Goal: Task Accomplishment & Management: Use online tool/utility

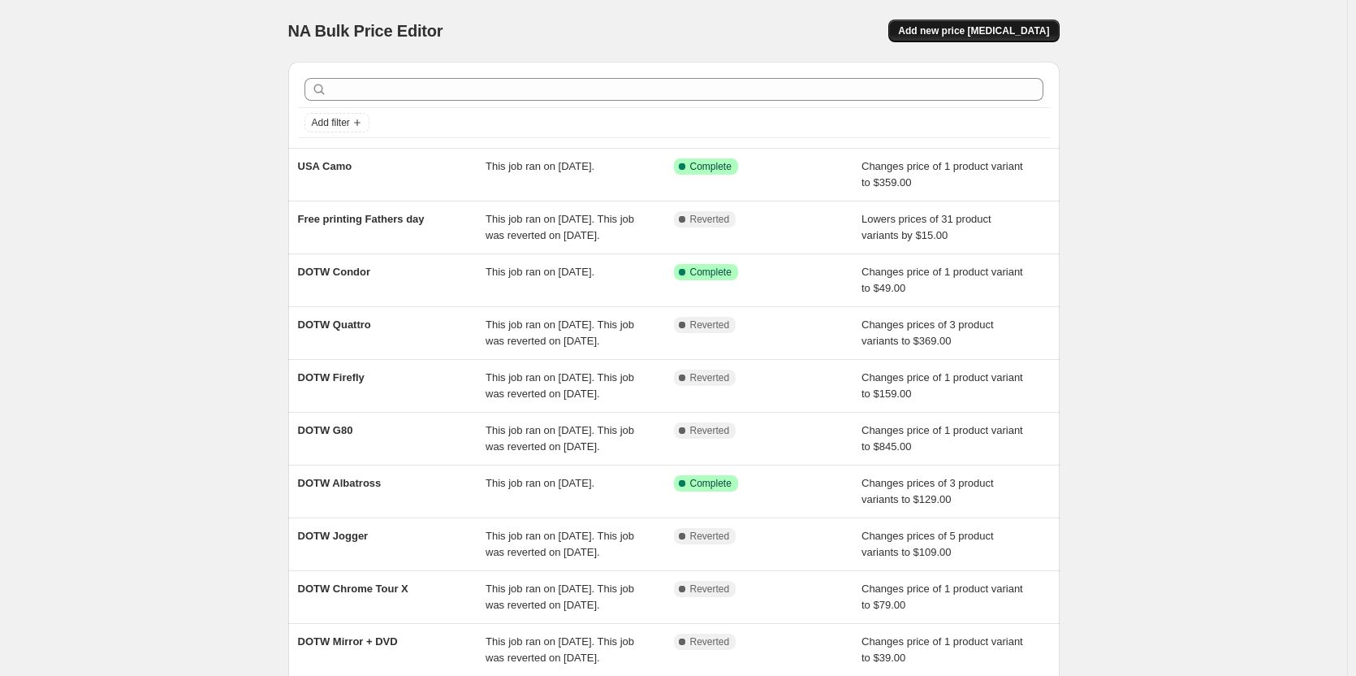
click at [1013, 28] on span "Add new price [MEDICAL_DATA]" at bounding box center [973, 30] width 151 height 13
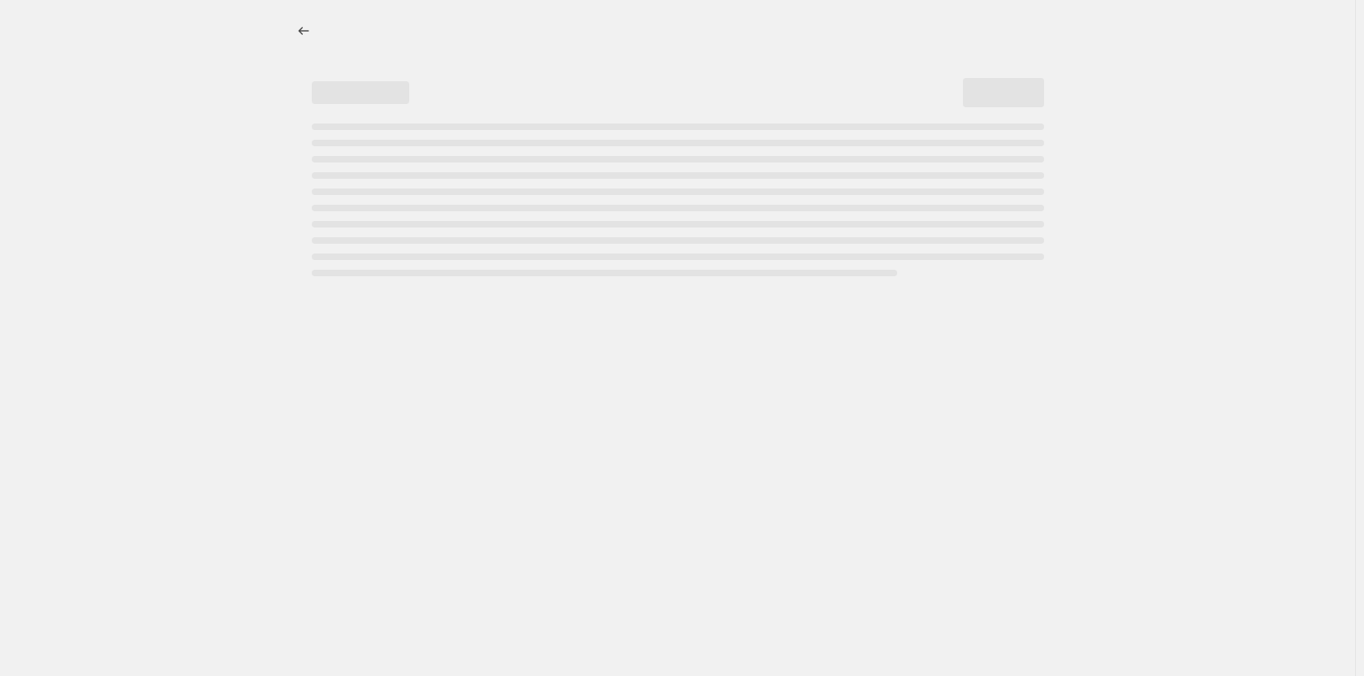
select select "percentage"
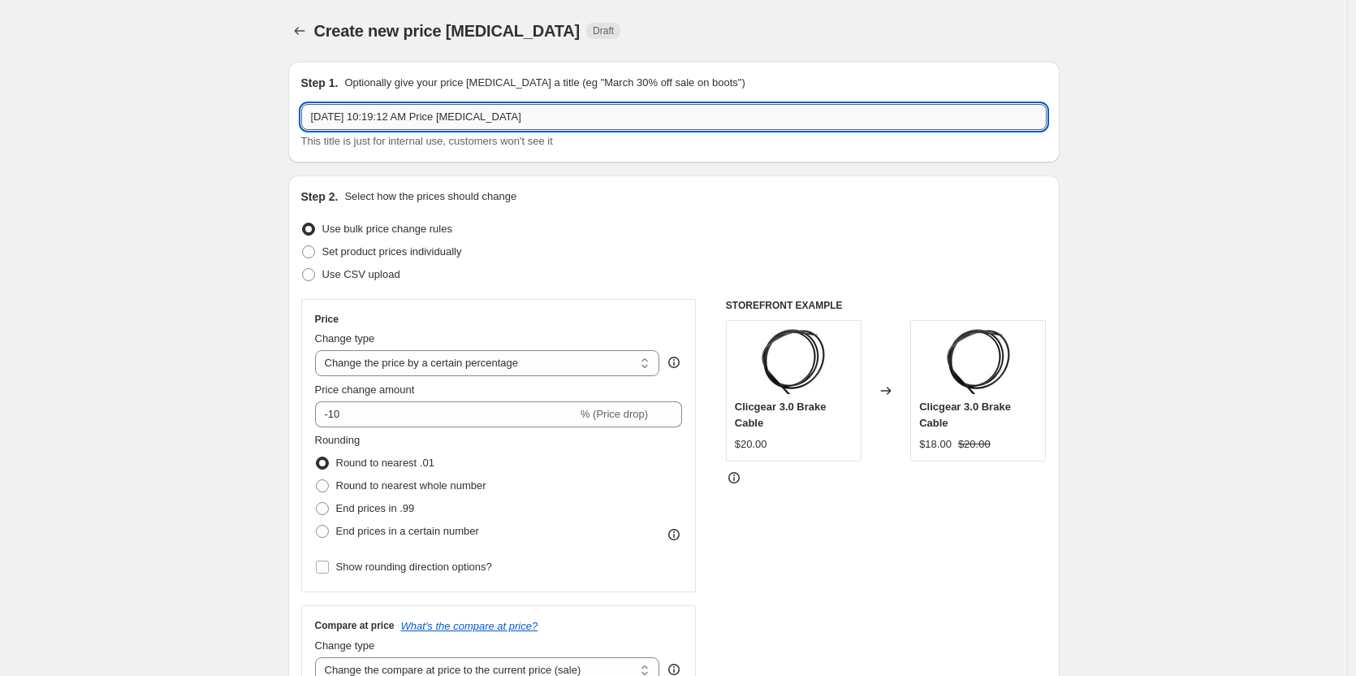
click at [465, 120] on input "[DATE] 10:19:12 AM Price [MEDICAL_DATA]" at bounding box center [673, 117] width 745 height 26
drag, startPoint x: 597, startPoint y: 116, endPoint x: 191, endPoint y: 167, distance: 409.2
type input "DOTW Acropolis"
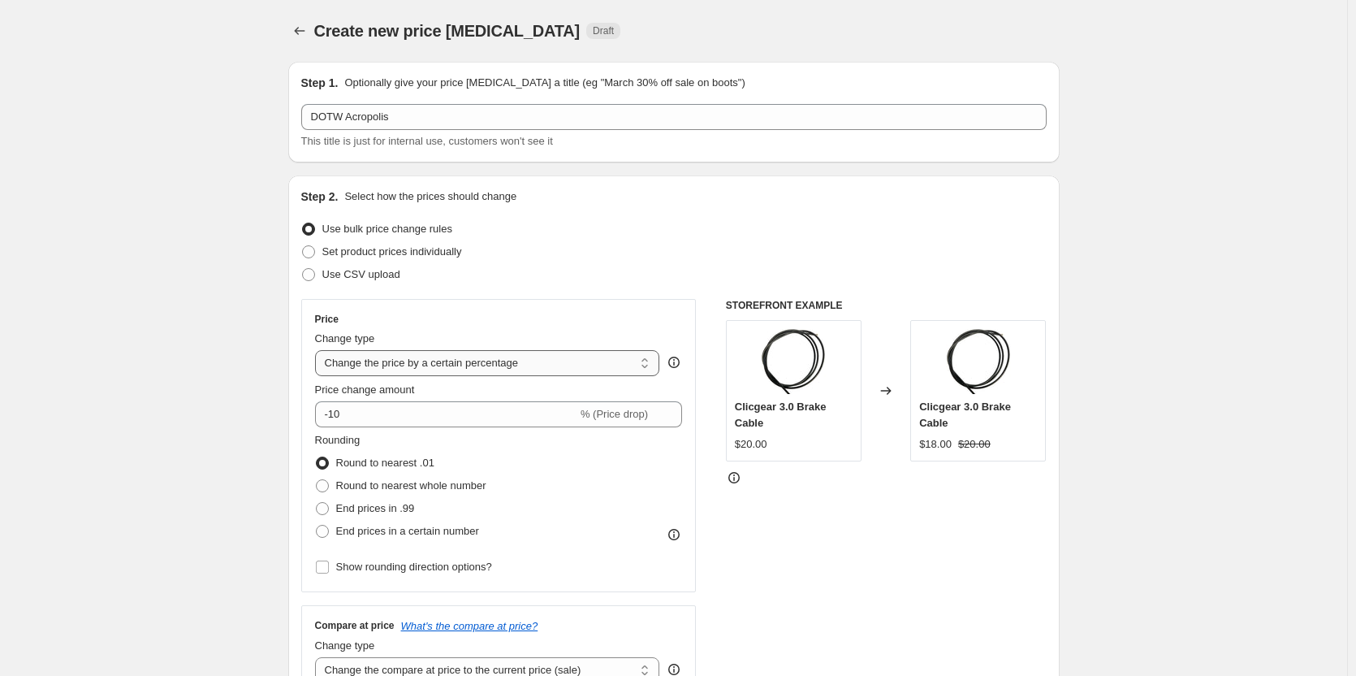
click at [487, 359] on select "Change the price to a certain amount Change the price by a certain amount Chang…" at bounding box center [487, 363] width 345 height 26
select select "to"
click at [318, 350] on select "Change the price to a certain amount Change the price by a certain amount Chang…" at bounding box center [487, 363] width 345 height 26
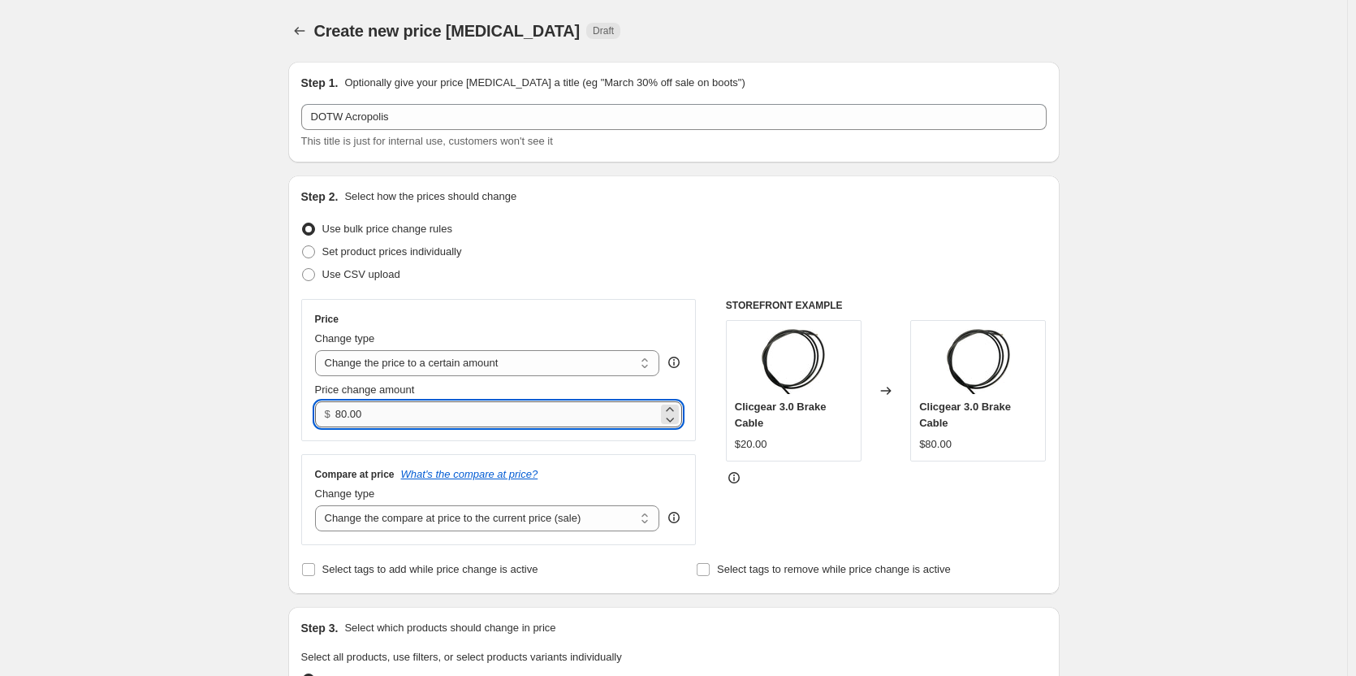
click at [444, 403] on input "80.00" at bounding box center [496, 414] width 322 height 26
drag, startPoint x: 448, startPoint y: 415, endPoint x: 36, endPoint y: 433, distance: 412.9
type input "105.00"
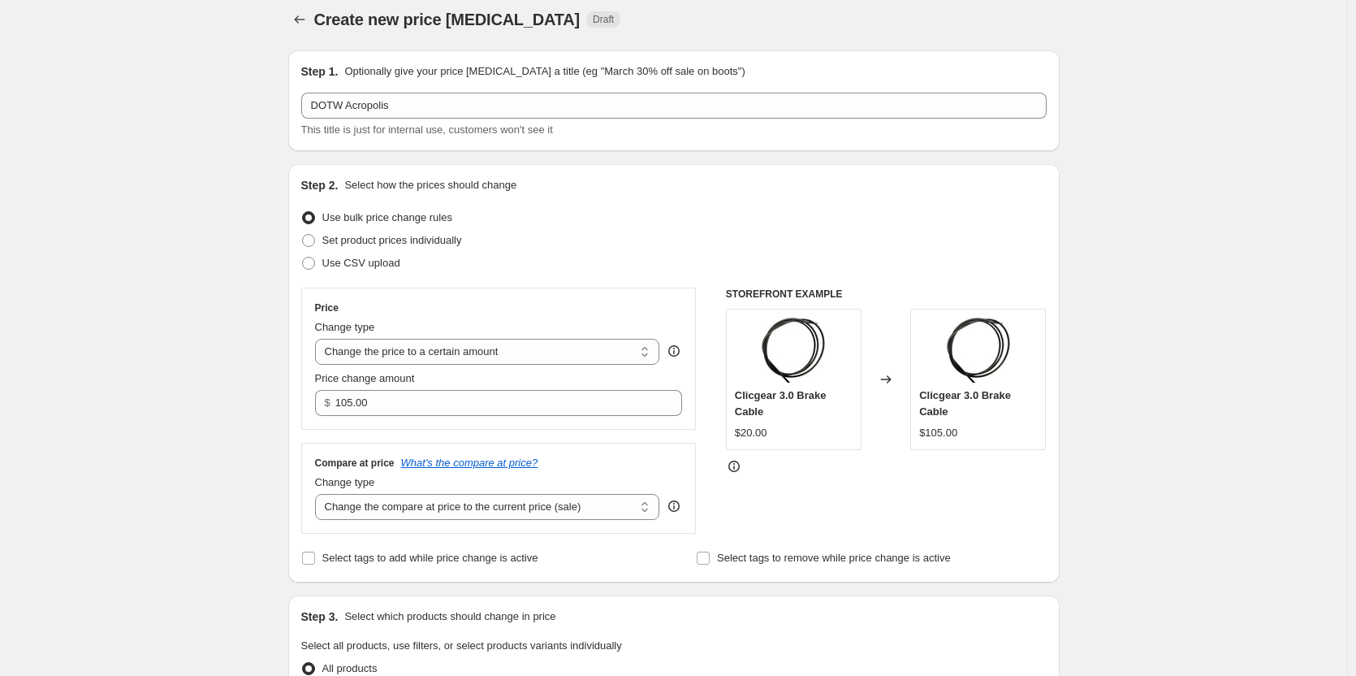
scroll to position [406, 0]
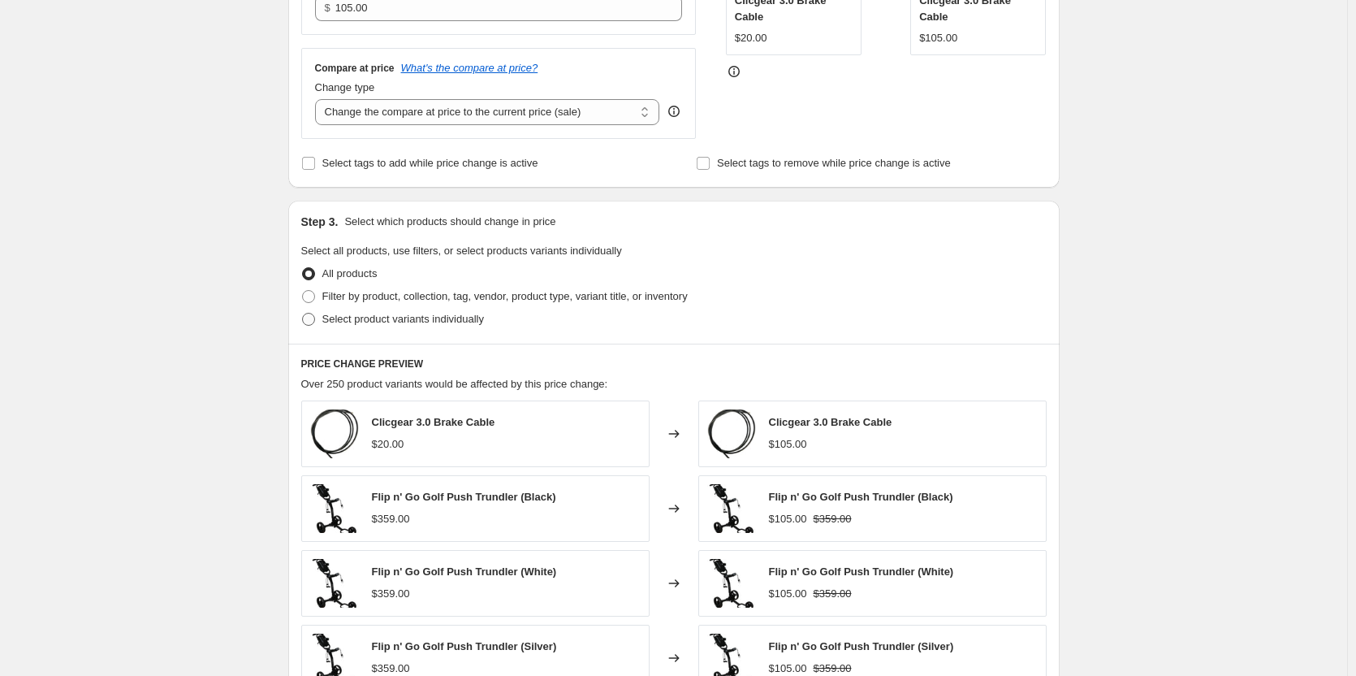
click at [359, 318] on span "Select product variants individually" at bounding box center [403, 319] width 162 height 12
click at [303, 313] on input "Select product variants individually" at bounding box center [302, 313] width 1 height 1
radio input "true"
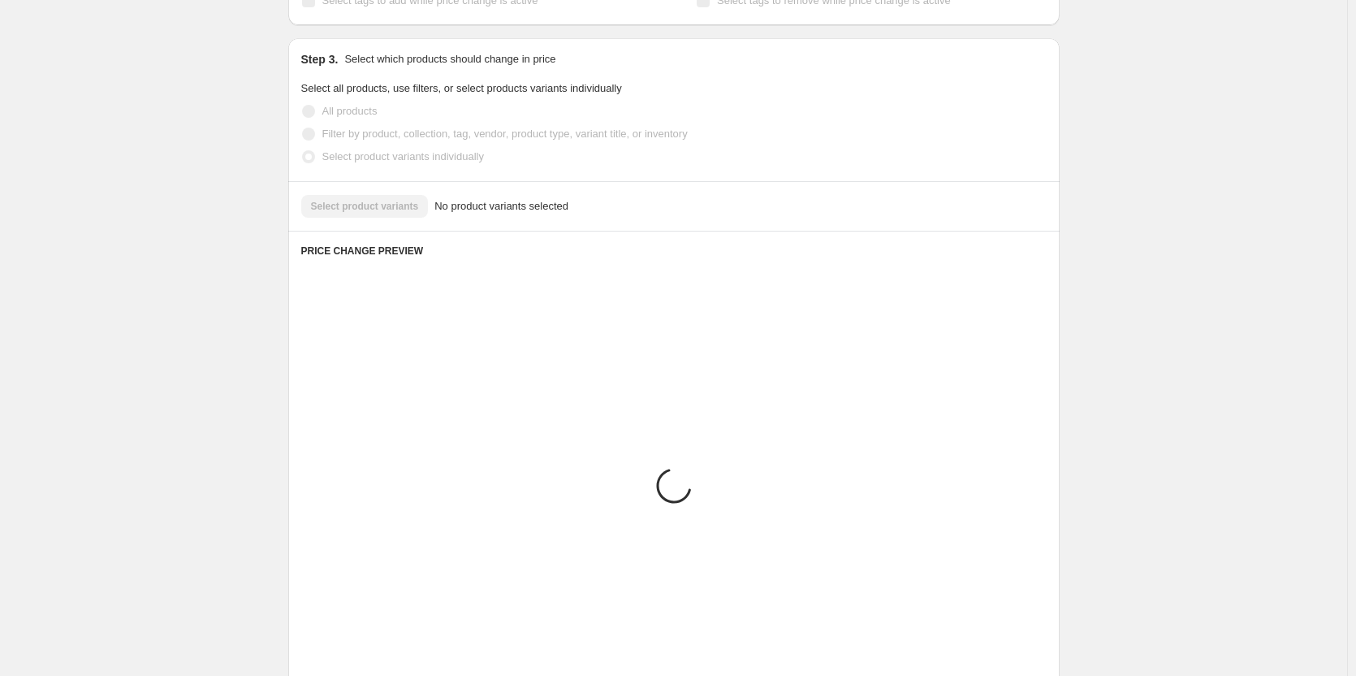
scroll to position [437, 0]
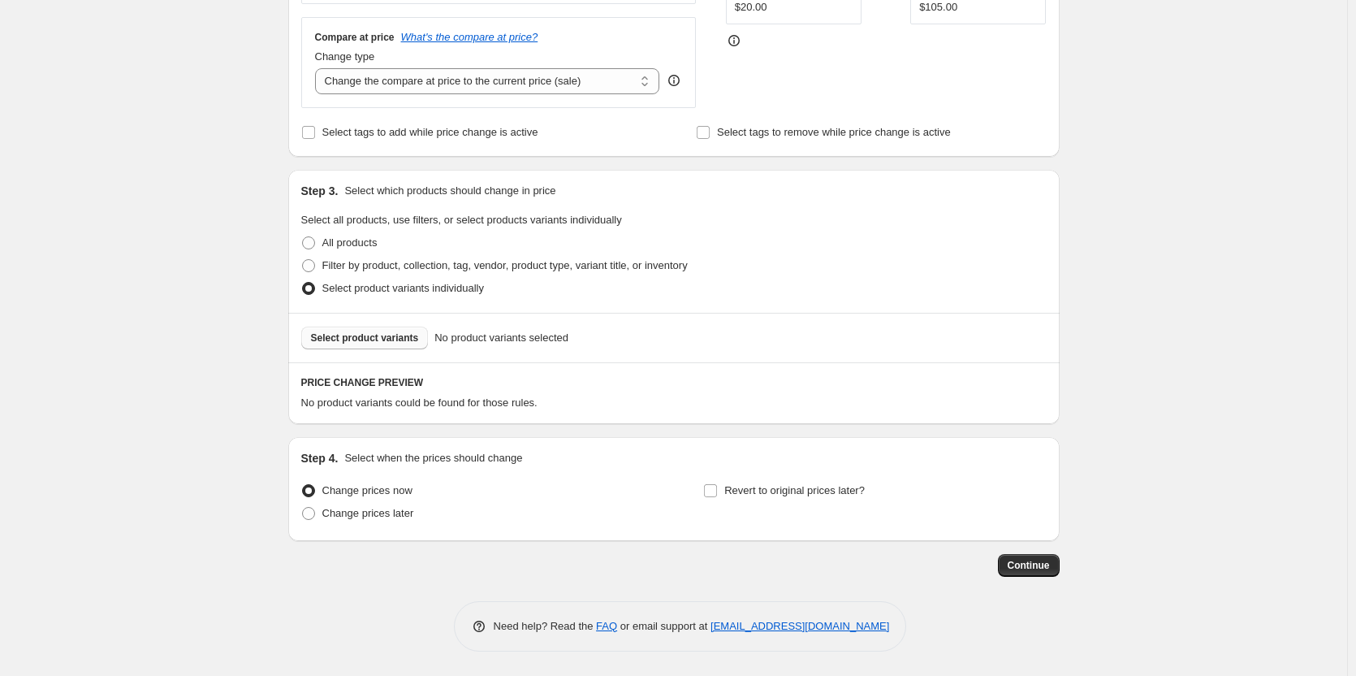
click at [389, 344] on span "Select product variants" at bounding box center [365, 337] width 108 height 13
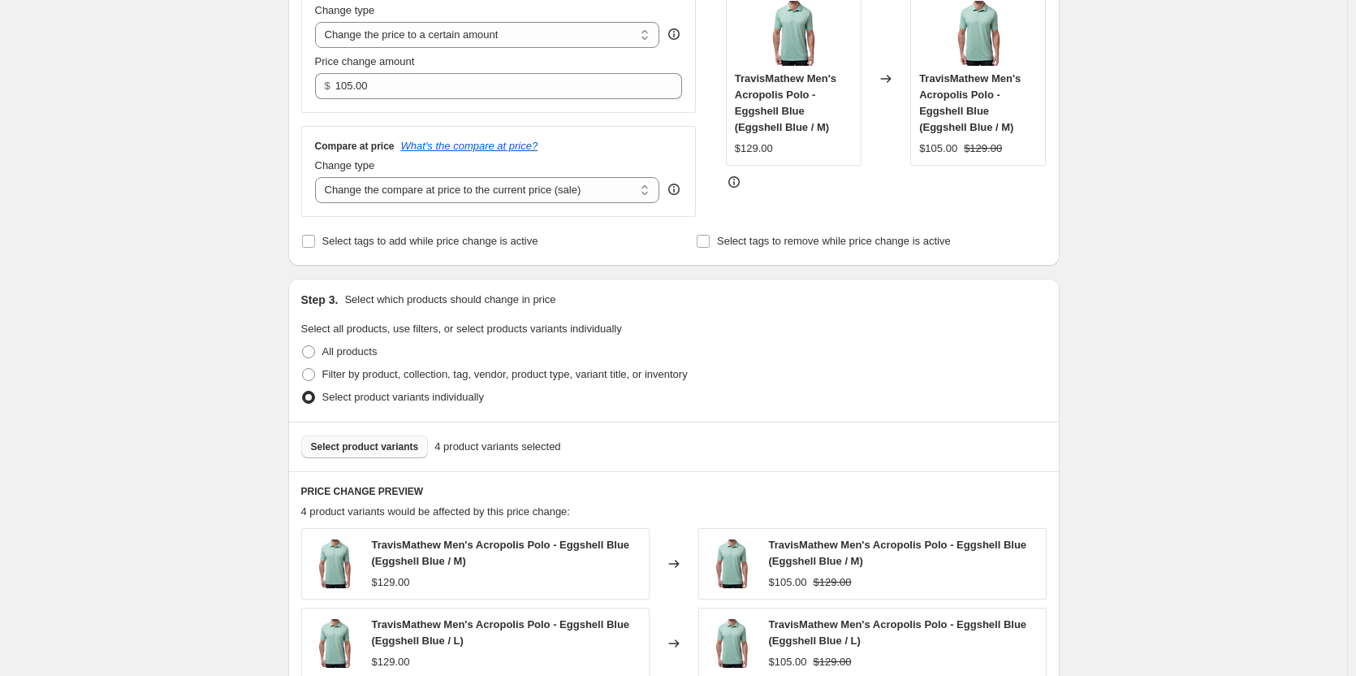
scroll to position [0, 0]
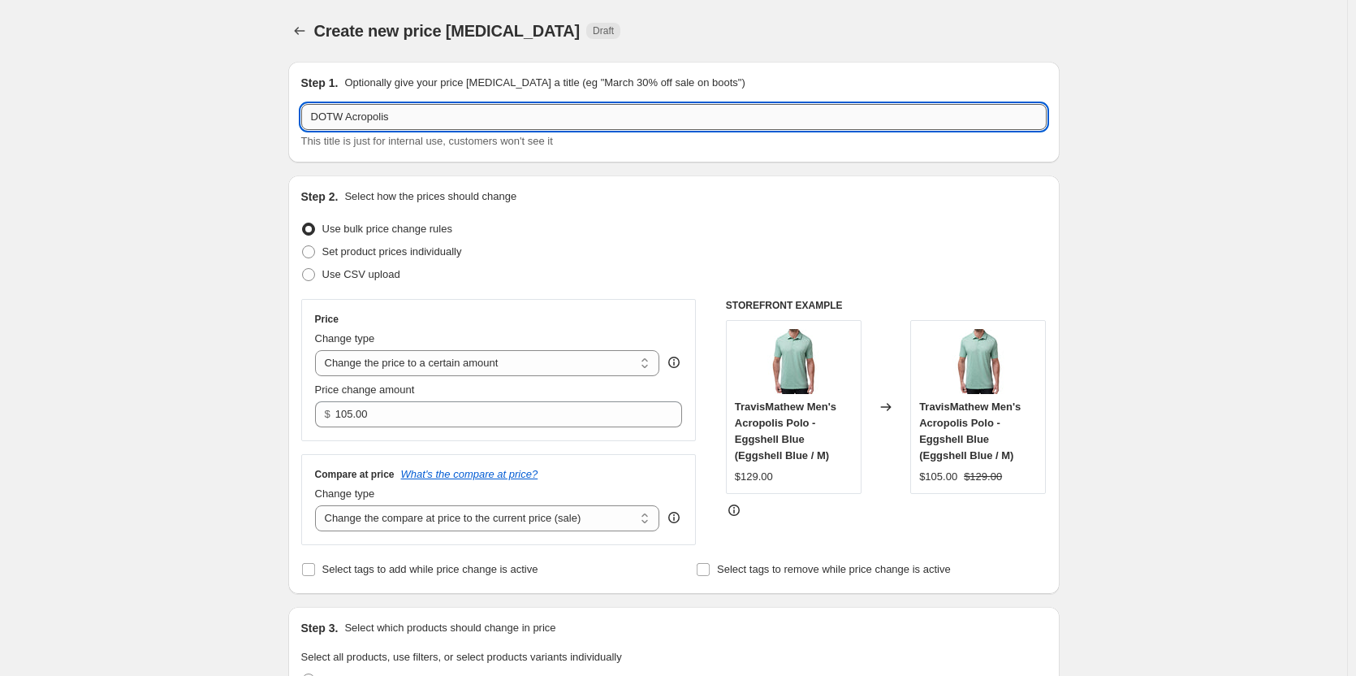
click at [482, 106] on input "DOTW Acropolis" at bounding box center [673, 117] width 745 height 26
type input "DOTW Acropolis Polo"
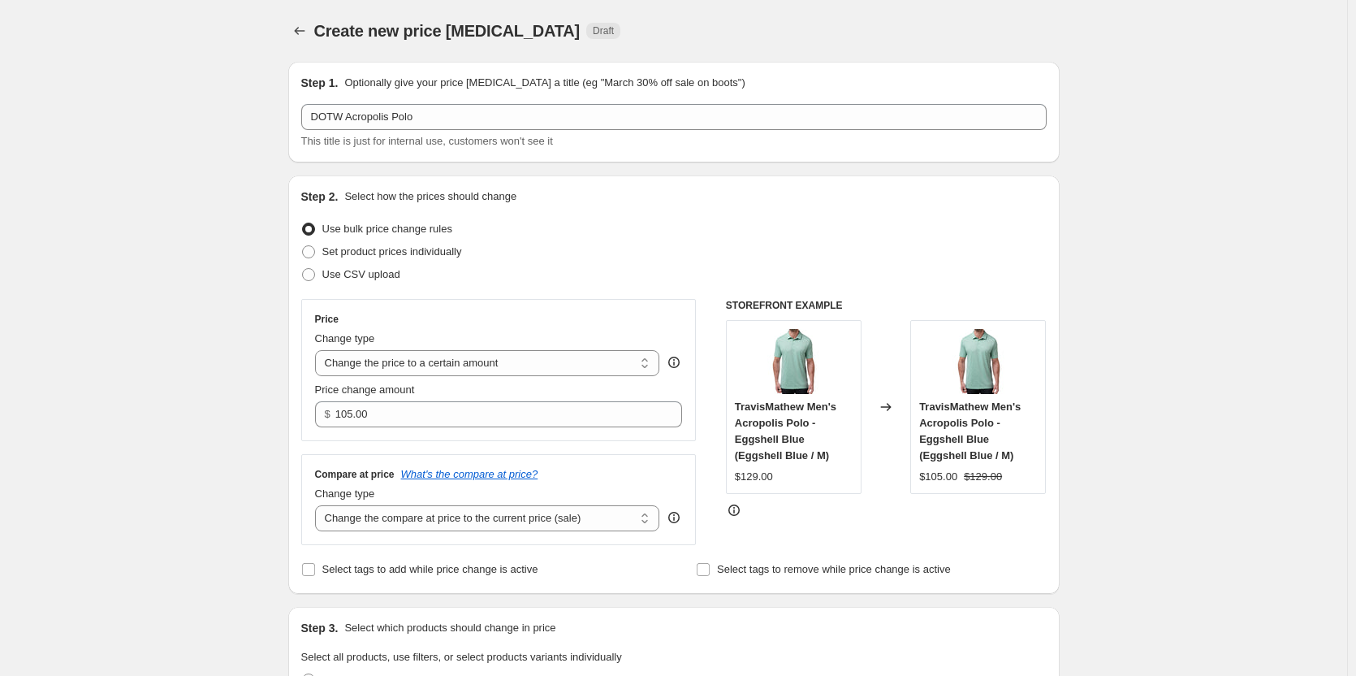
drag, startPoint x: 1206, startPoint y: 159, endPoint x: 1195, endPoint y: 164, distance: 12.4
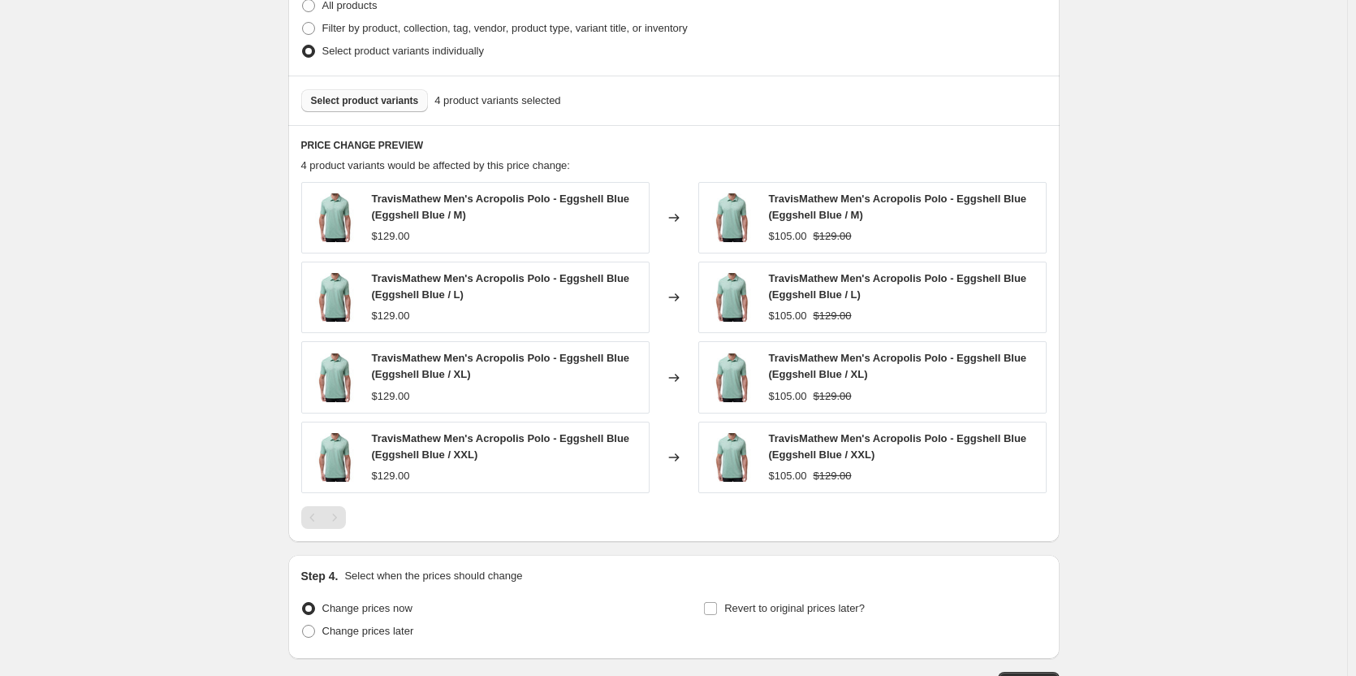
scroll to position [792, 0]
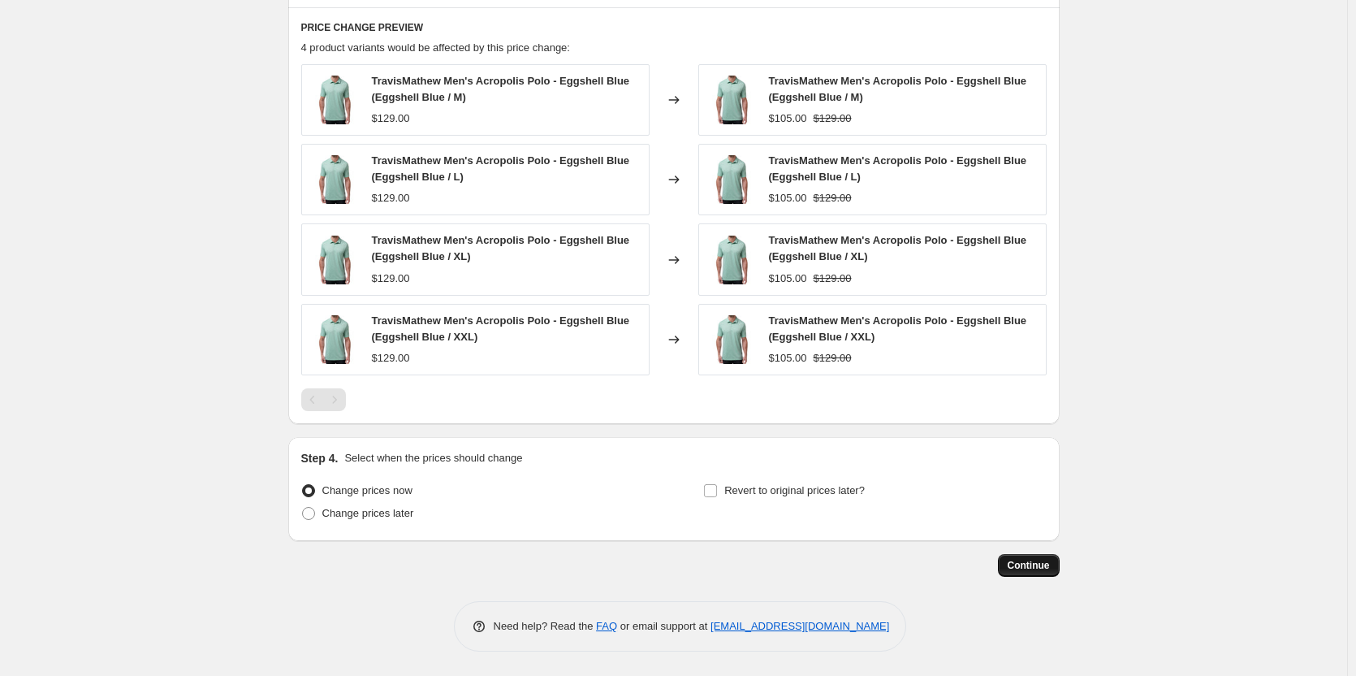
click at [1037, 567] on span "Continue" at bounding box center [1029, 565] width 42 height 13
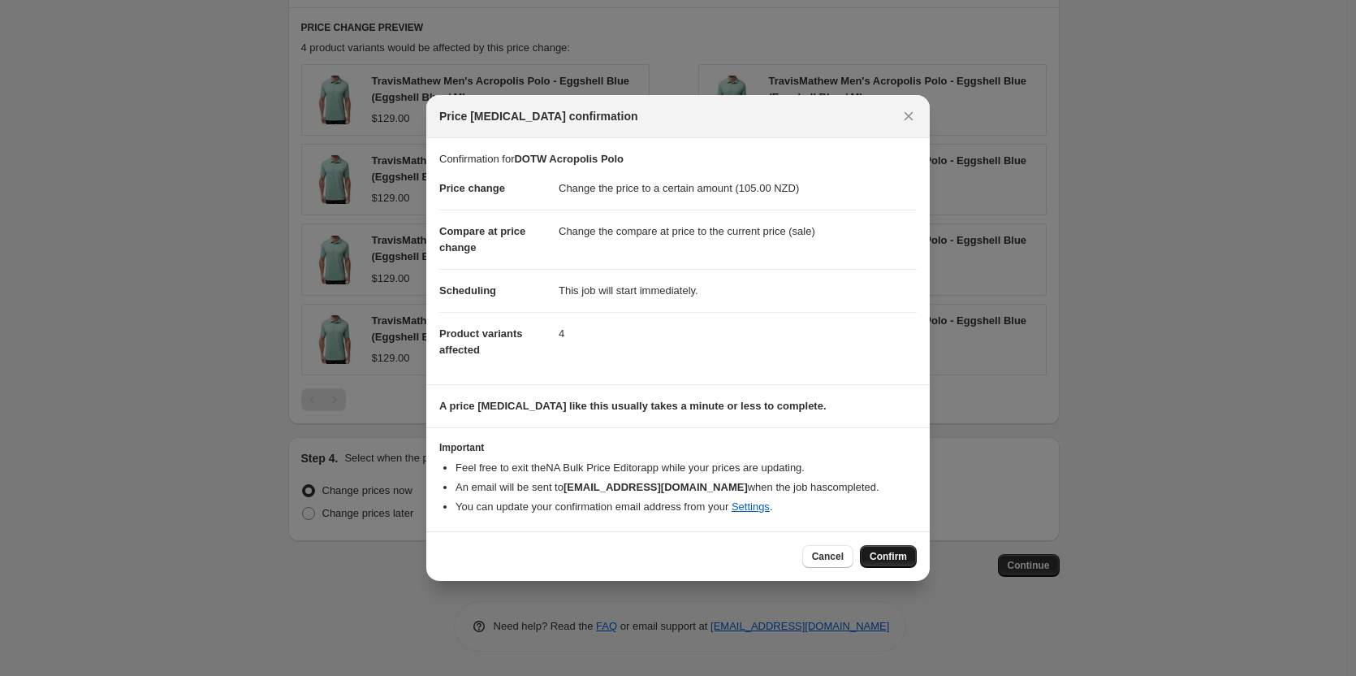
click at [883, 548] on button "Confirm" at bounding box center [888, 556] width 57 height 23
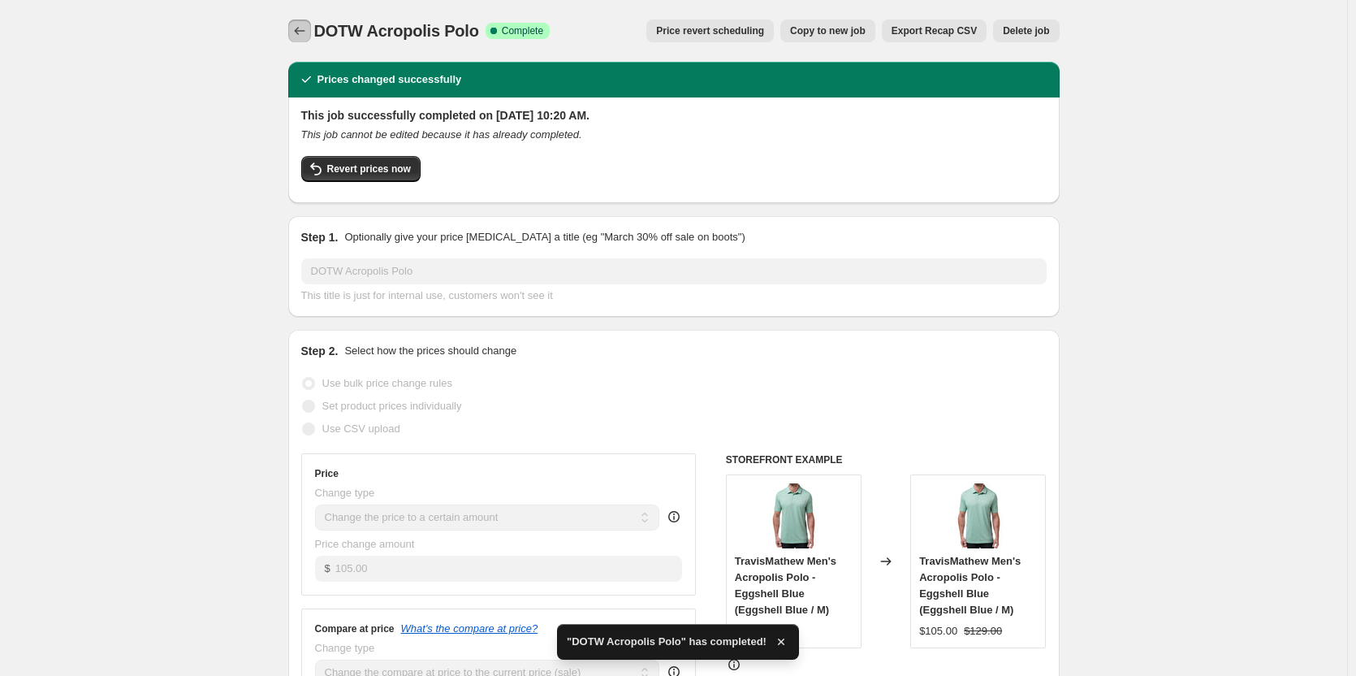
click at [299, 27] on icon "Price change jobs" at bounding box center [300, 31] width 16 height 16
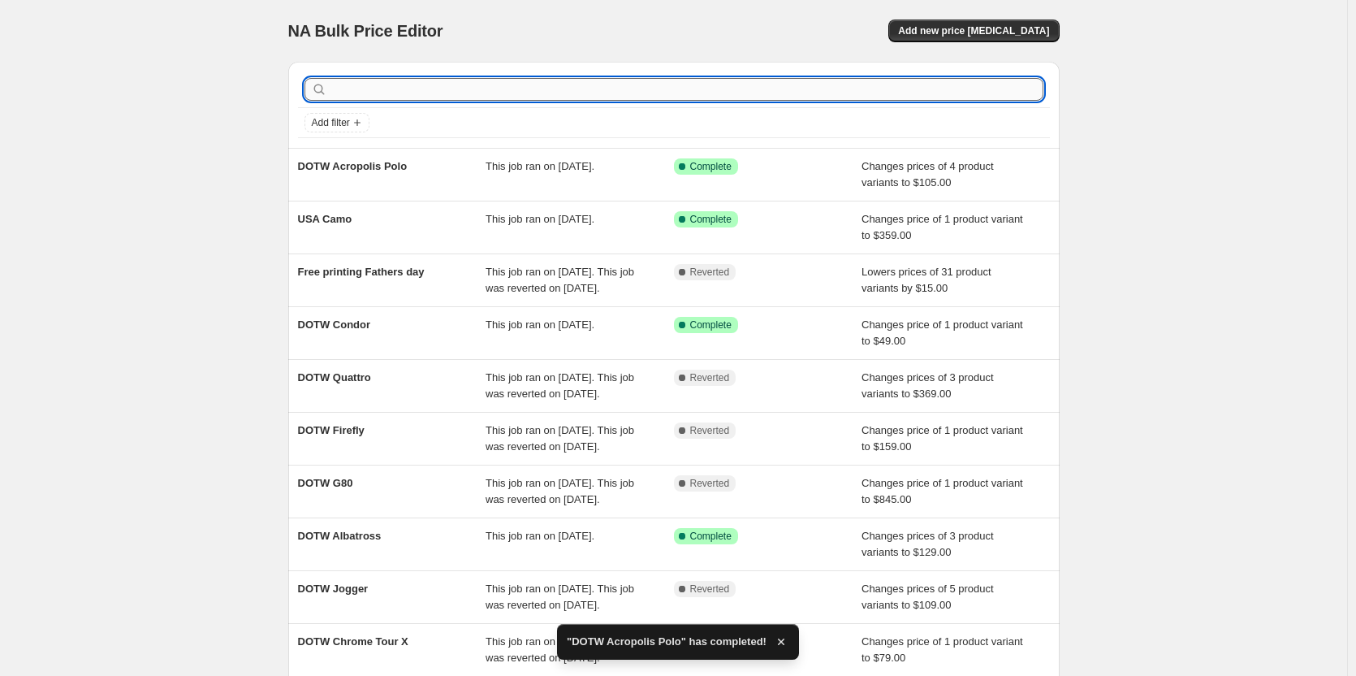
click at [544, 97] on input "text" at bounding box center [687, 89] width 713 height 23
type input "A"
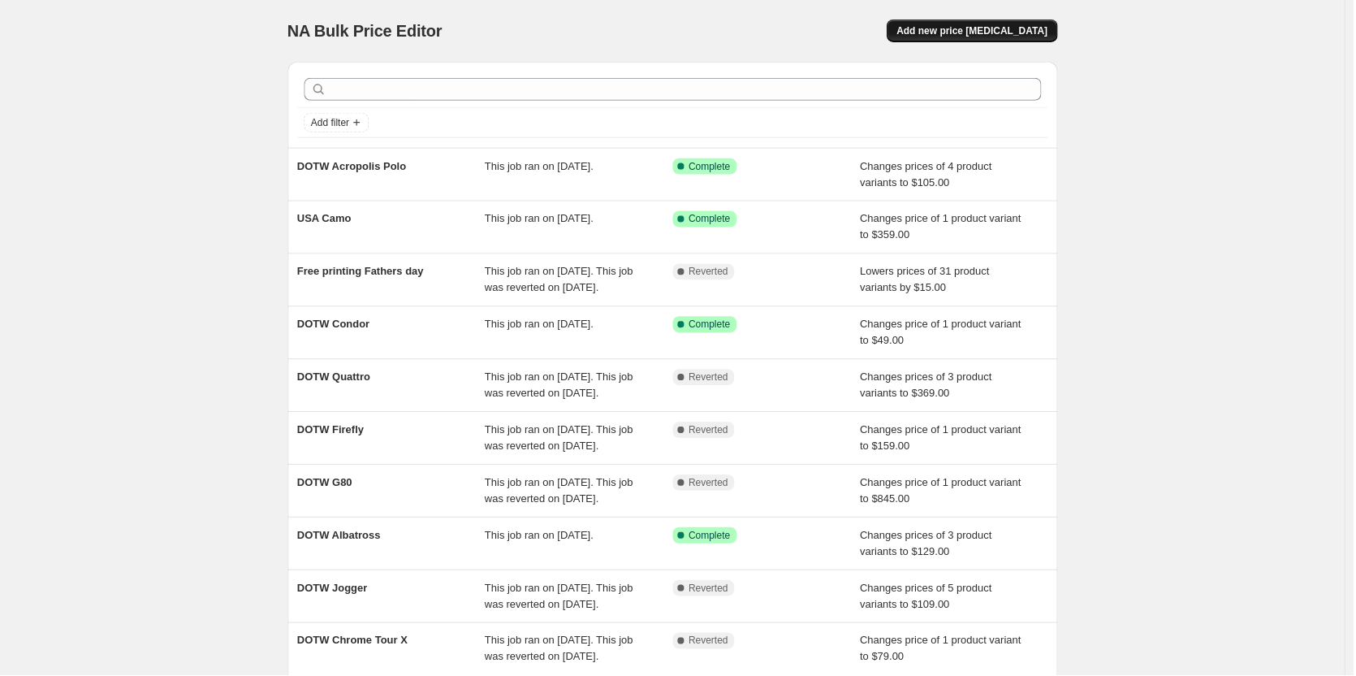
click at [1049, 35] on span "Add new price [MEDICAL_DATA]" at bounding box center [973, 30] width 151 height 13
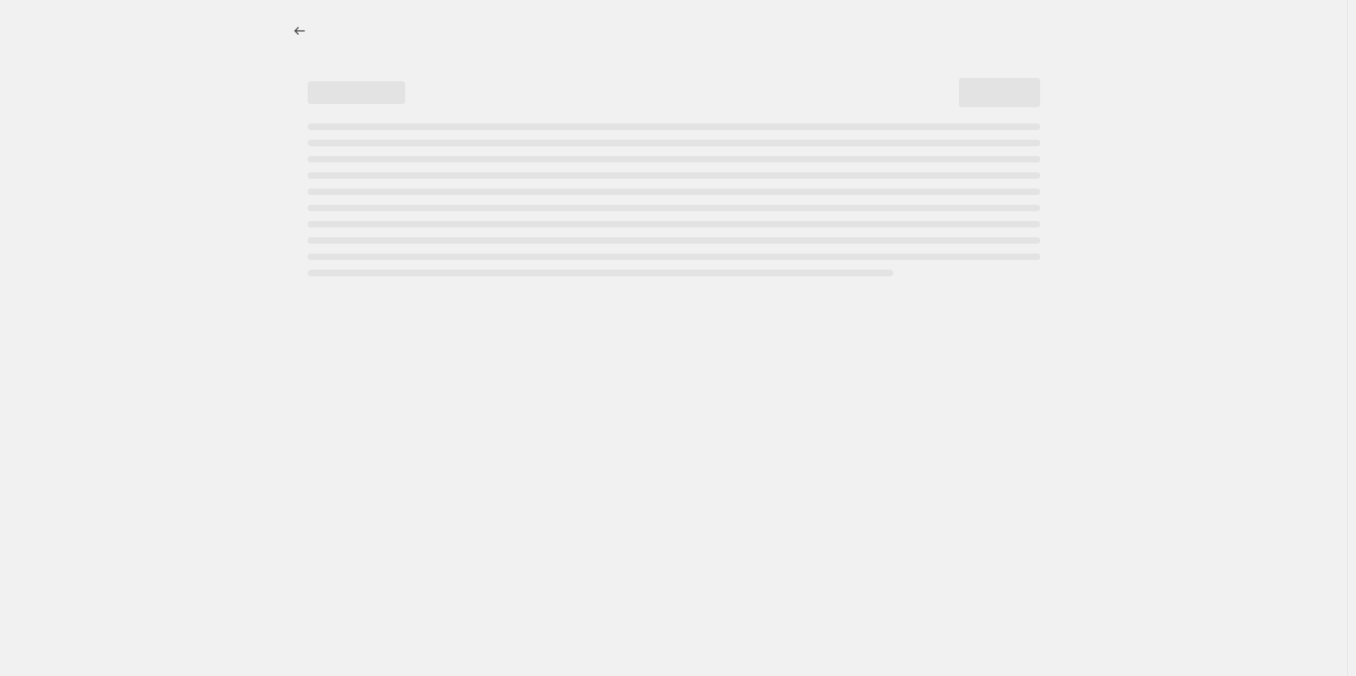
select select "percentage"
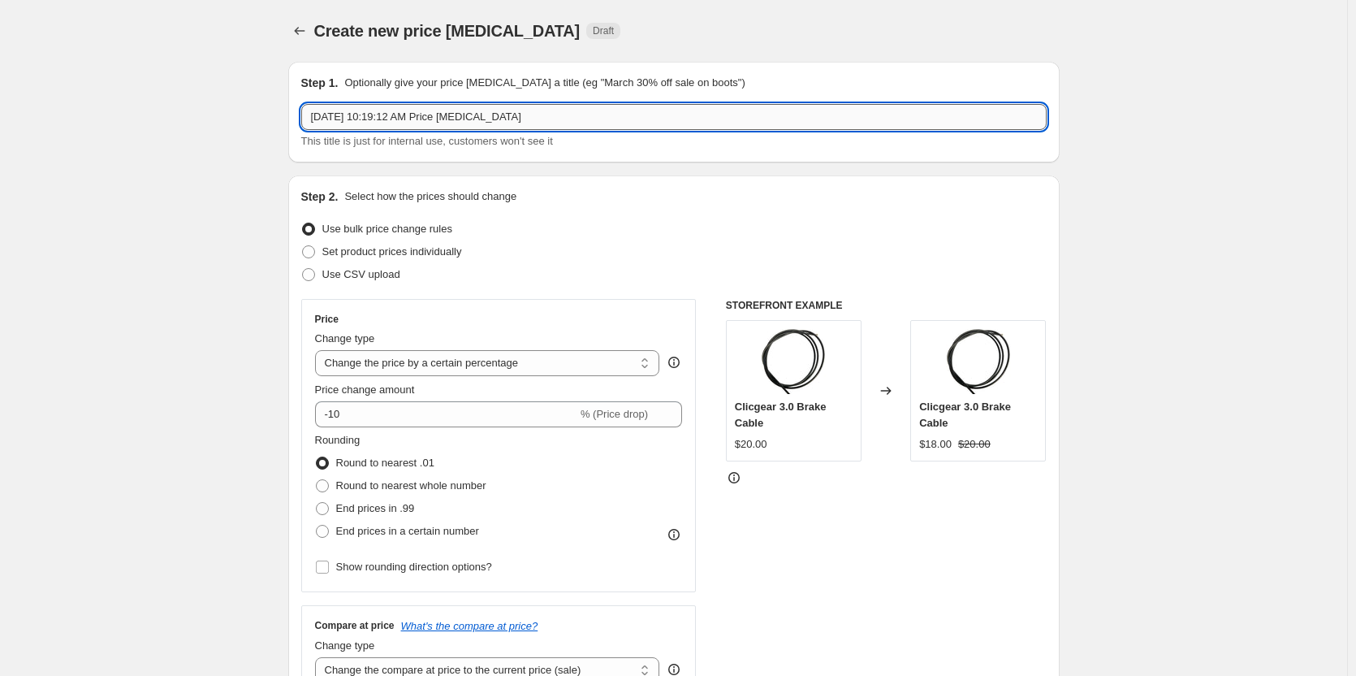
click at [538, 123] on input "[DATE] 10:19:12 AM Price [MEDICAL_DATA]" at bounding box center [673, 117] width 745 height 26
drag, startPoint x: 581, startPoint y: 120, endPoint x: 266, endPoint y: 133, distance: 316.2
click at [318, 119] on input "Airwear Skort" at bounding box center [673, 117] width 745 height 26
type input "DOTW Airwear Skort"
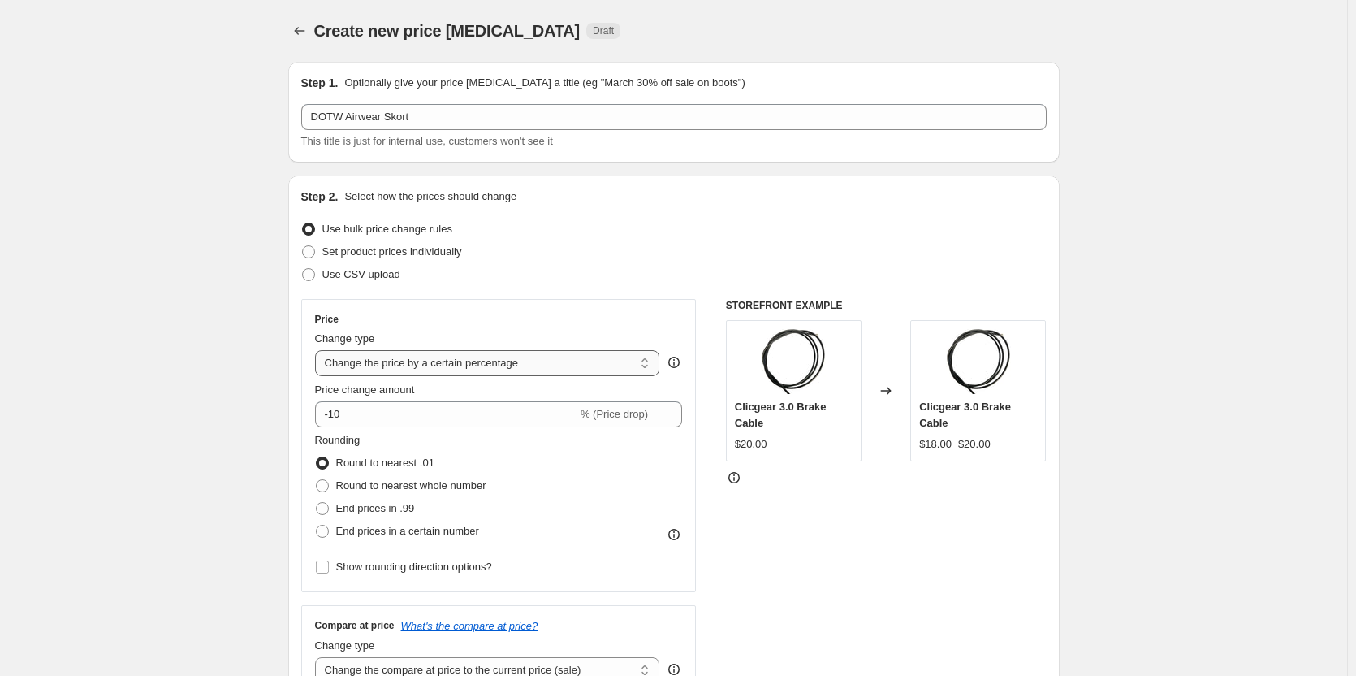
click at [462, 355] on select "Change the price to a certain amount Change the price by a certain amount Chang…" at bounding box center [487, 363] width 345 height 26
select select "to"
click at [318, 350] on select "Change the price to a certain amount Change the price by a certain amount Chang…" at bounding box center [487, 363] width 345 height 26
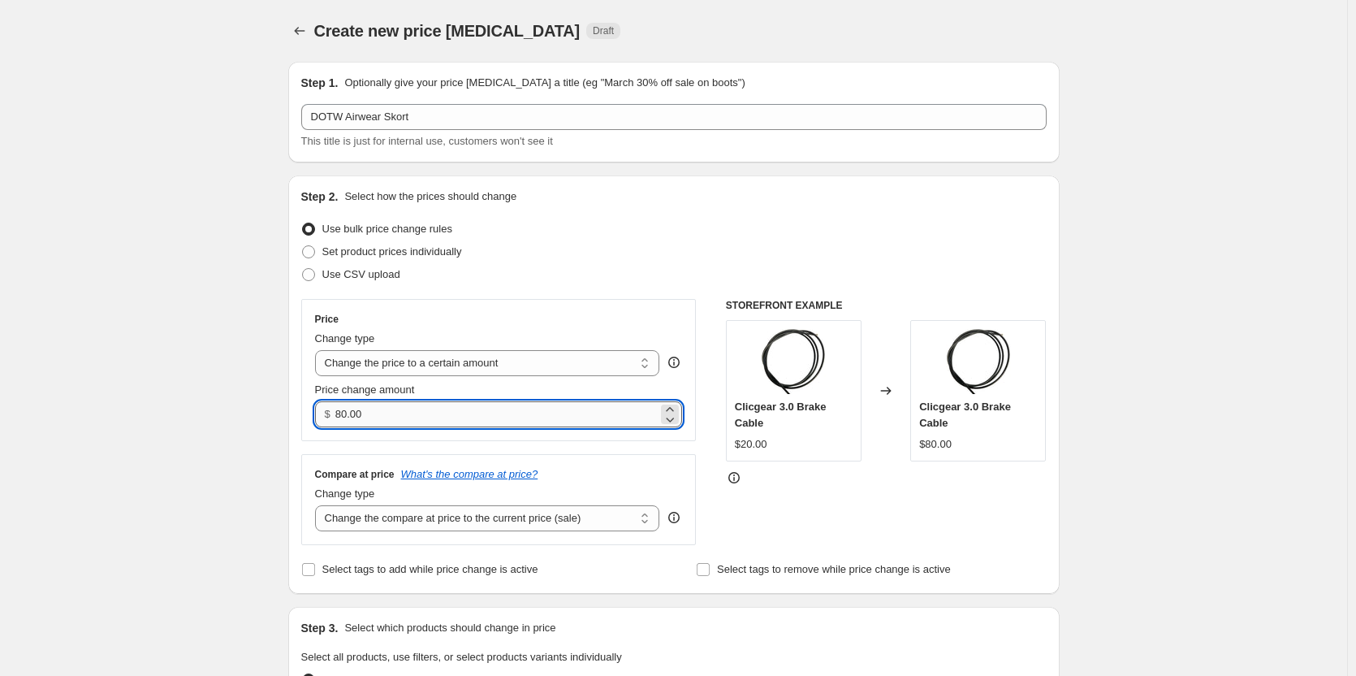
click at [478, 407] on input "80.00" at bounding box center [496, 414] width 322 height 26
drag, startPoint x: 475, startPoint y: 411, endPoint x: 221, endPoint y: 418, distance: 254.3
click at [534, 413] on input "80.00" at bounding box center [496, 414] width 322 height 26
drag, startPoint x: 389, startPoint y: 418, endPoint x: 214, endPoint y: 421, distance: 175.4
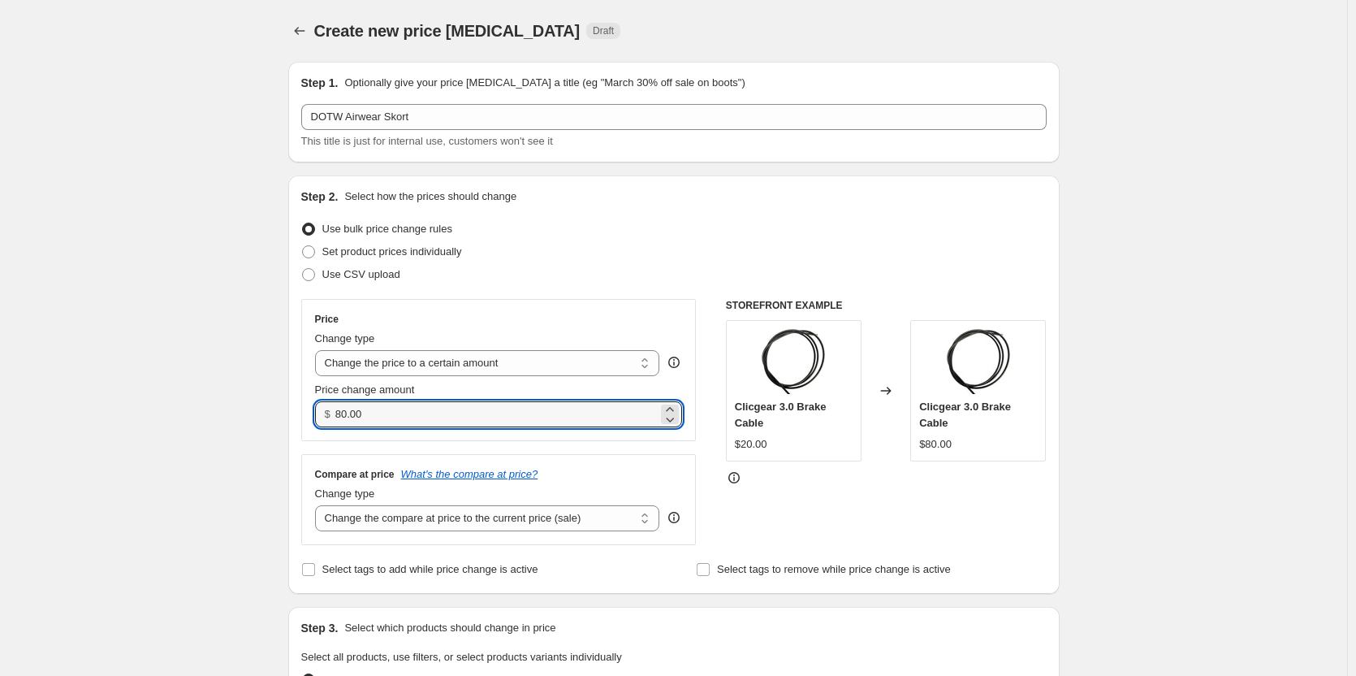
type input "79.00"
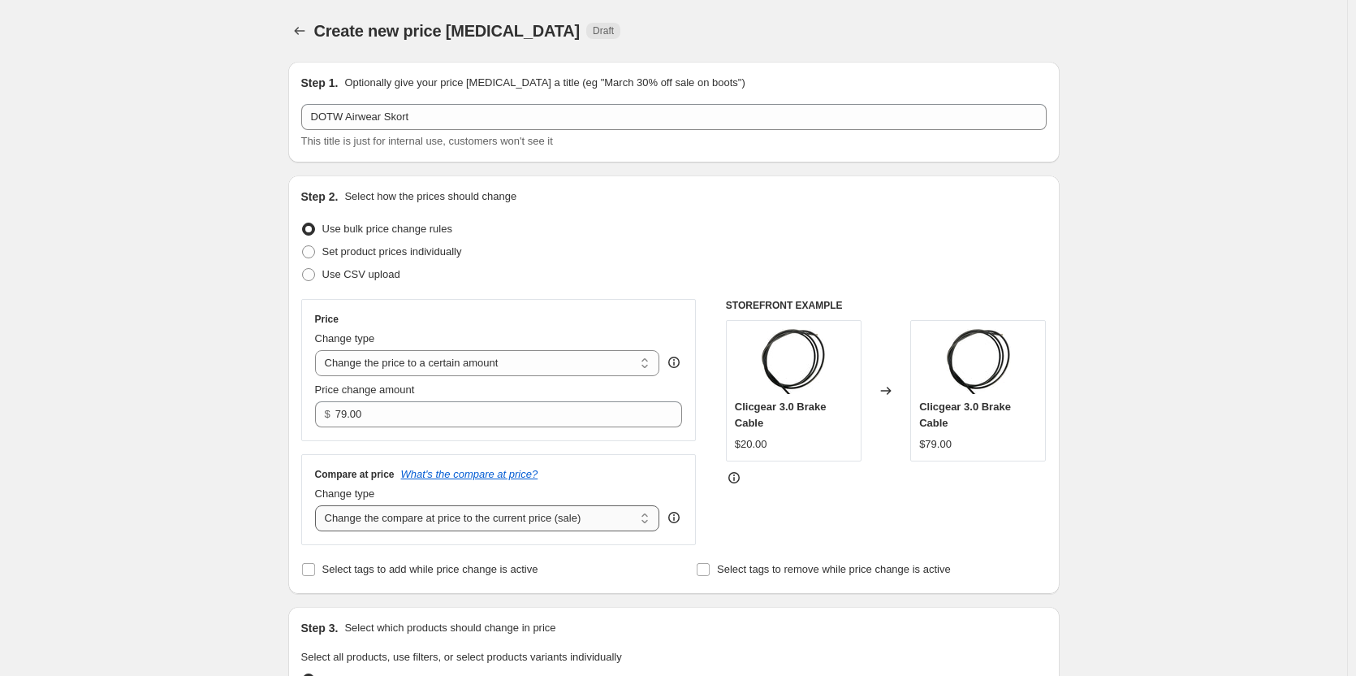
click at [596, 512] on select "Change the compare at price to the current price (sale) Change the compare at p…" at bounding box center [487, 518] width 345 height 26
select select "to"
click at [318, 505] on select "Change the compare at price to the current price (sale) Change the compare at p…" at bounding box center [487, 518] width 345 height 26
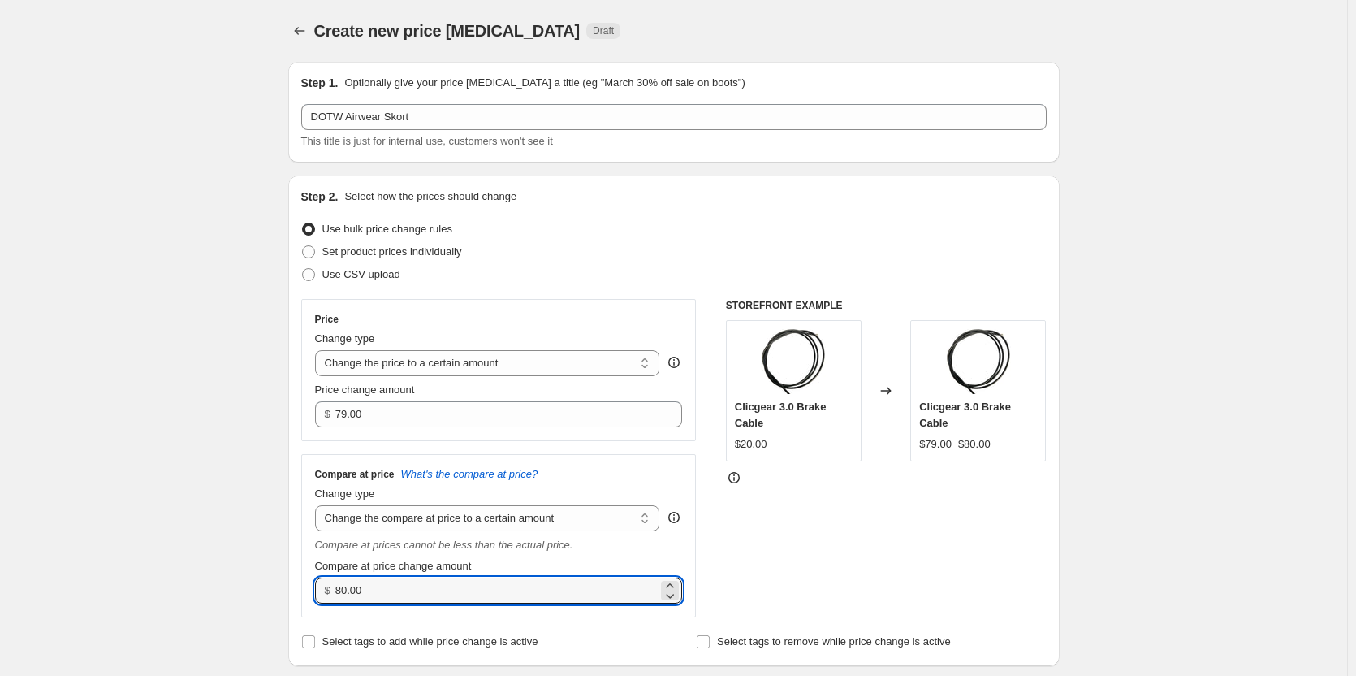
drag, startPoint x: 392, startPoint y: 585, endPoint x: 204, endPoint y: 581, distance: 188.4
type input "159.00"
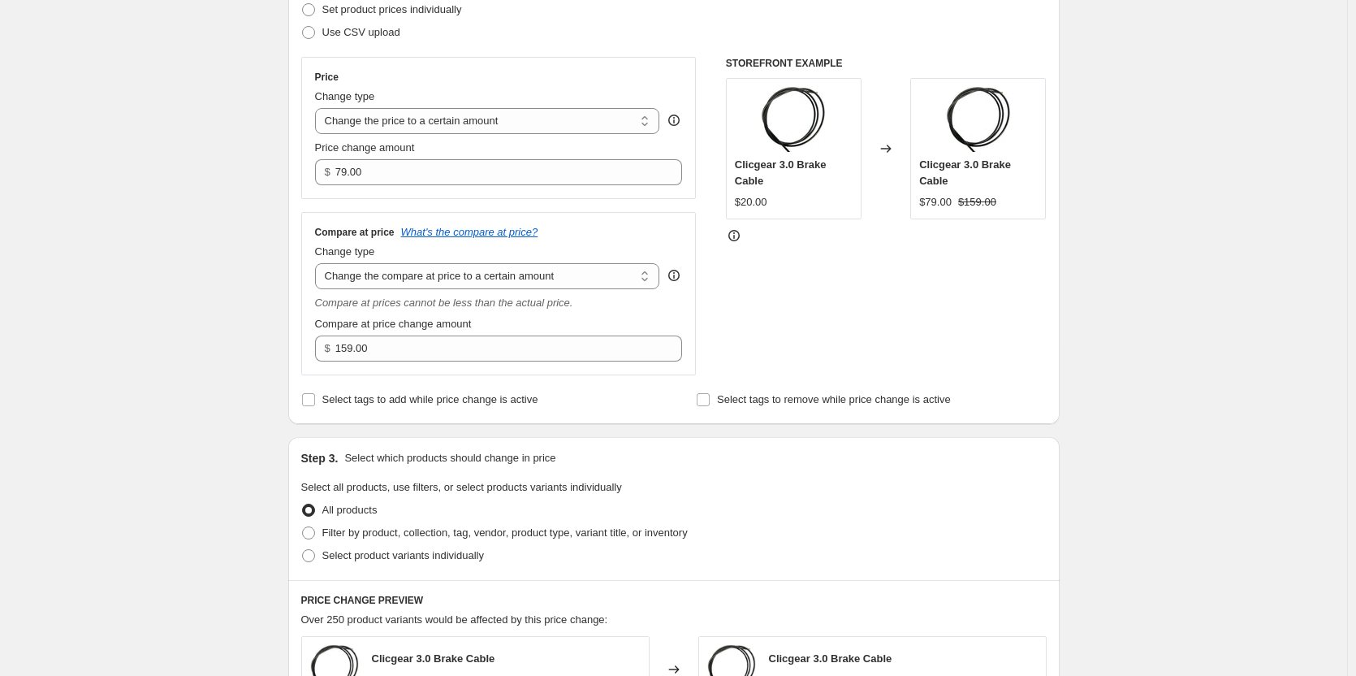
scroll to position [244, 0]
click at [411, 558] on span "Select product variants individually" at bounding box center [403, 553] width 162 height 12
click at [303, 548] on input "Select product variants individually" at bounding box center [302, 547] width 1 height 1
radio input "true"
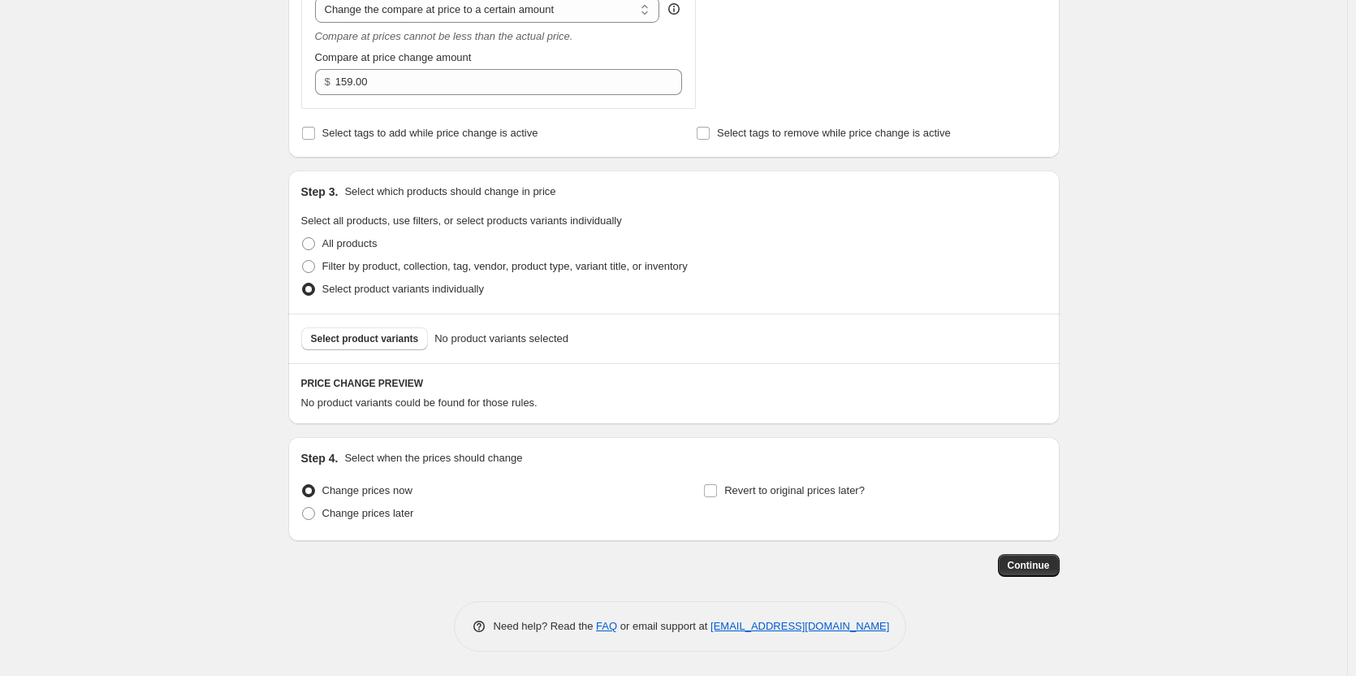
scroll to position [508, 0]
click at [398, 338] on span "Select product variants" at bounding box center [365, 338] width 108 height 13
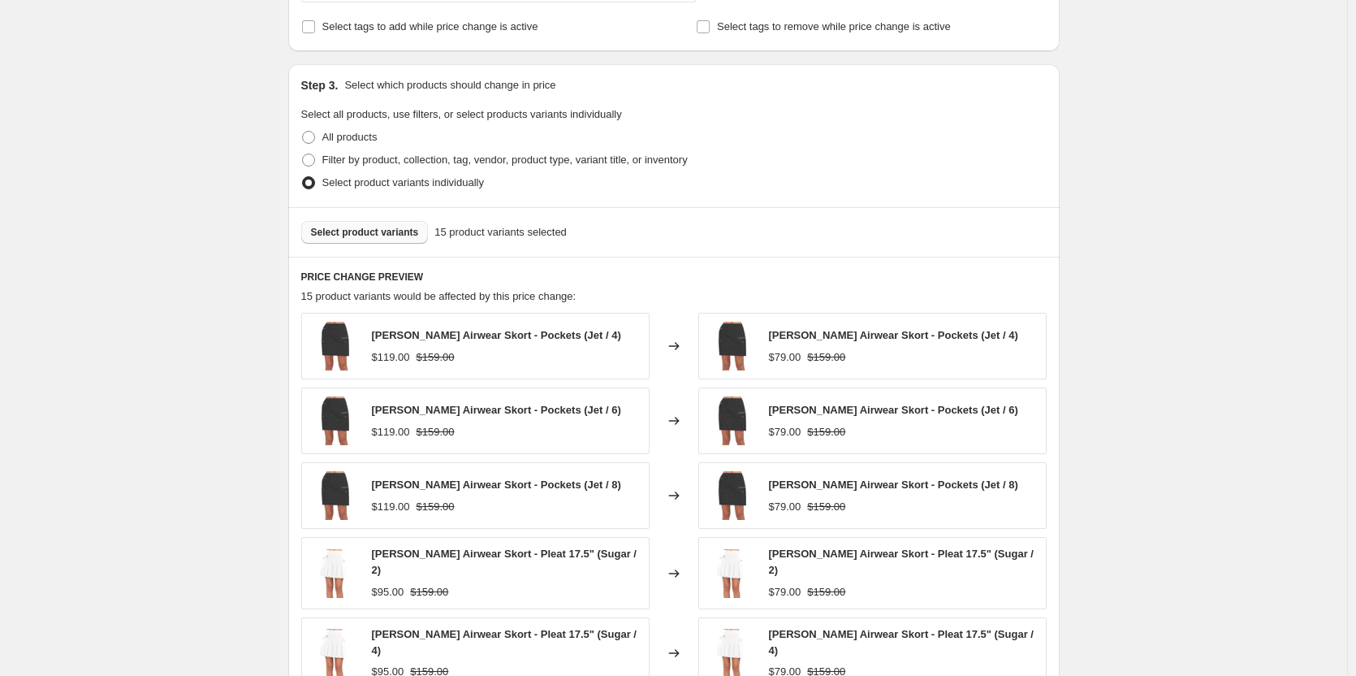
scroll to position [918, 0]
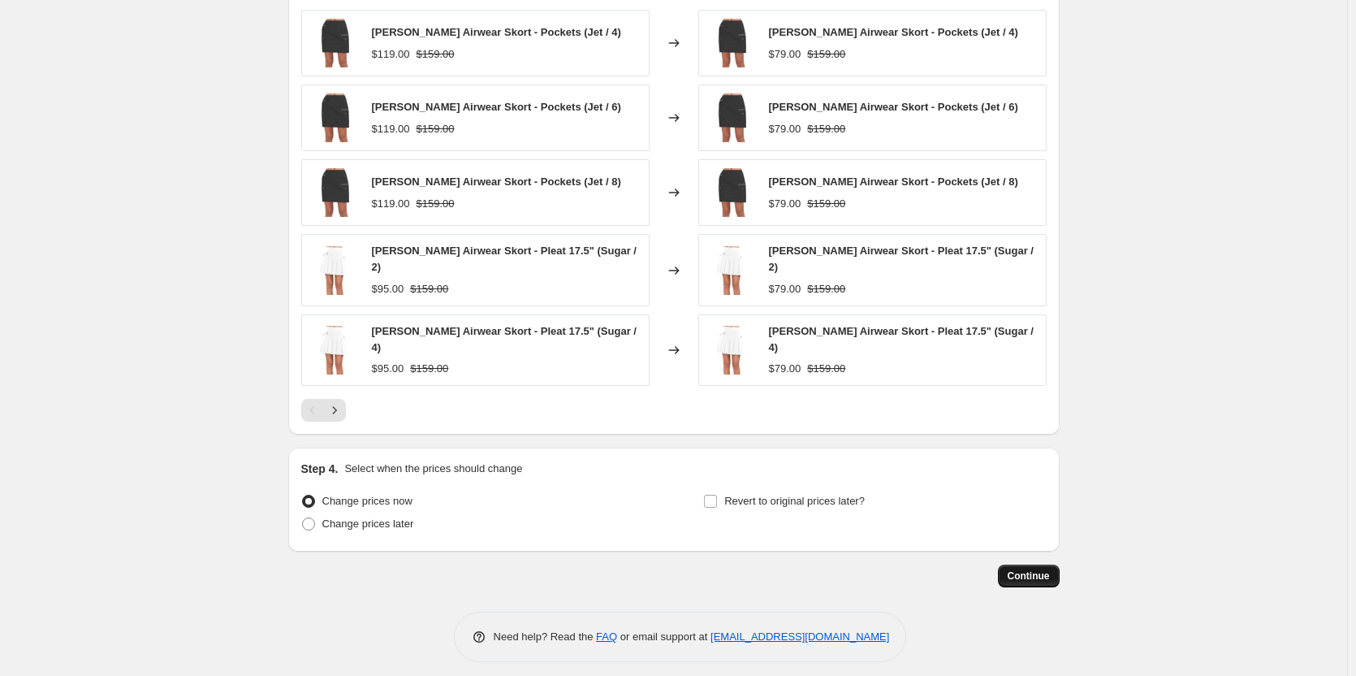
click at [1031, 571] on span "Continue" at bounding box center [1029, 575] width 42 height 13
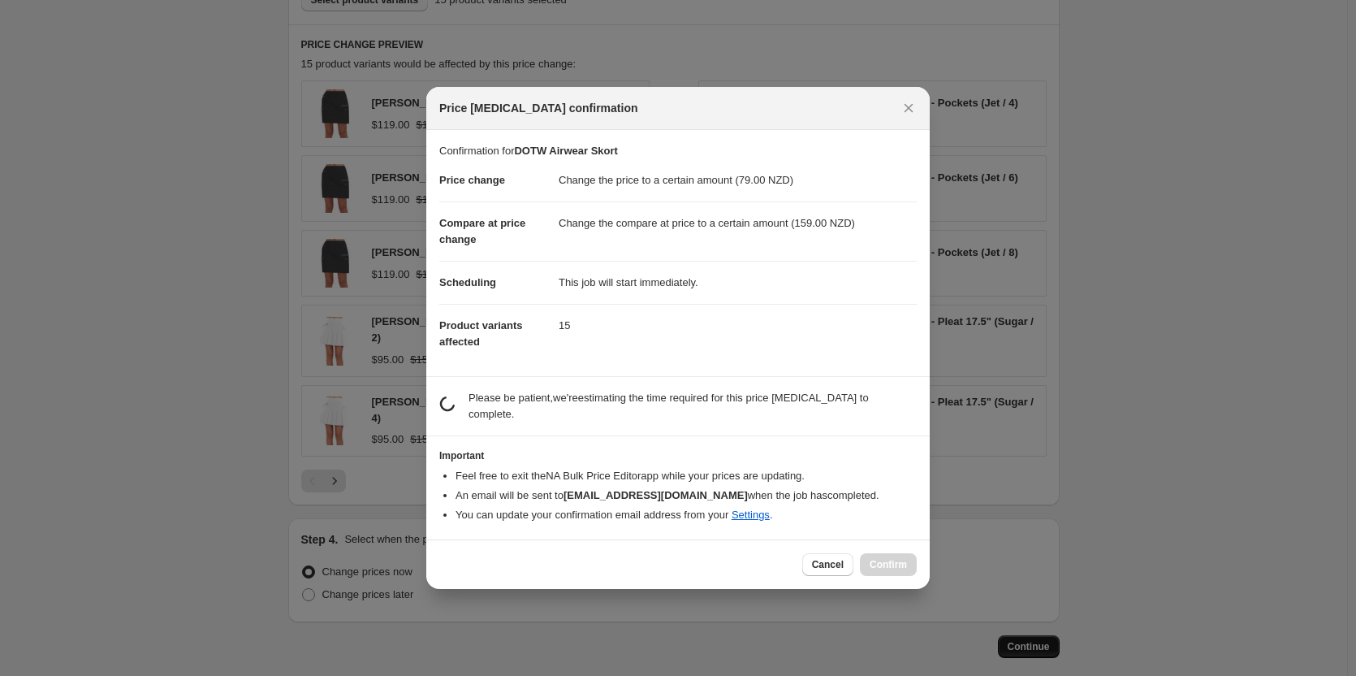
scroll to position [0, 0]
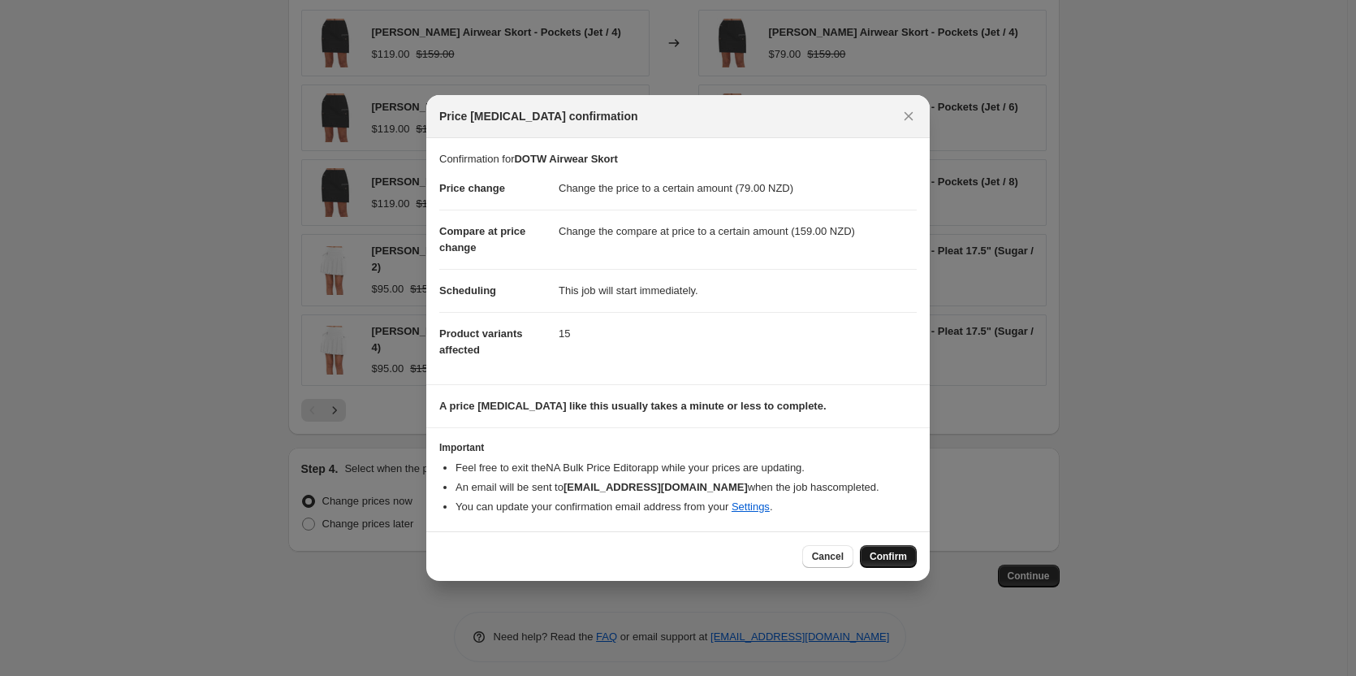
click at [909, 559] on button "Confirm" at bounding box center [888, 556] width 57 height 23
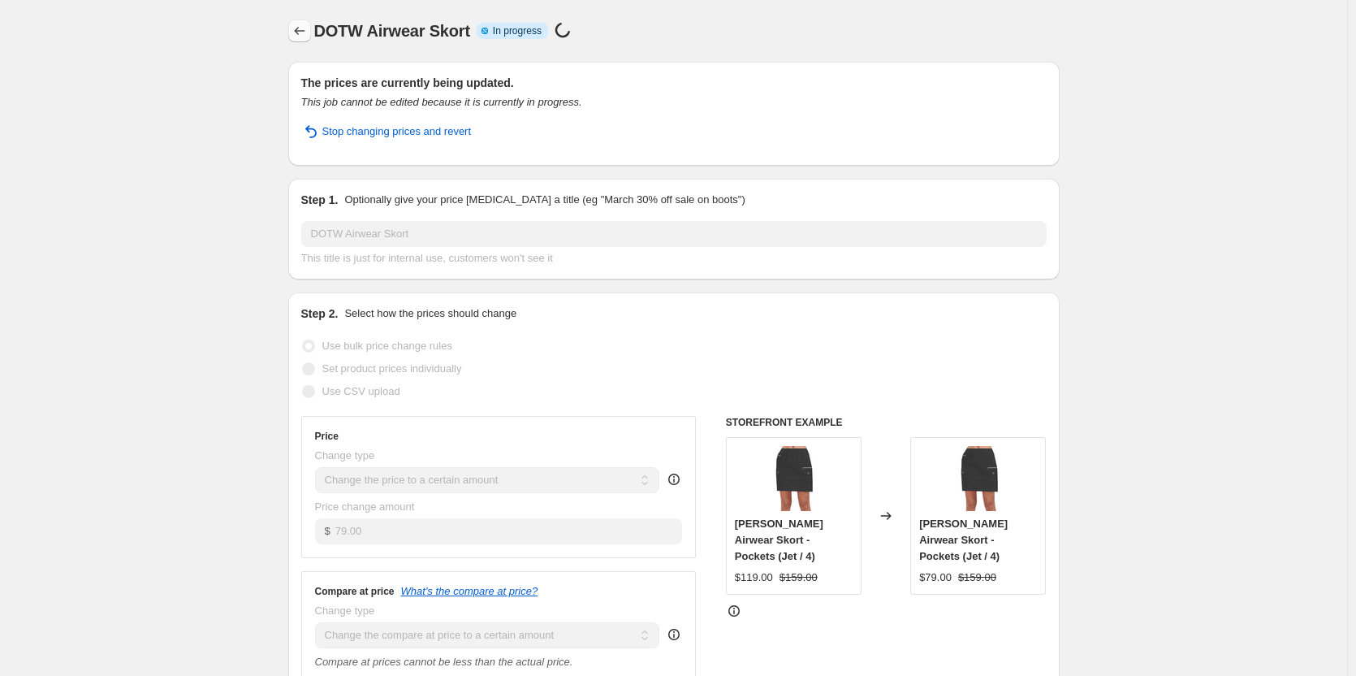
click at [308, 33] on icon "Price change jobs" at bounding box center [300, 31] width 16 height 16
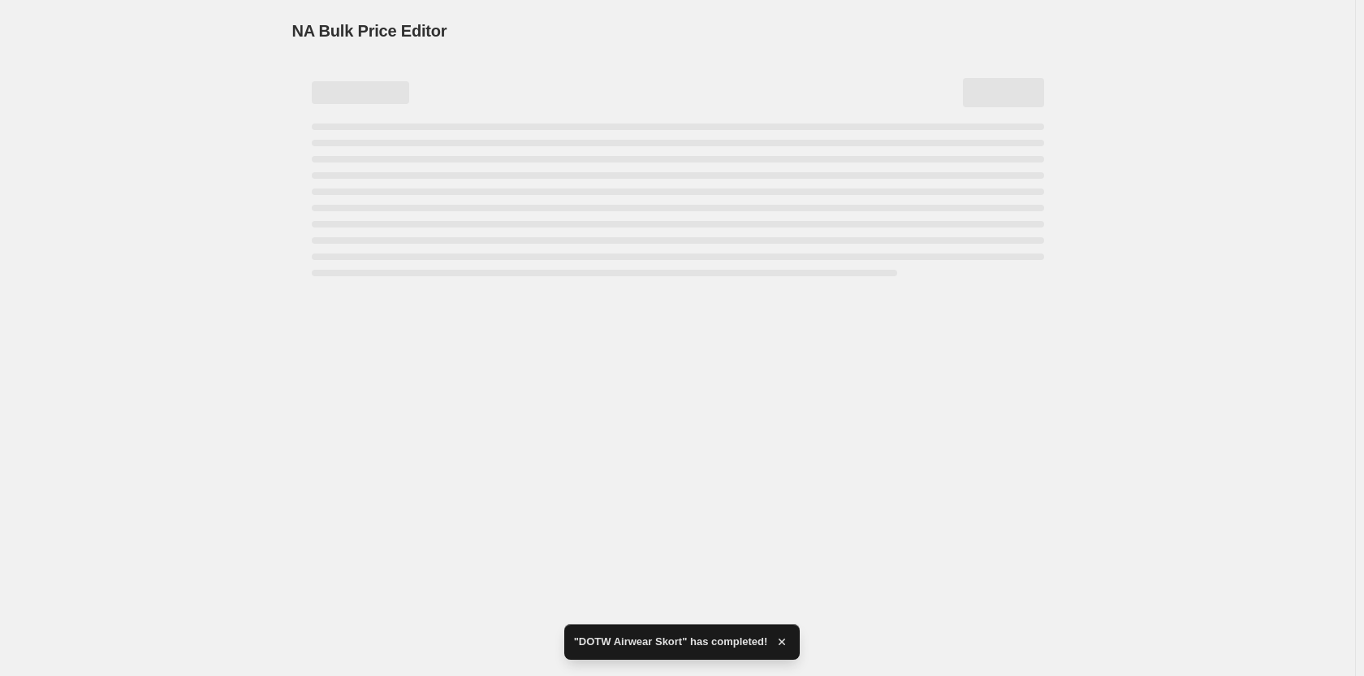
click at [999, 28] on div "NA Bulk Price Editor" at bounding box center [677, 30] width 771 height 23
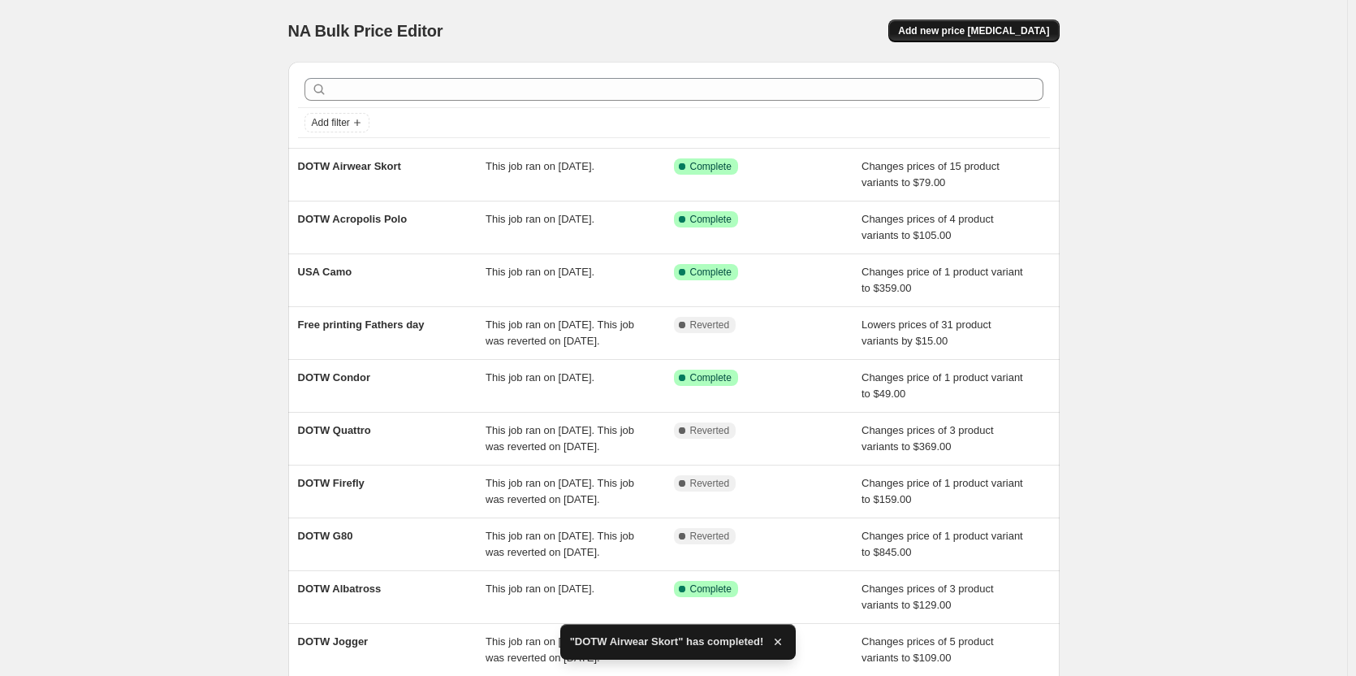
click at [1005, 34] on span "Add new price [MEDICAL_DATA]" at bounding box center [973, 30] width 151 height 13
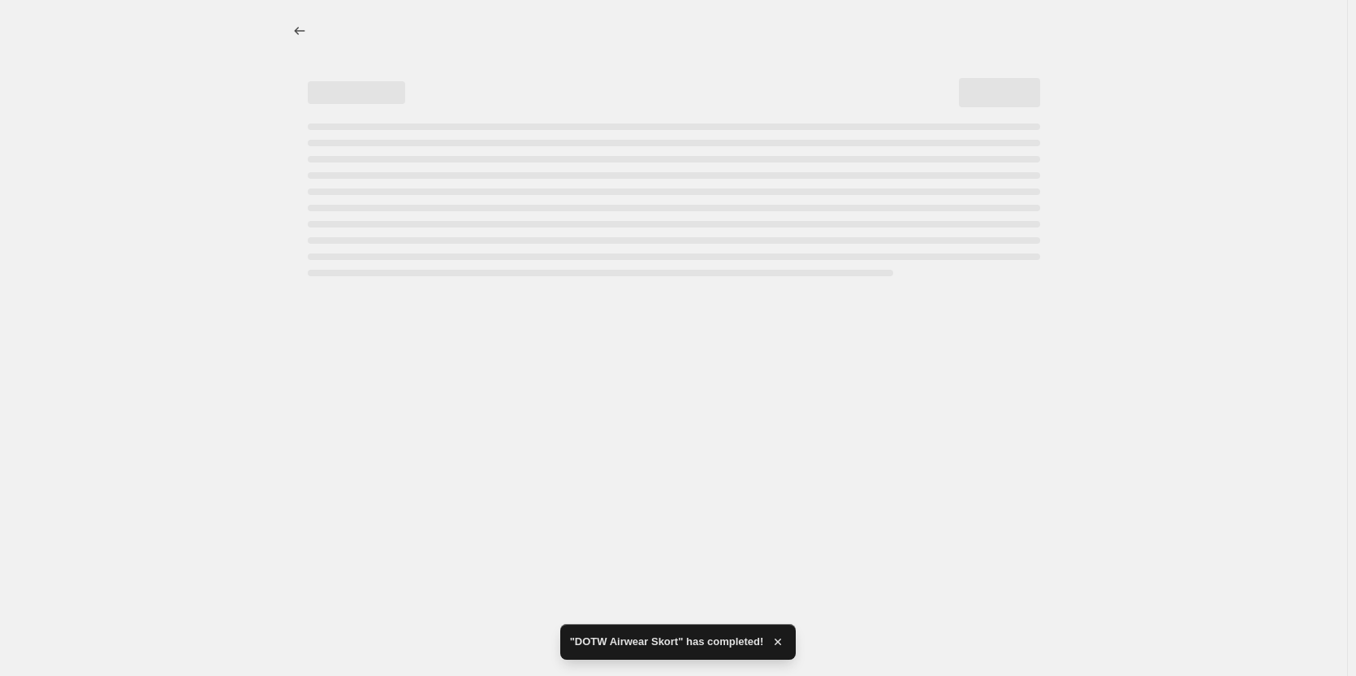
select select "percentage"
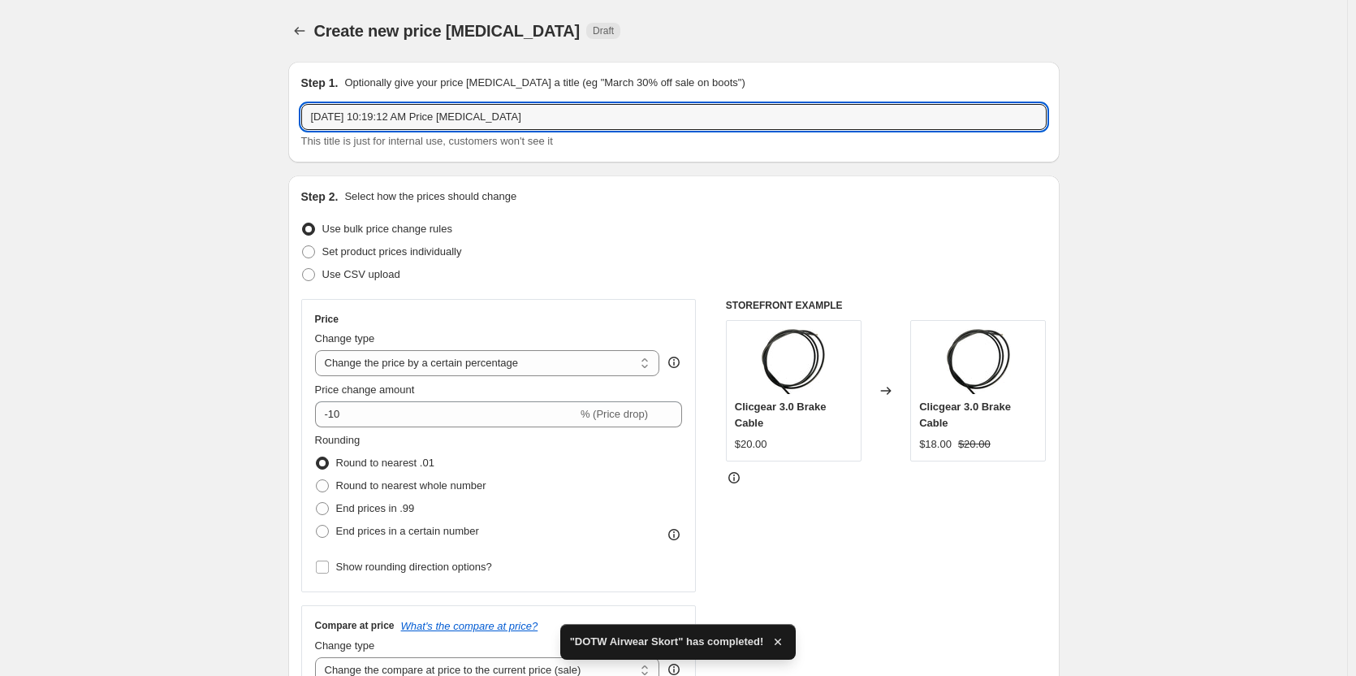
drag, startPoint x: 604, startPoint y: 115, endPoint x: 135, endPoint y: 140, distance: 470.0
type input "L"
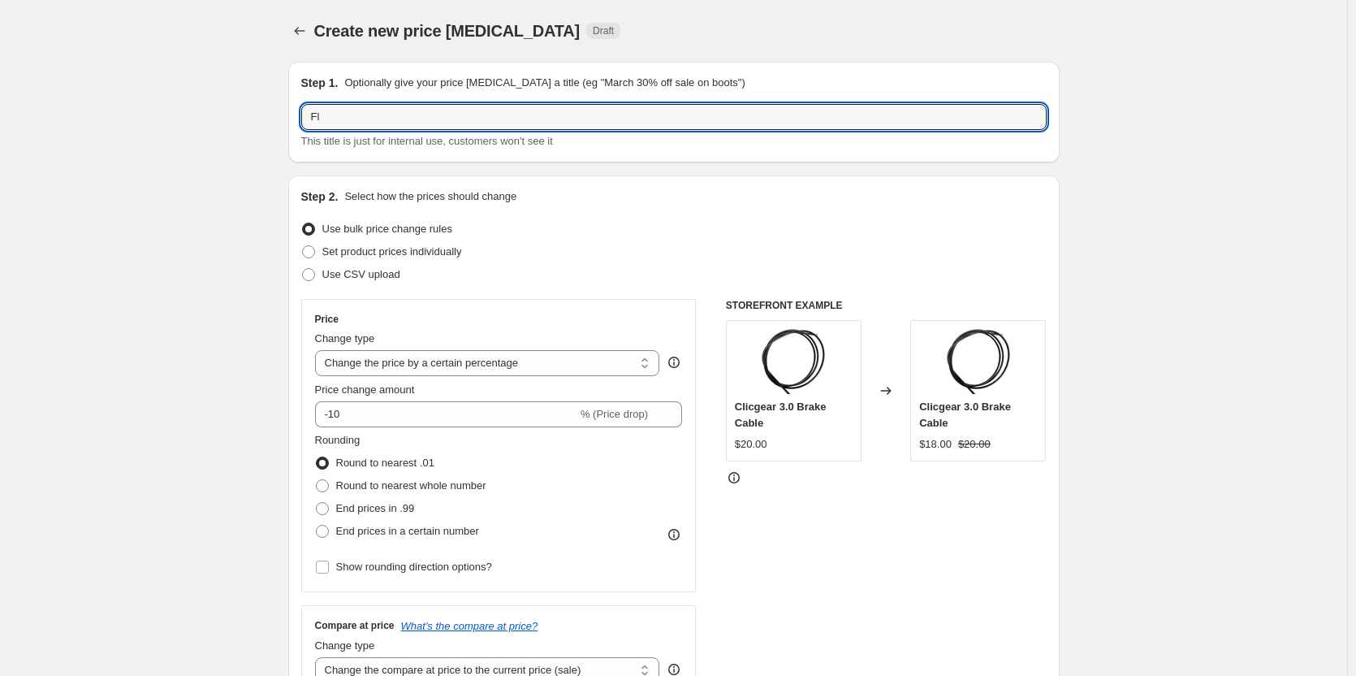
type input "F"
type input "L"
type input "DOTW Fly-XL Package [DEMOGRAPHIC_DATA]"
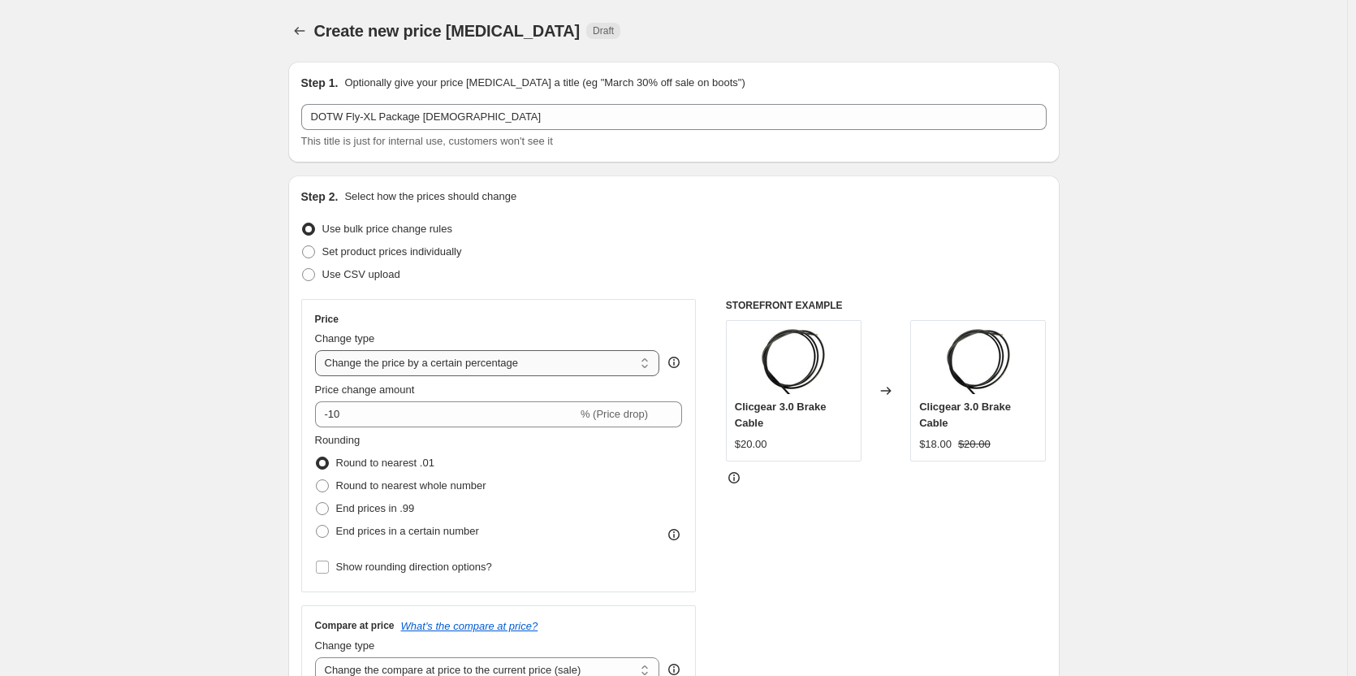
click at [506, 364] on select "Change the price to a certain amount Change the price by a certain amount Chang…" at bounding box center [487, 363] width 345 height 26
select select "to"
click at [318, 350] on select "Change the price to a certain amount Change the price by a certain amount Chang…" at bounding box center [487, 363] width 345 height 26
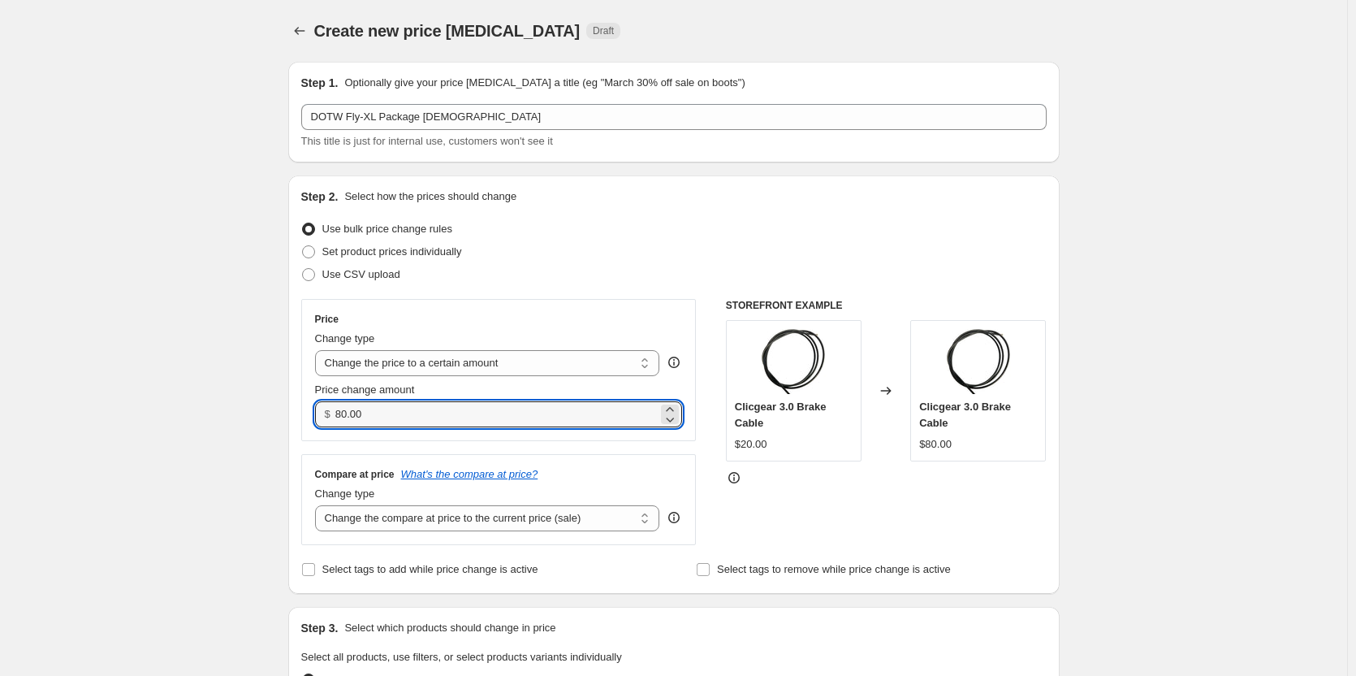
drag, startPoint x: 386, startPoint y: 408, endPoint x: 216, endPoint y: 418, distance: 170.0
type input "1889.00"
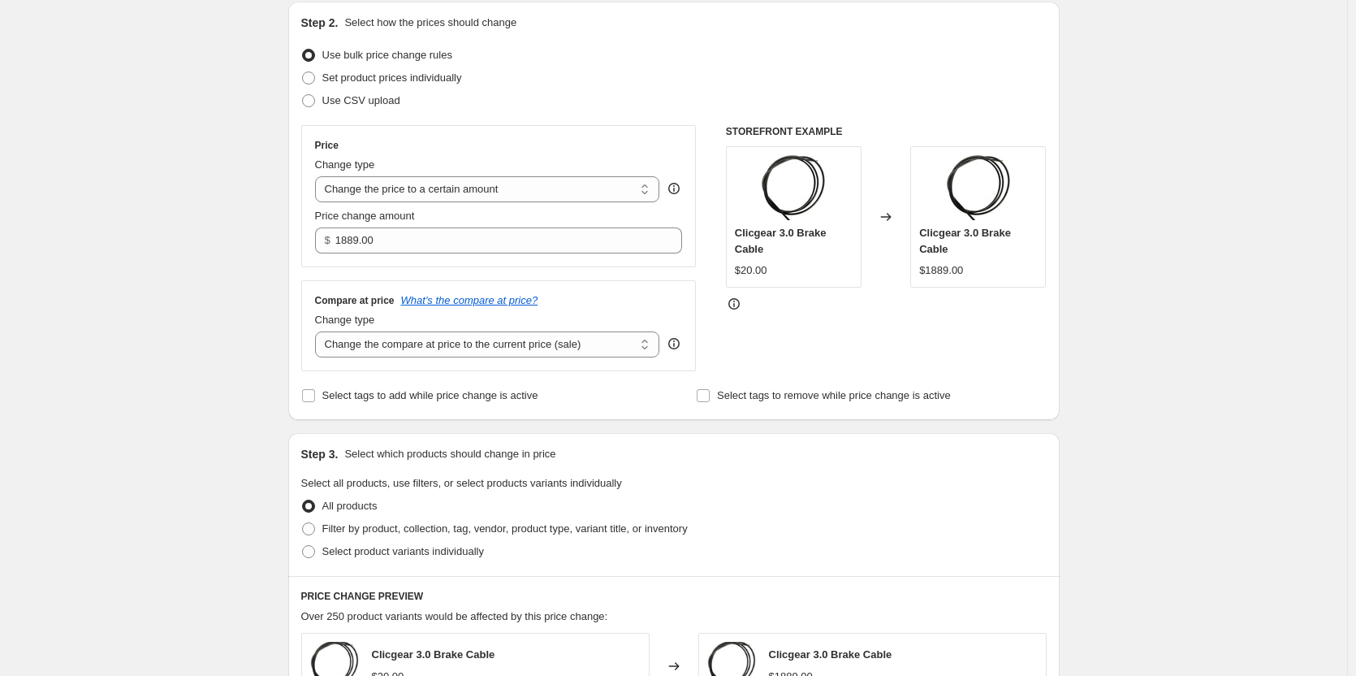
scroll to position [244, 0]
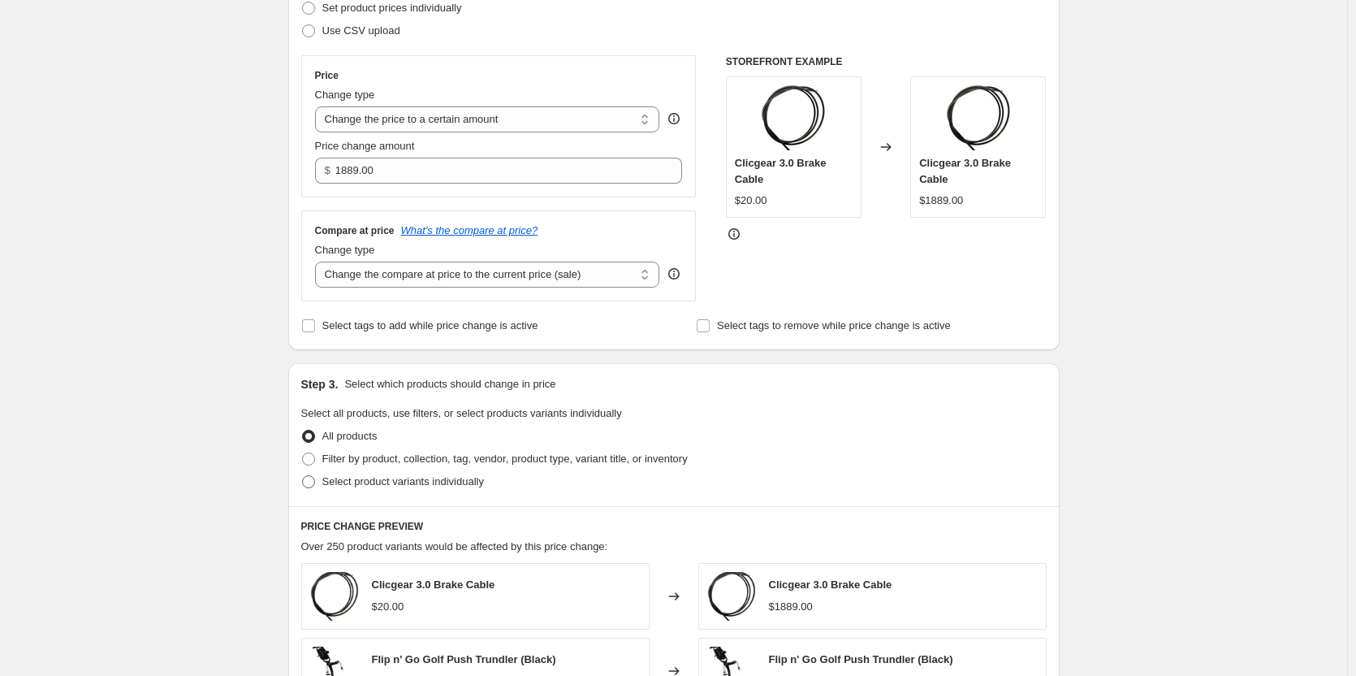
click at [400, 481] on span "Select product variants individually" at bounding box center [403, 481] width 162 height 12
click at [303, 476] on input "Select product variants individually" at bounding box center [302, 475] width 1 height 1
radio input "true"
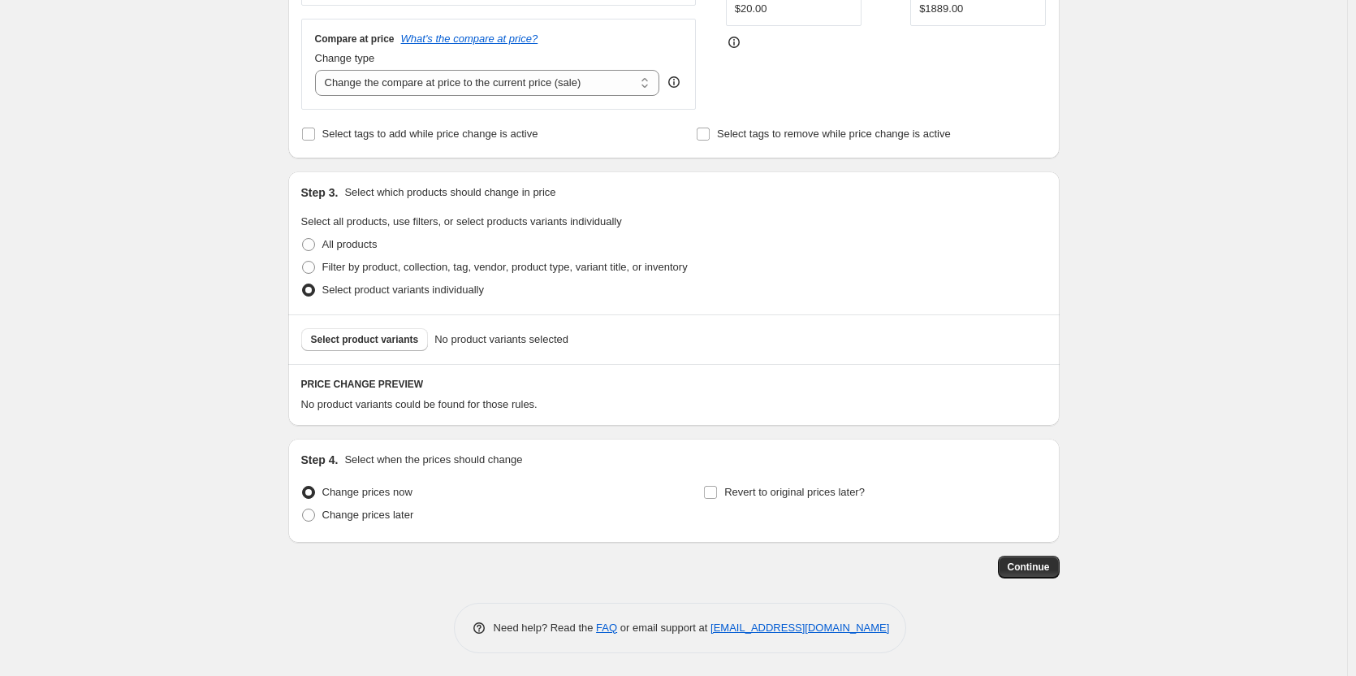
scroll to position [437, 0]
click at [410, 343] on span "Select product variants" at bounding box center [365, 337] width 108 height 13
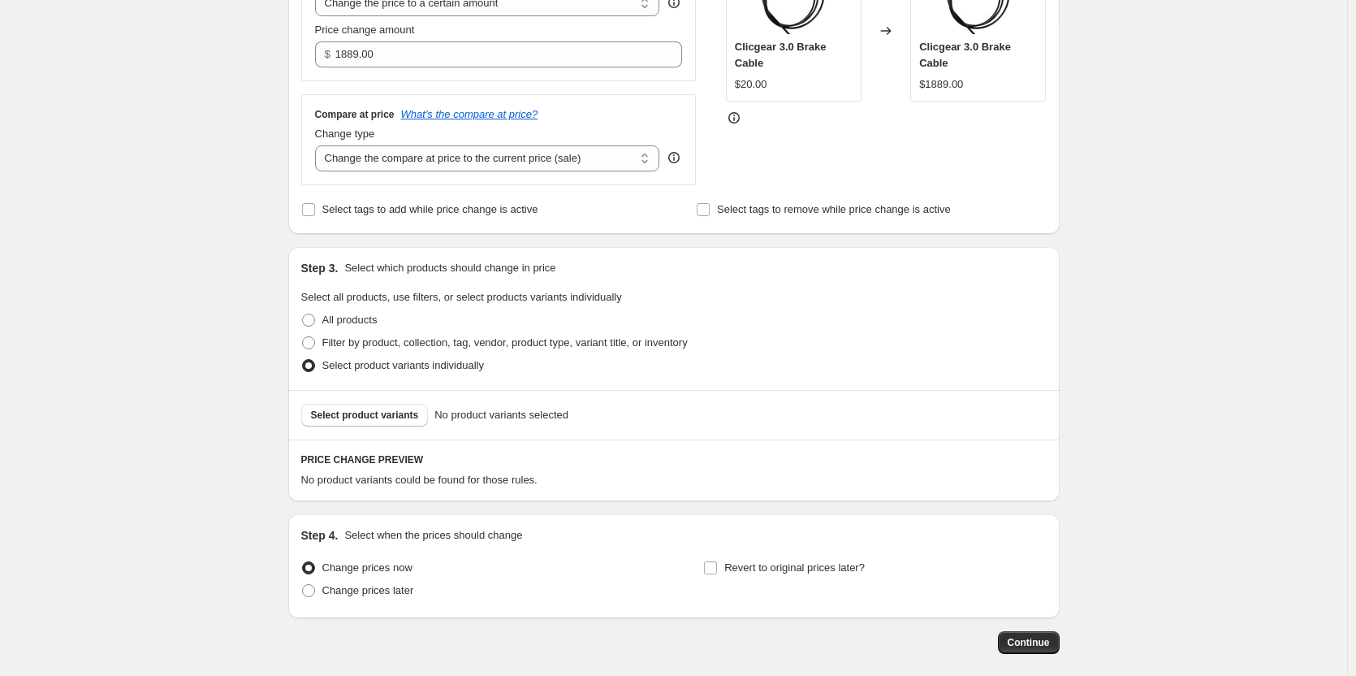
scroll to position [356, 0]
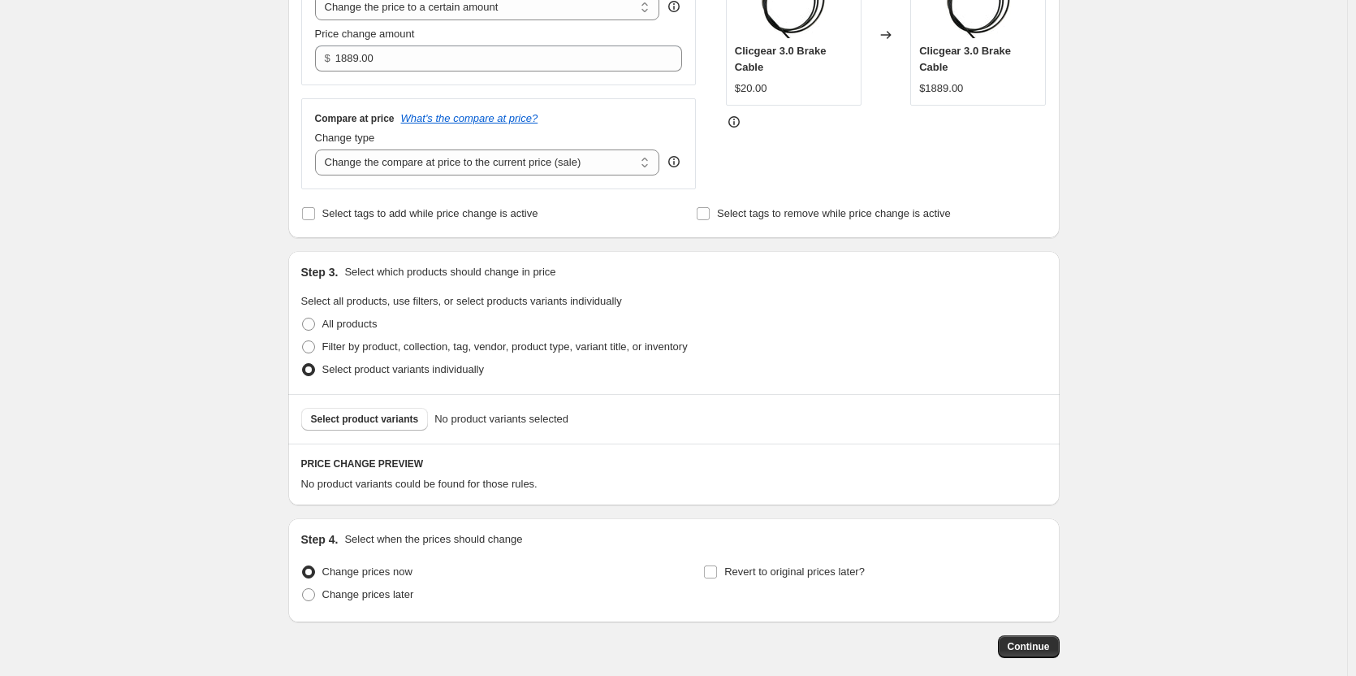
click at [378, 436] on div "Select product variants No product variants selected" at bounding box center [673, 419] width 771 height 50
click at [376, 430] on button "Select product variants" at bounding box center [364, 419] width 127 height 23
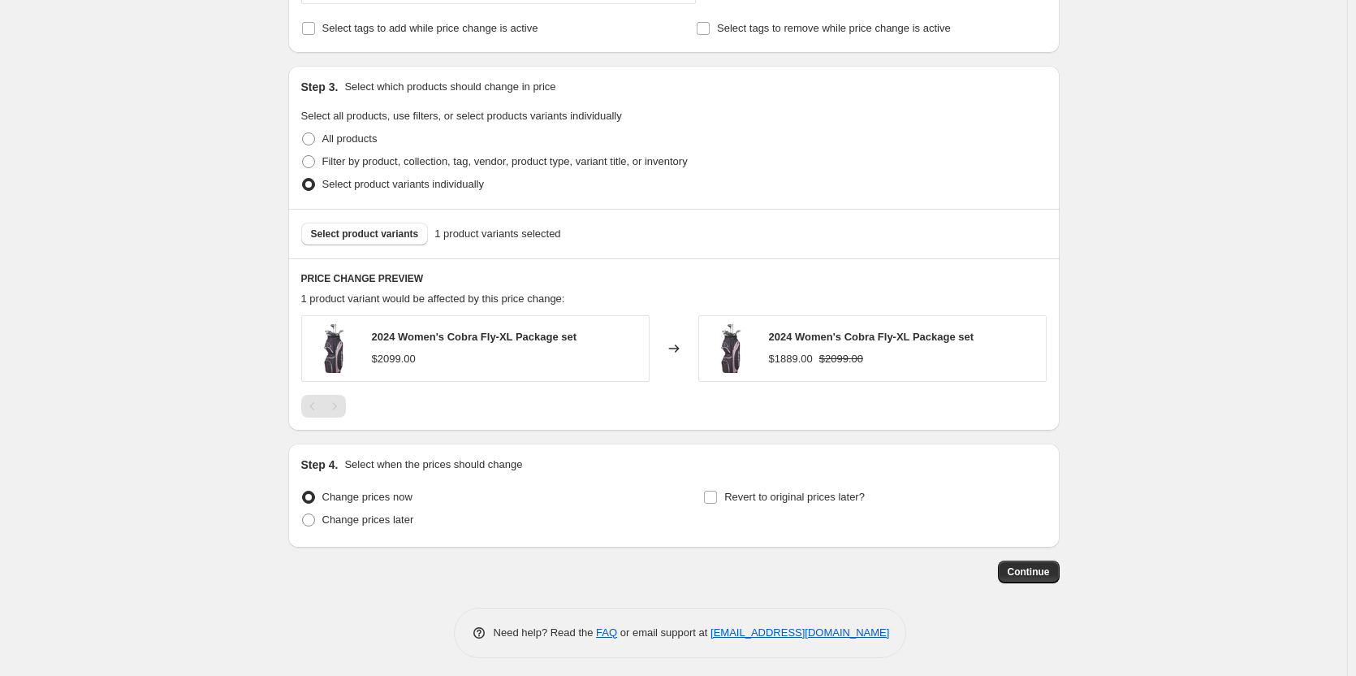
scroll to position [547, 0]
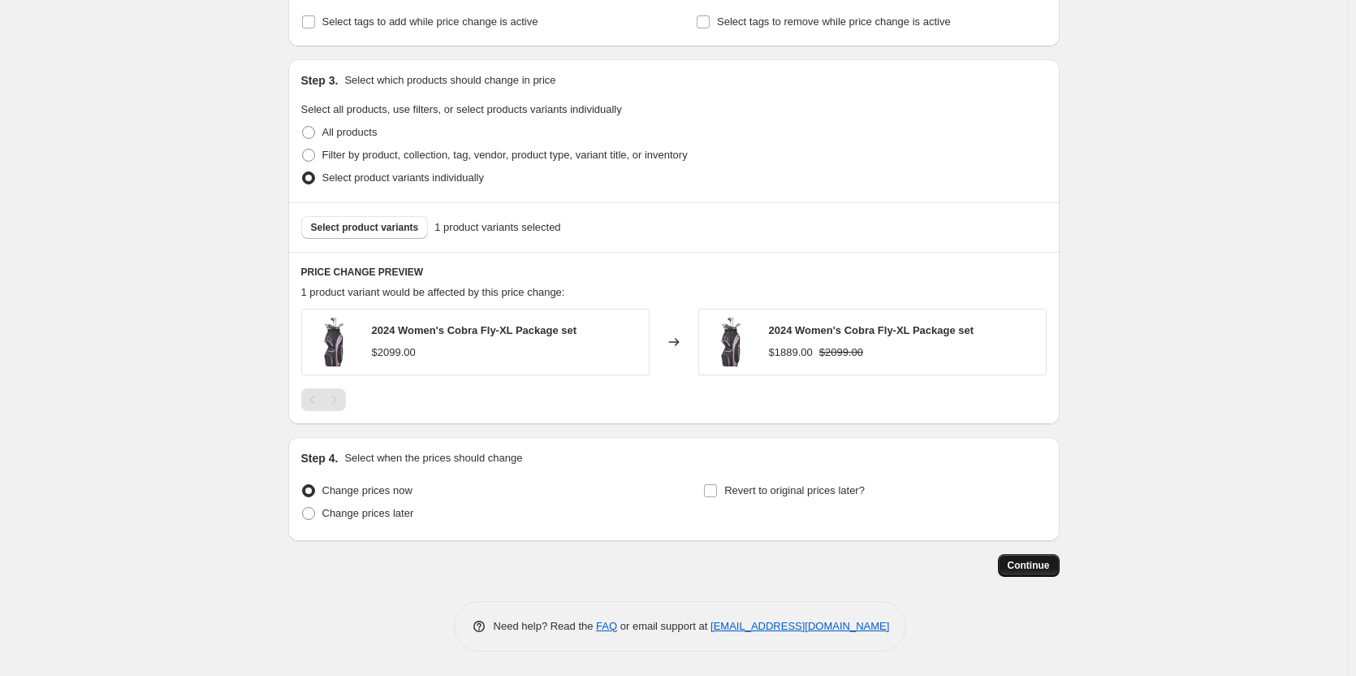
click at [1043, 571] on span "Continue" at bounding box center [1029, 565] width 42 height 13
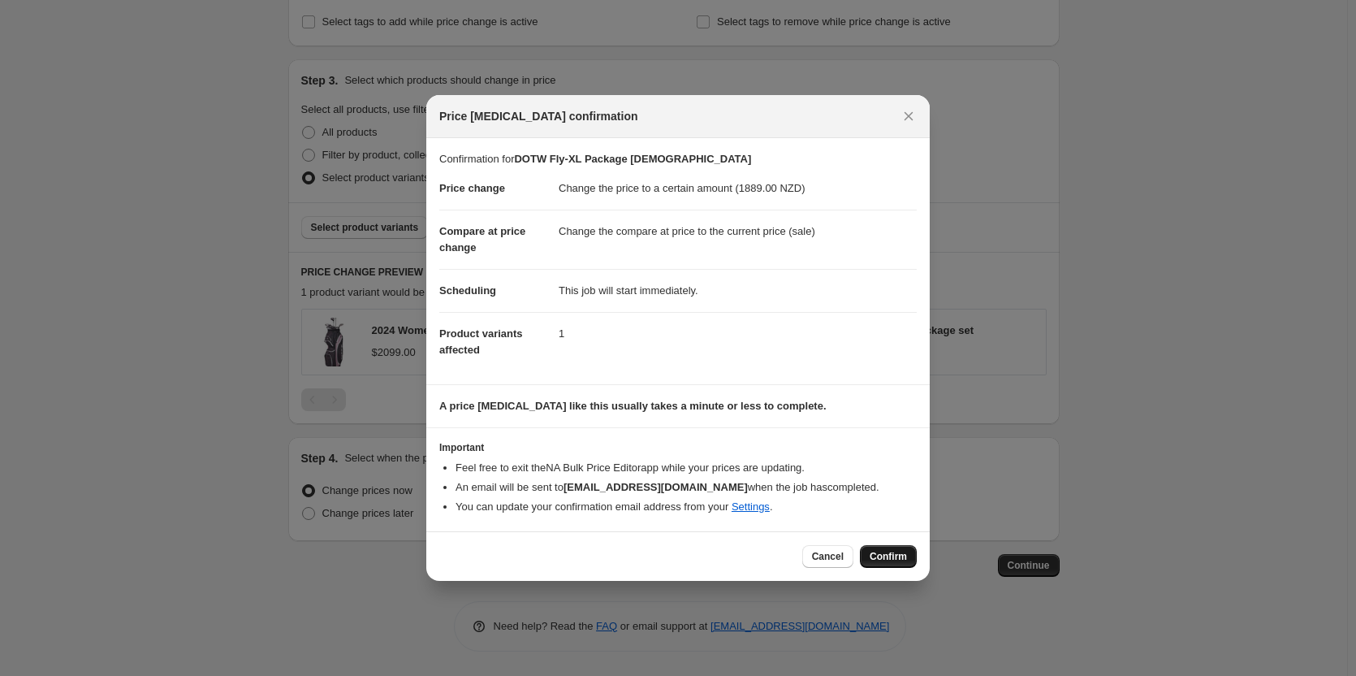
click at [901, 555] on span "Confirm" at bounding box center [888, 556] width 37 height 13
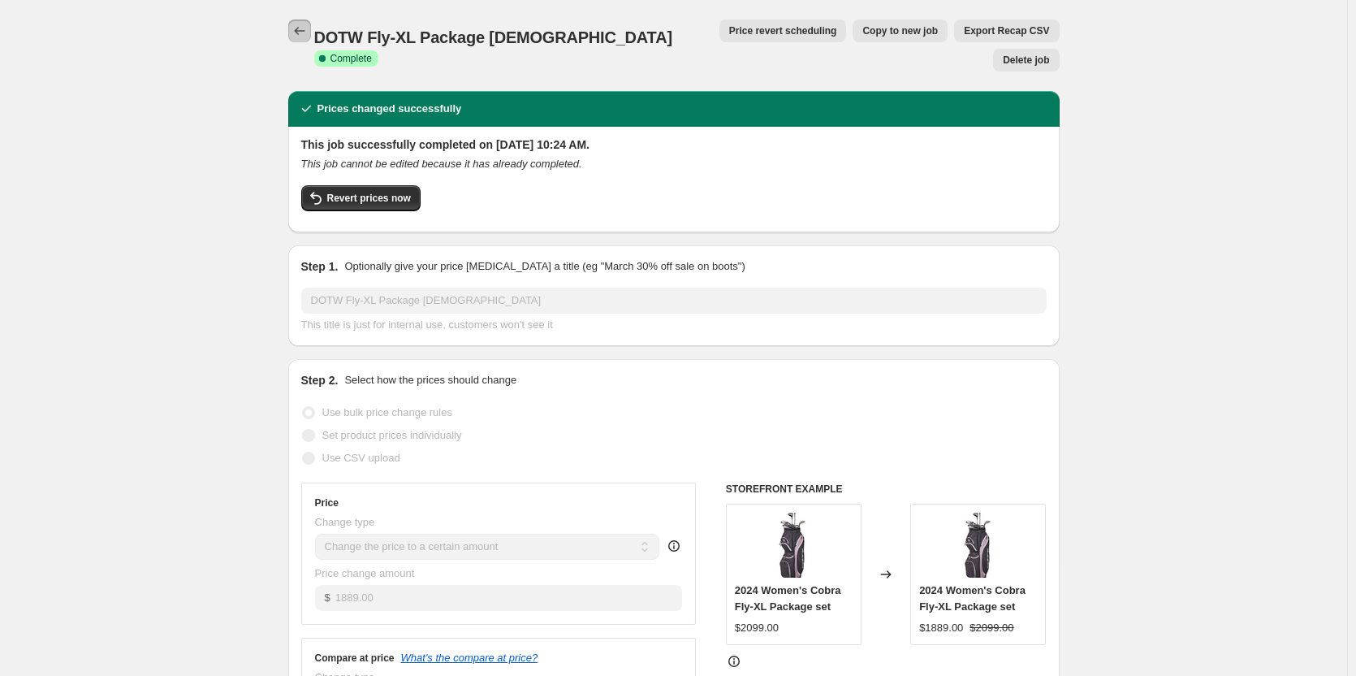
click at [300, 24] on icon "Price change jobs" at bounding box center [300, 31] width 16 height 16
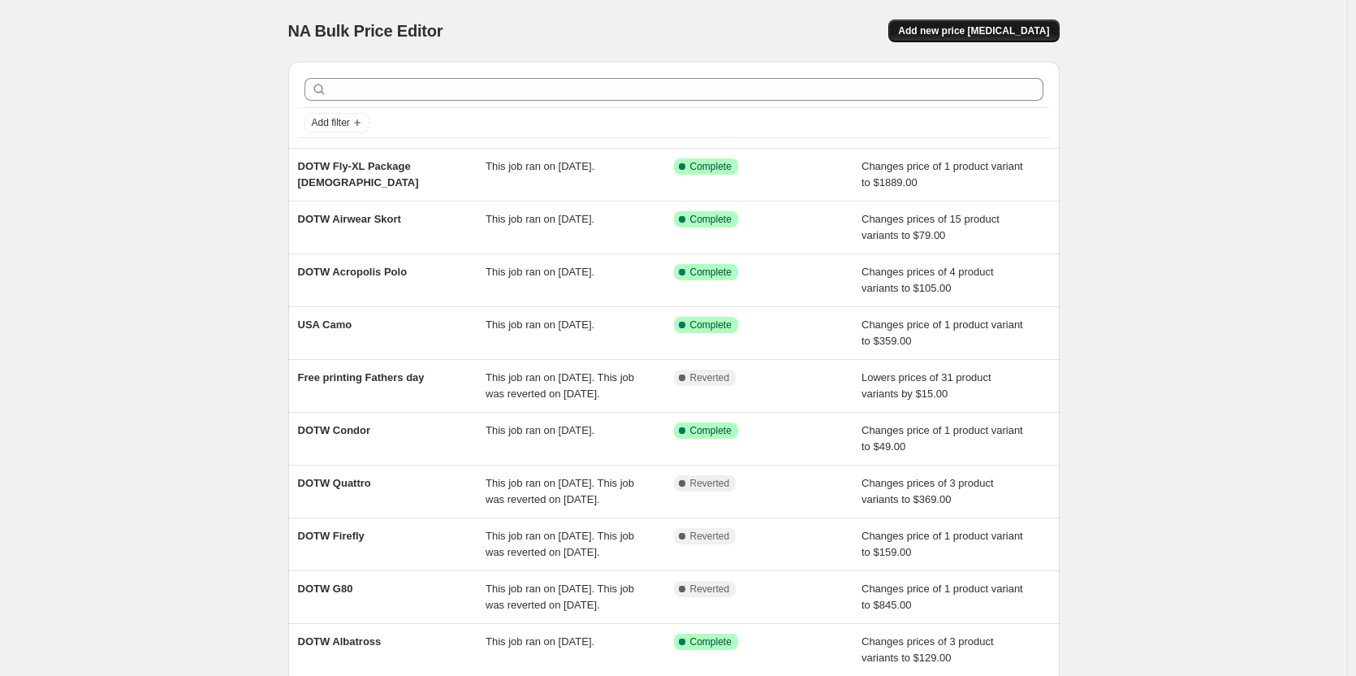
click at [965, 28] on span "Add new price [MEDICAL_DATA]" at bounding box center [973, 30] width 151 height 13
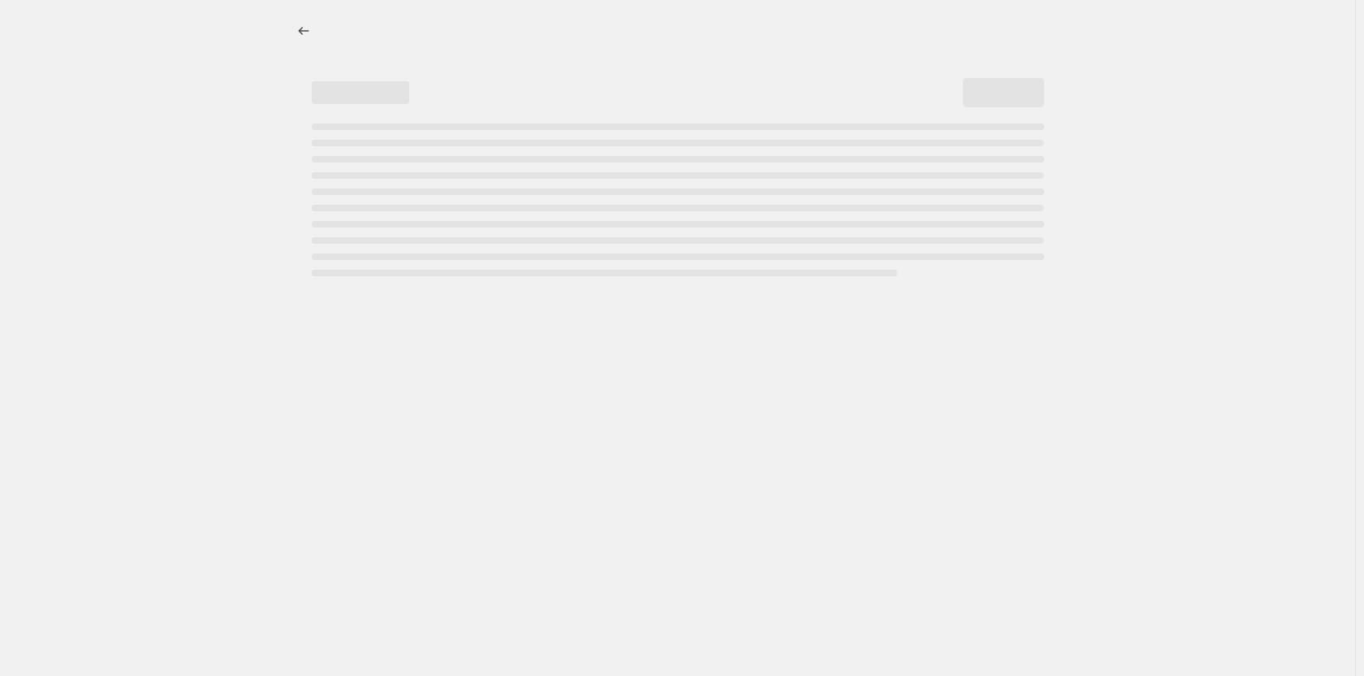
select select "percentage"
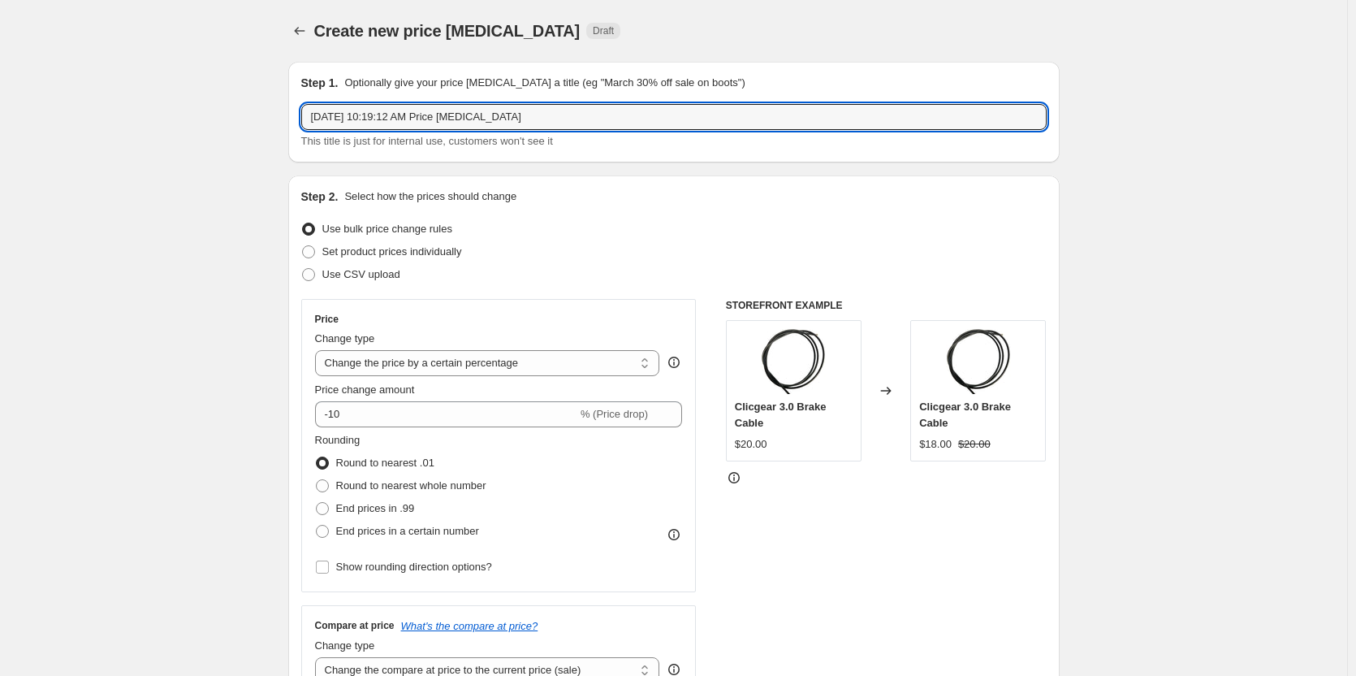
drag, startPoint x: 578, startPoint y: 117, endPoint x: 159, endPoint y: 127, distance: 419.2
click at [310, 114] on input "POM POM" at bounding box center [673, 117] width 745 height 26
type input "DOTW Proquip POM POM"
click at [574, 366] on select "Change the price to a certain amount Change the price by a certain amount Chang…" at bounding box center [487, 363] width 345 height 26
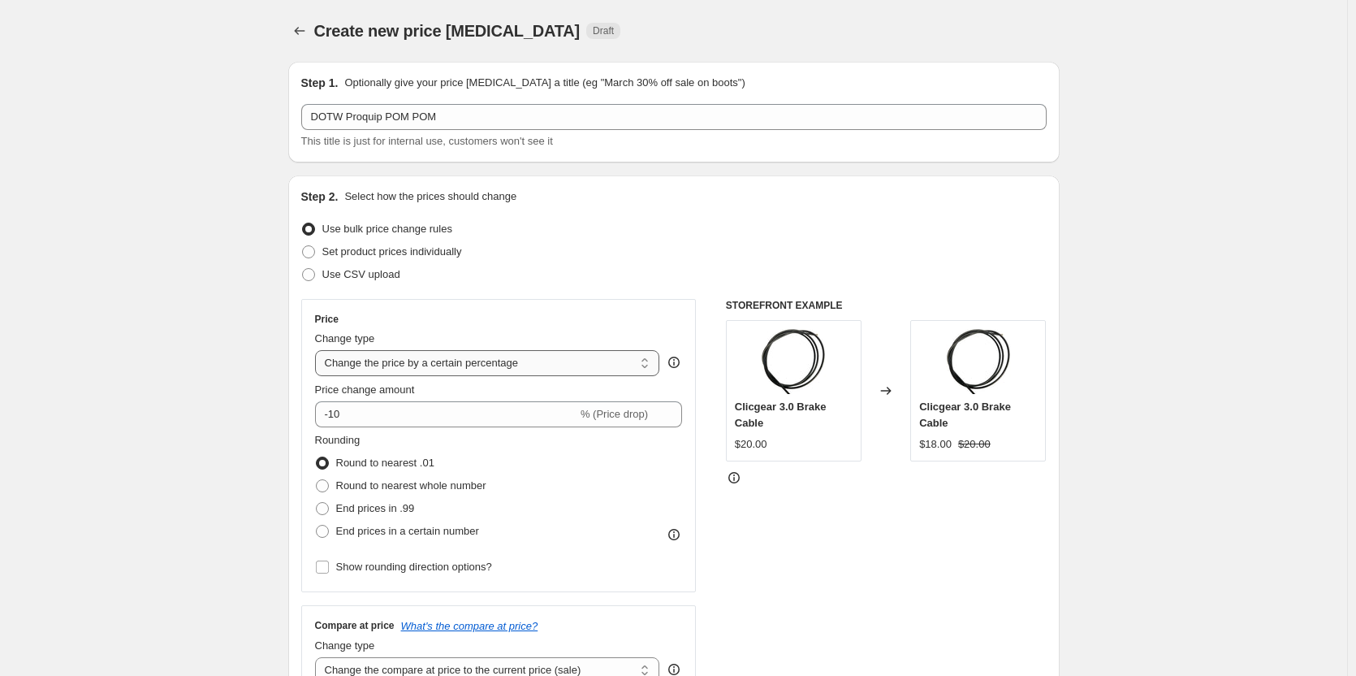
select select "to"
click at [318, 350] on select "Change the price to a certain amount Change the price by a certain amount Chang…" at bounding box center [487, 363] width 345 height 26
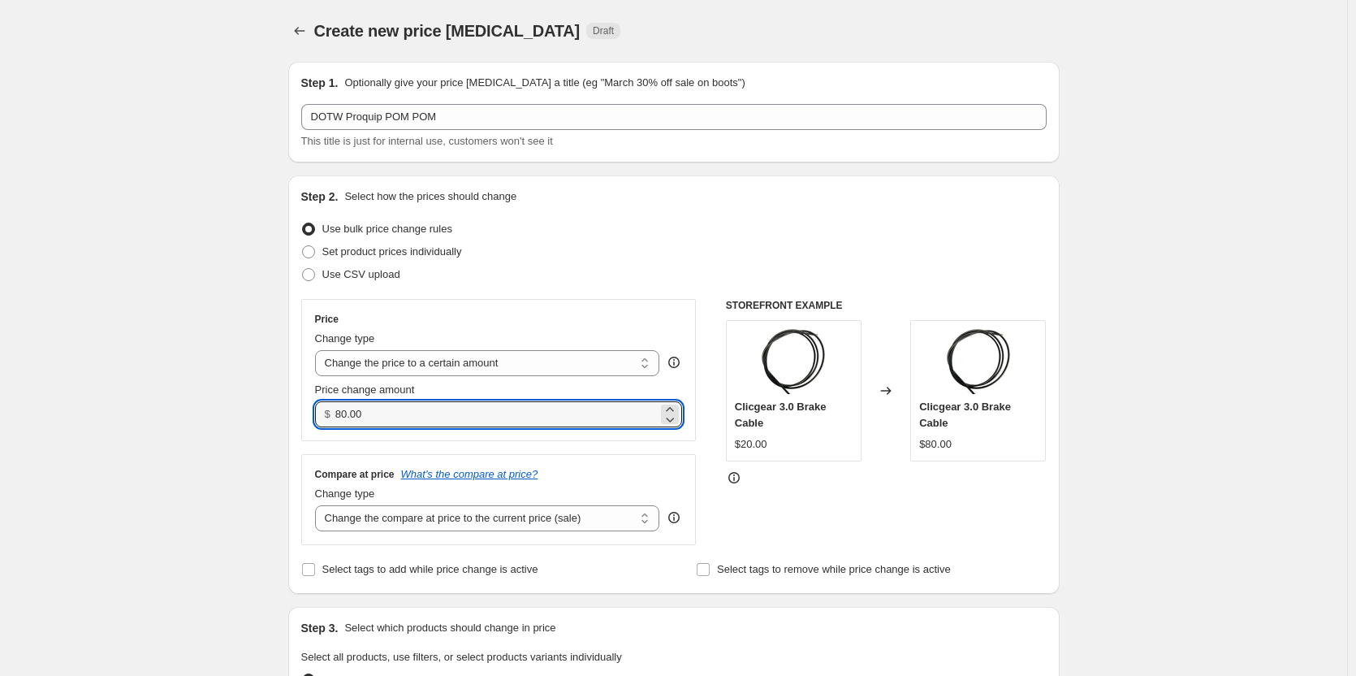
drag, startPoint x: 407, startPoint y: 420, endPoint x: 77, endPoint y: 524, distance: 345.7
type input "19.00"
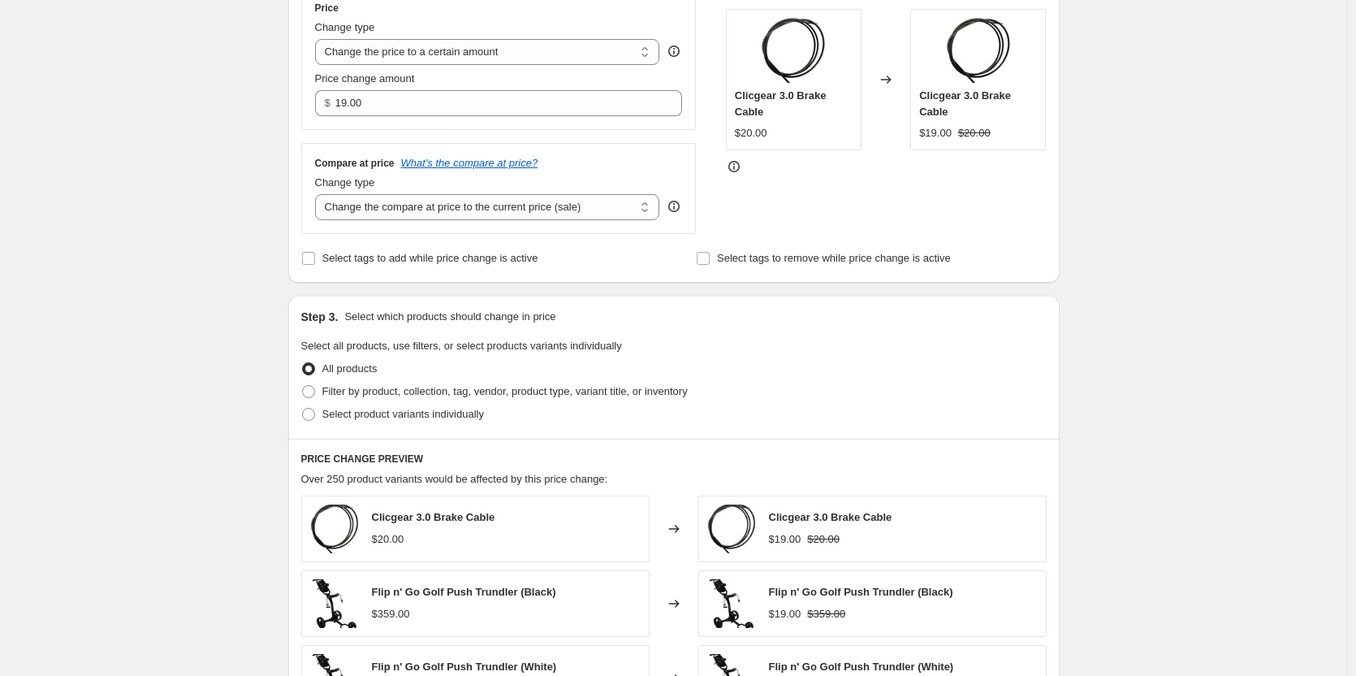
scroll to position [81, 0]
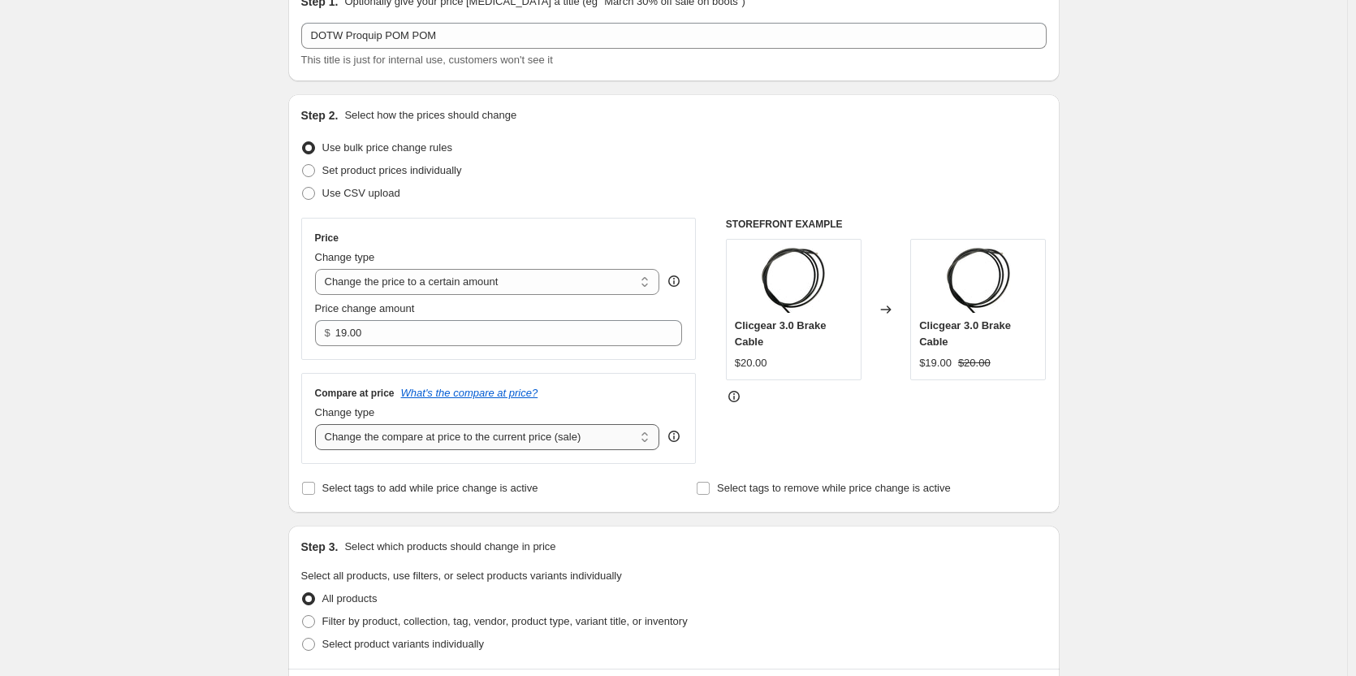
click at [569, 434] on select "Change the compare at price to the current price (sale) Change the compare at p…" at bounding box center [487, 437] width 345 height 26
select select "to"
click at [318, 424] on select "Change the compare at price to the current price (sale) Change the compare at p…" at bounding box center [487, 437] width 345 height 26
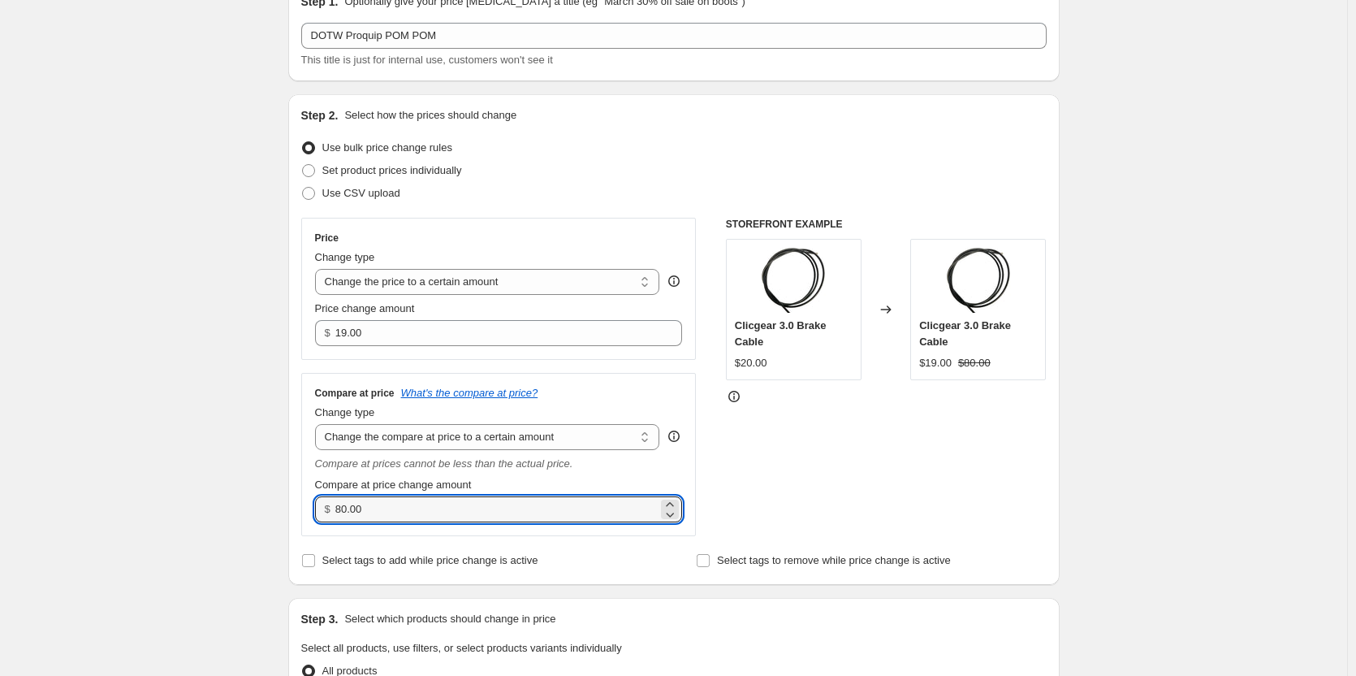
drag, startPoint x: 395, startPoint y: 503, endPoint x: 188, endPoint y: 516, distance: 206.7
type input "45.00"
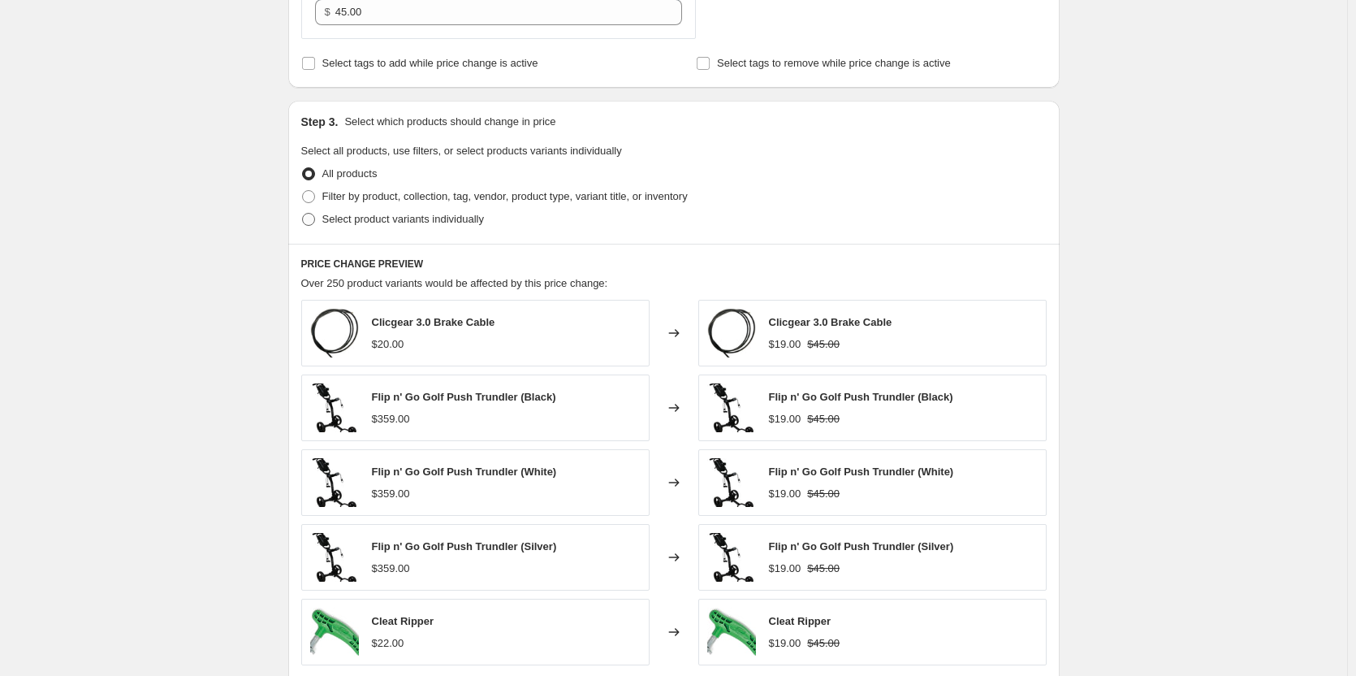
scroll to position [487, 0]
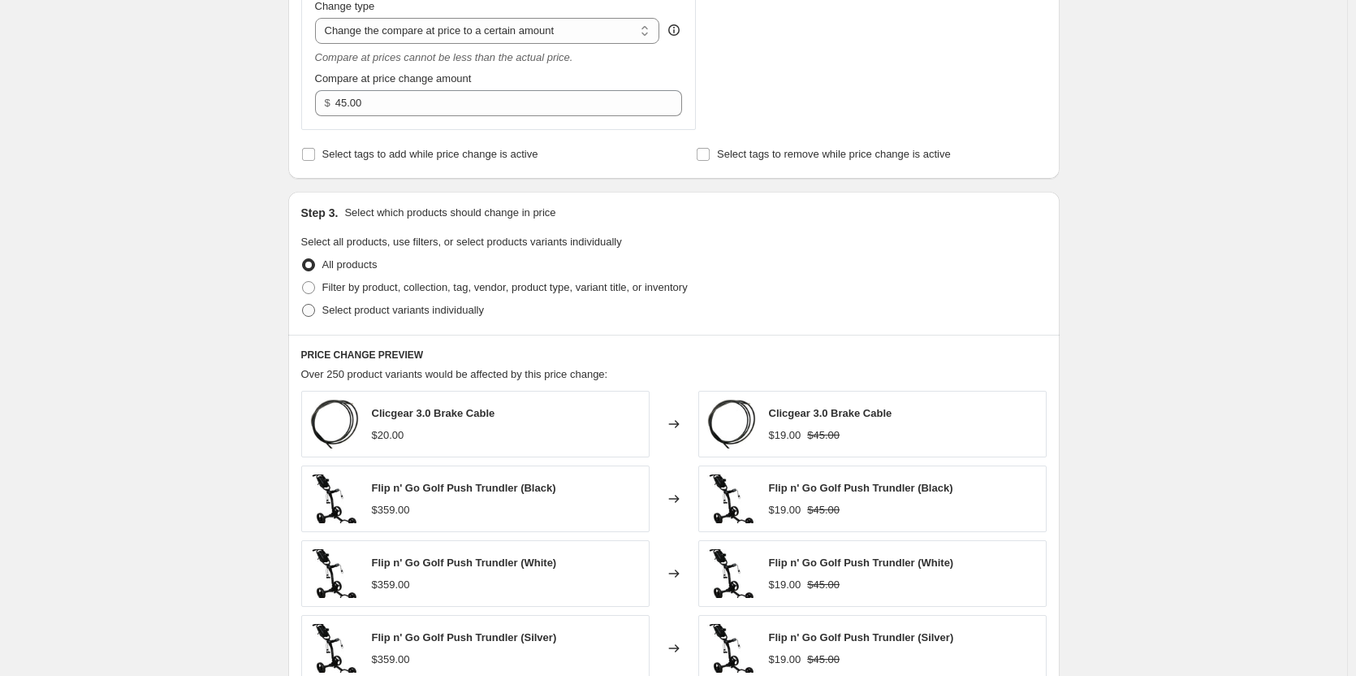
click at [419, 314] on span "Select product variants individually" at bounding box center [403, 310] width 162 height 12
click at [303, 305] on input "Select product variants individually" at bounding box center [302, 304] width 1 height 1
radio input "true"
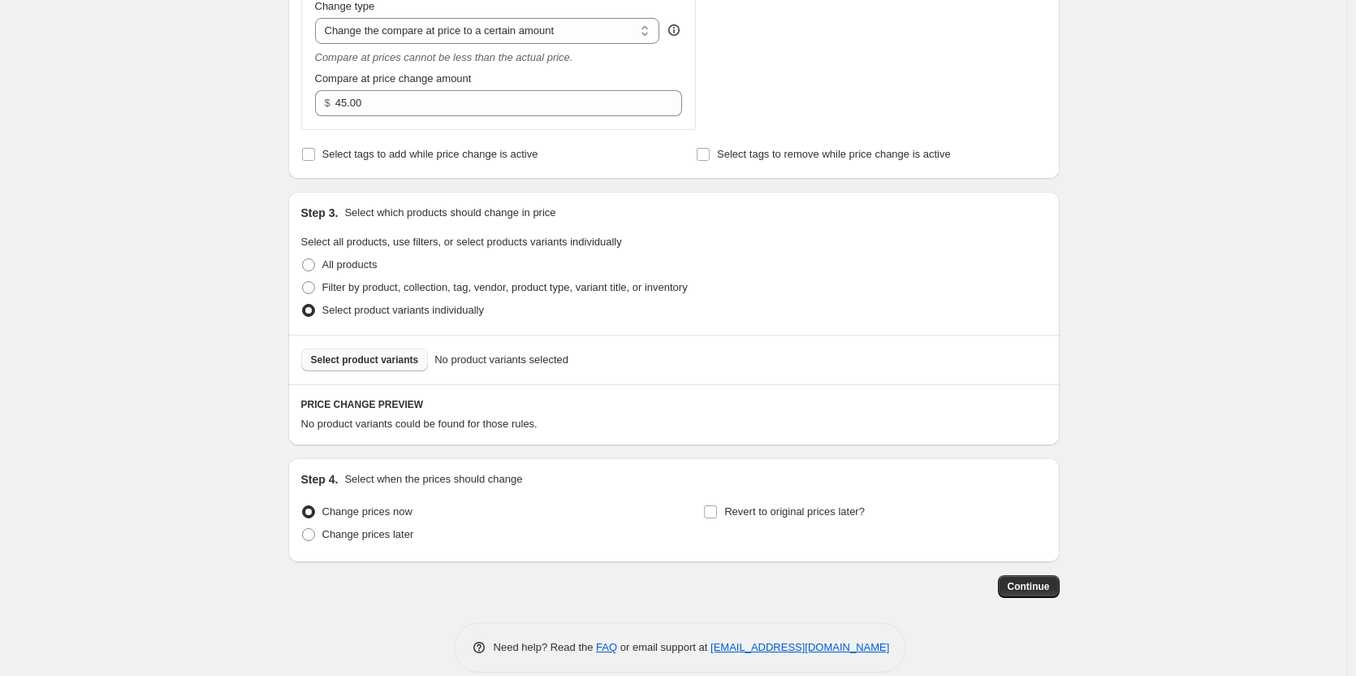
click at [385, 352] on button "Select product variants" at bounding box center [364, 359] width 127 height 23
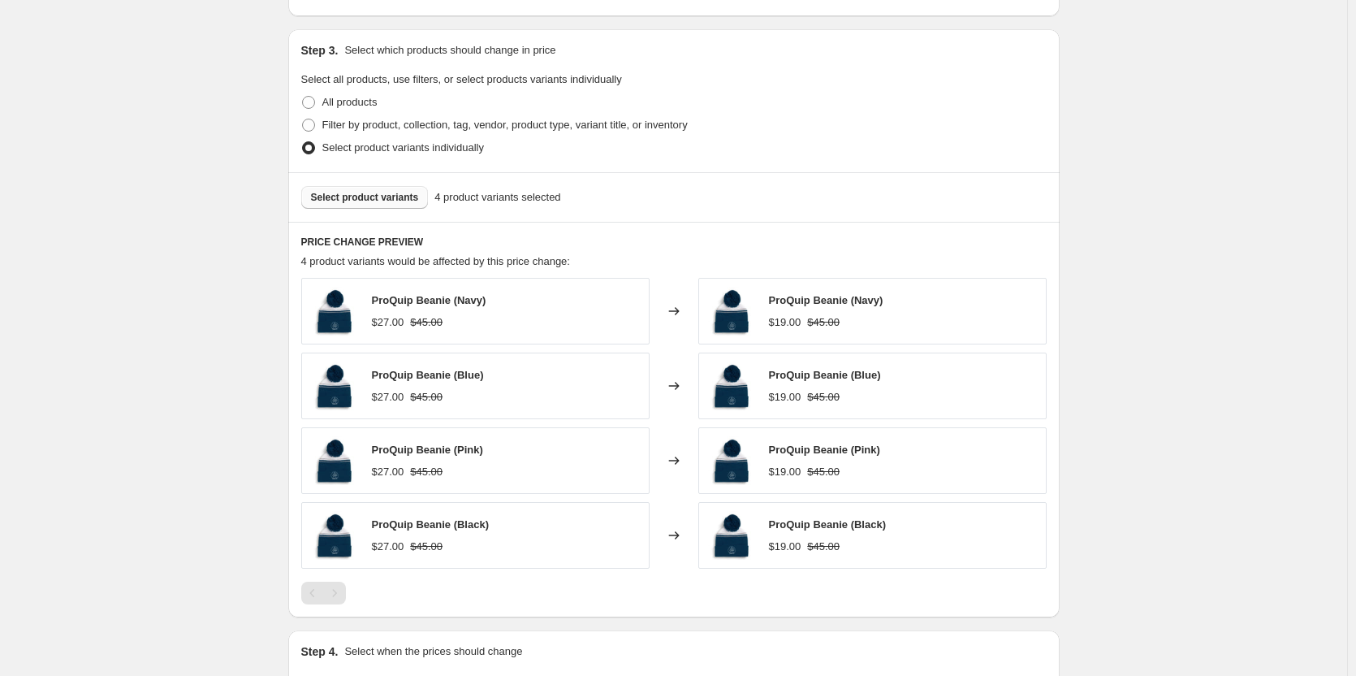
scroll to position [843, 0]
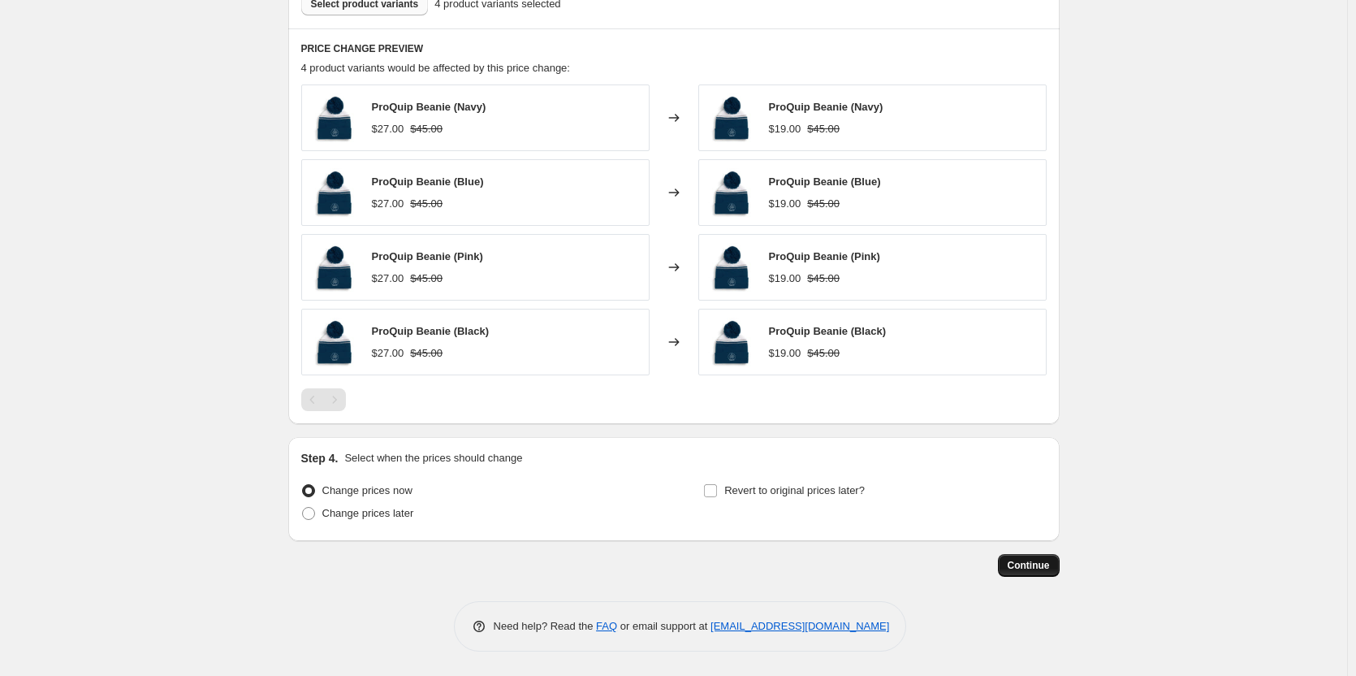
click at [1050, 569] on span "Continue" at bounding box center [1029, 565] width 42 height 13
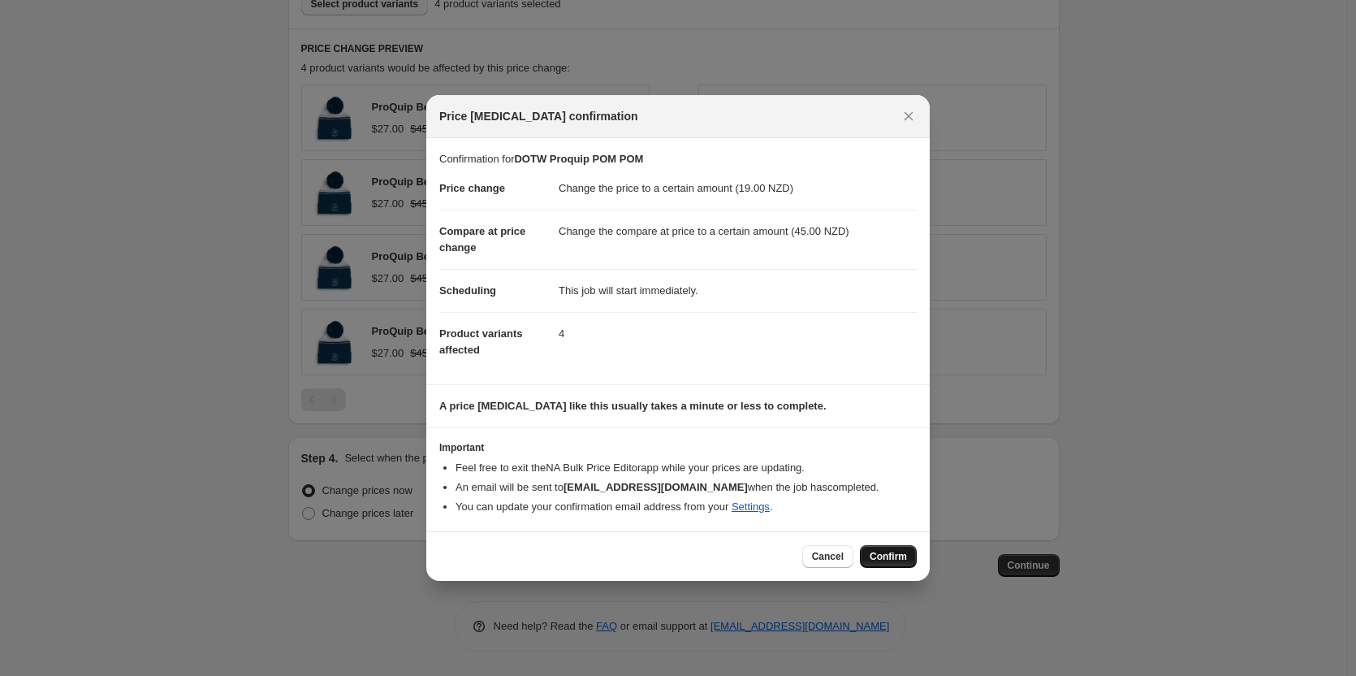
click at [897, 554] on span "Confirm" at bounding box center [888, 556] width 37 height 13
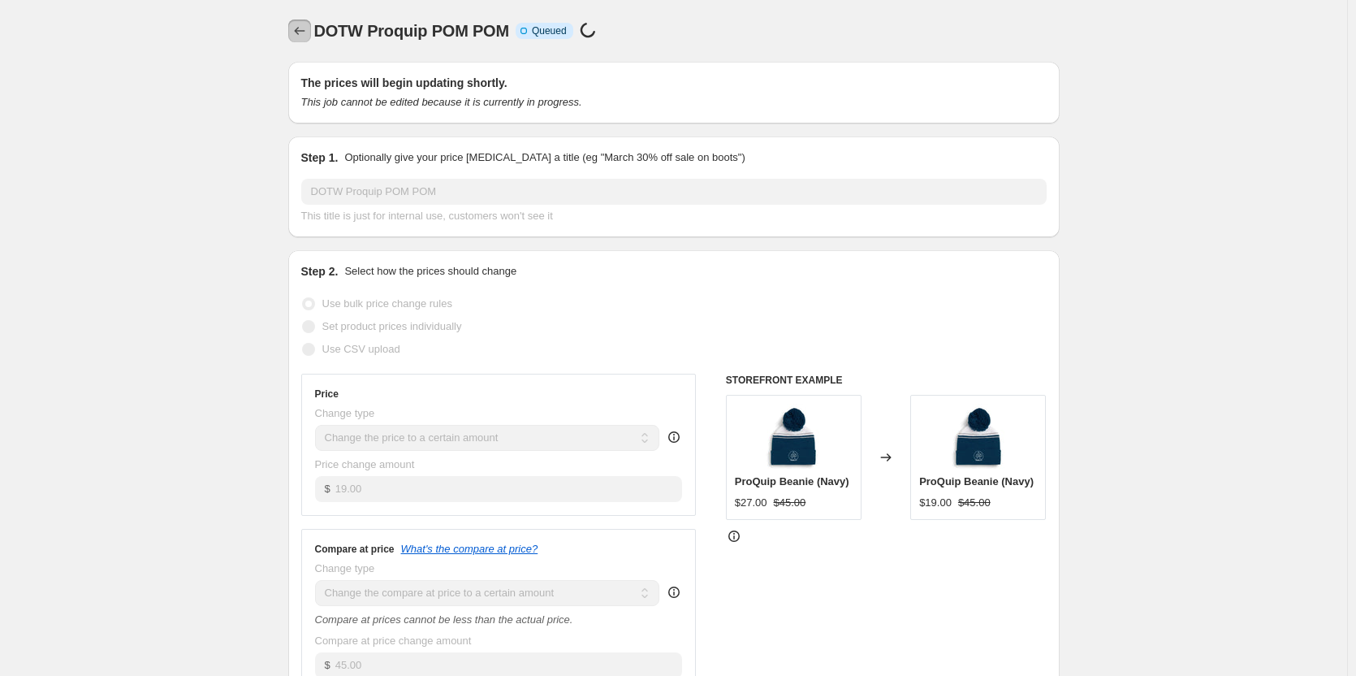
click at [304, 28] on icon "Price change jobs" at bounding box center [300, 31] width 16 height 16
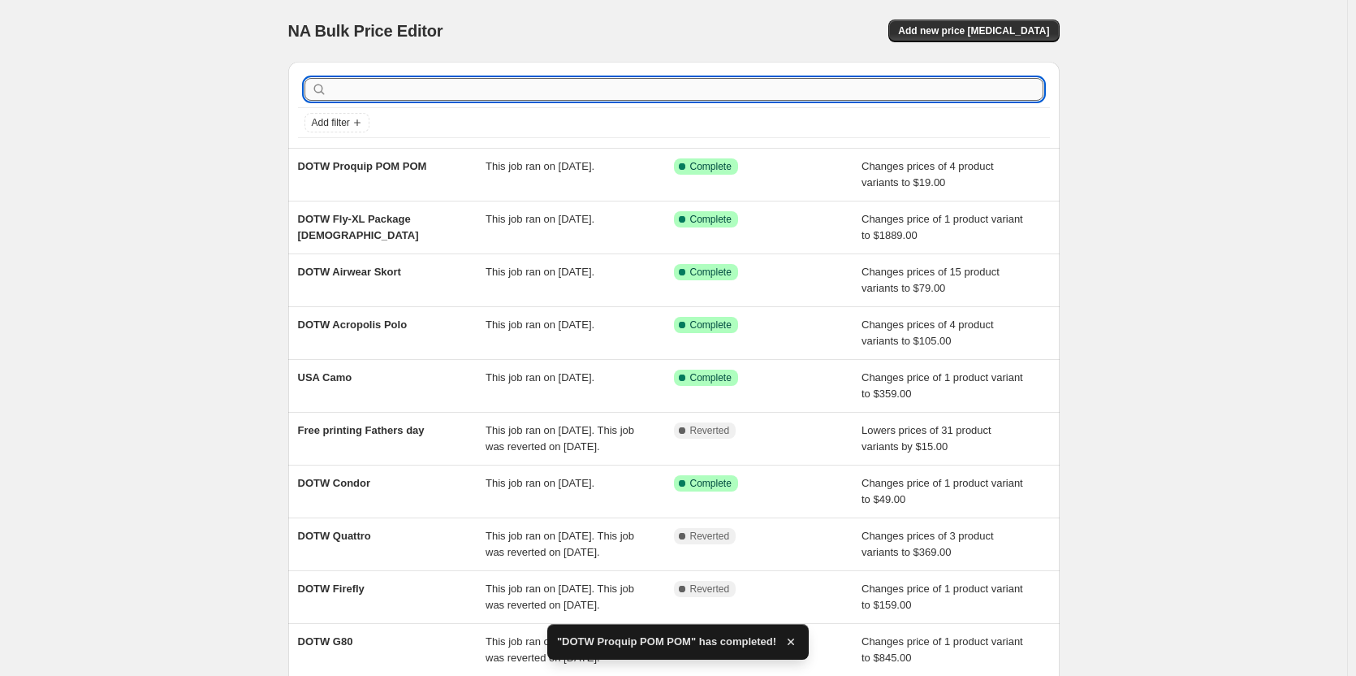
click at [512, 95] on input "text" at bounding box center [687, 89] width 713 height 23
click at [1045, 24] on button "Add new price [MEDICAL_DATA]" at bounding box center [973, 30] width 171 height 23
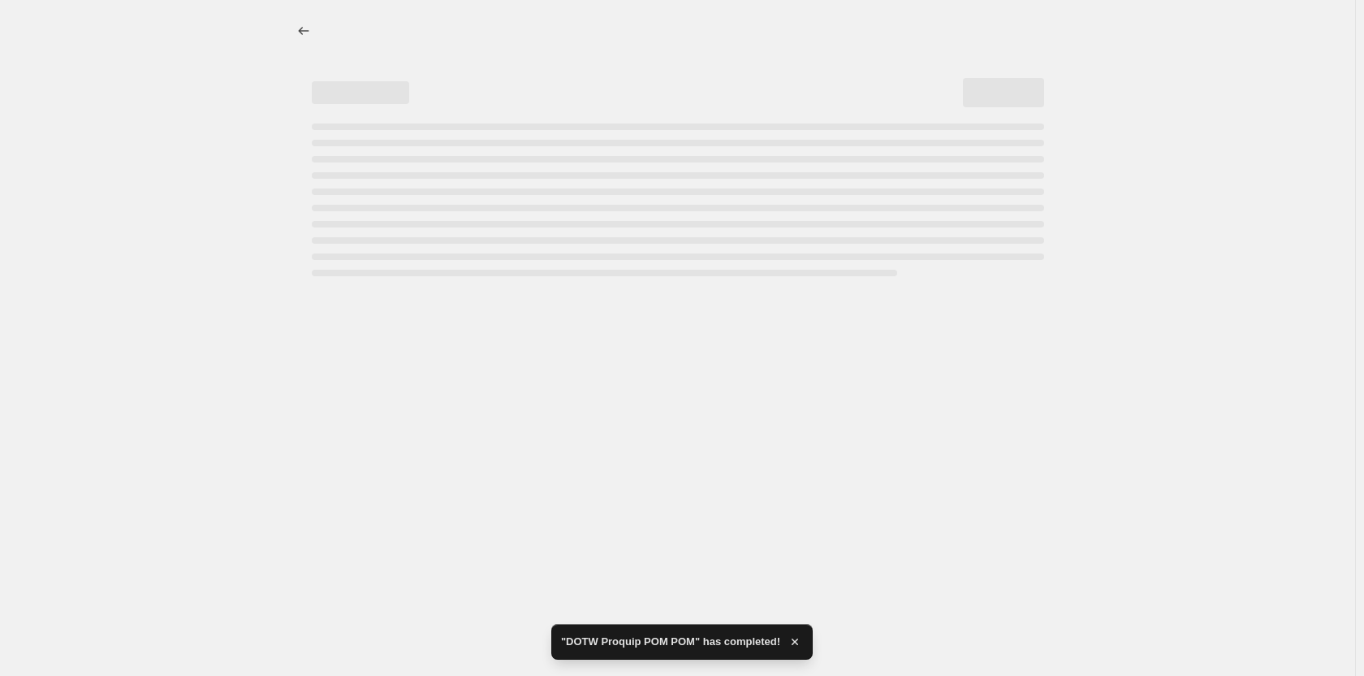
select select "percentage"
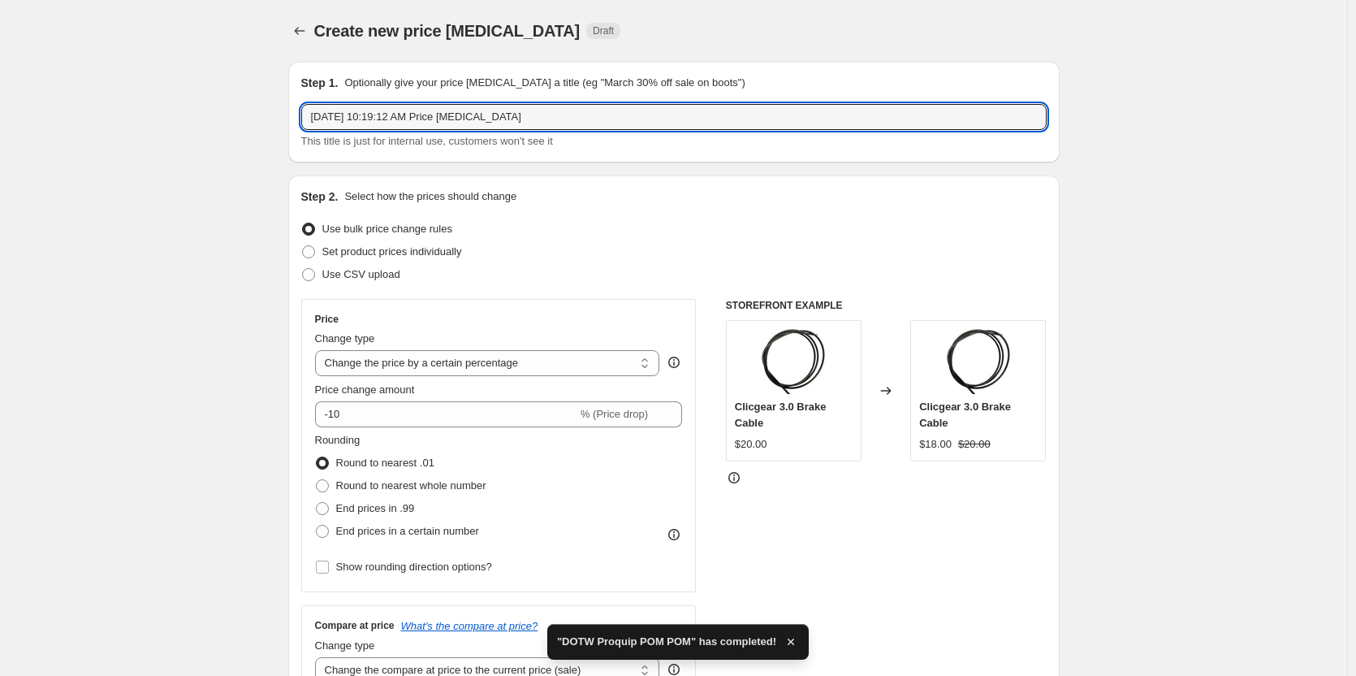
drag, startPoint x: 608, startPoint y: 116, endPoint x: -34, endPoint y: 106, distance: 642.4
click at [0, 106] on html "Home Settings Plans Skip to content Create new price [MEDICAL_DATA]. This page …" at bounding box center [678, 338] width 1356 height 676
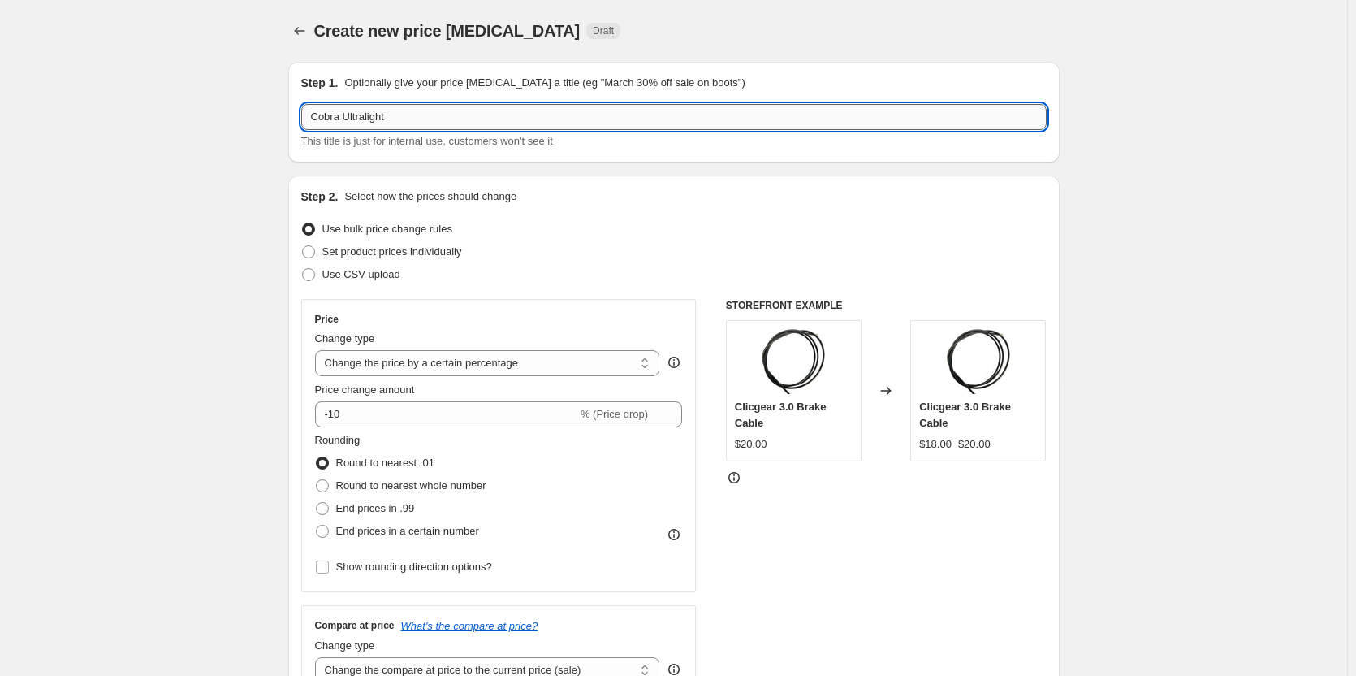
click at [312, 123] on input "Cobra Ultralight" at bounding box center [673, 117] width 745 height 26
type input "DOTW - Cobra Ultralight"
click at [485, 356] on select "Change the price to a certain amount Change the price by a certain amount Chang…" at bounding box center [487, 363] width 345 height 26
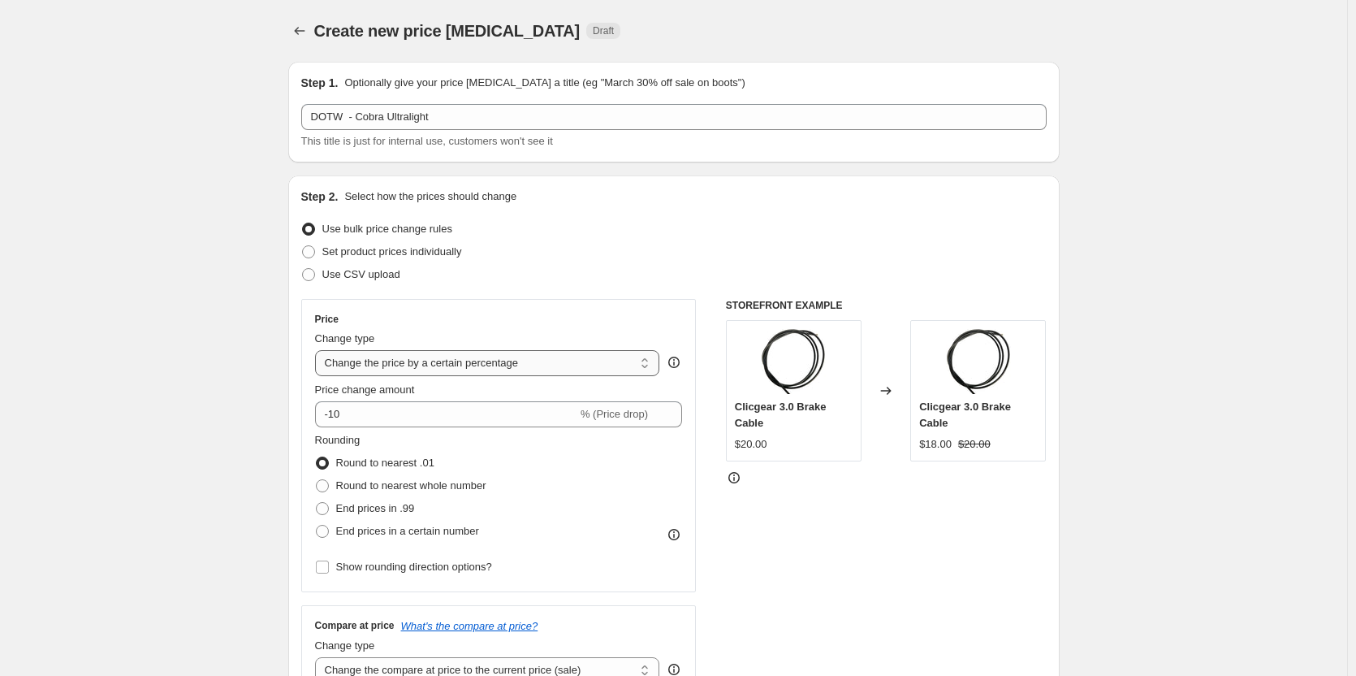
select select "by"
click at [318, 350] on select "Change the price to a certain amount Change the price by a certain amount Chang…" at bounding box center [487, 363] width 345 height 26
type input "-10.00"
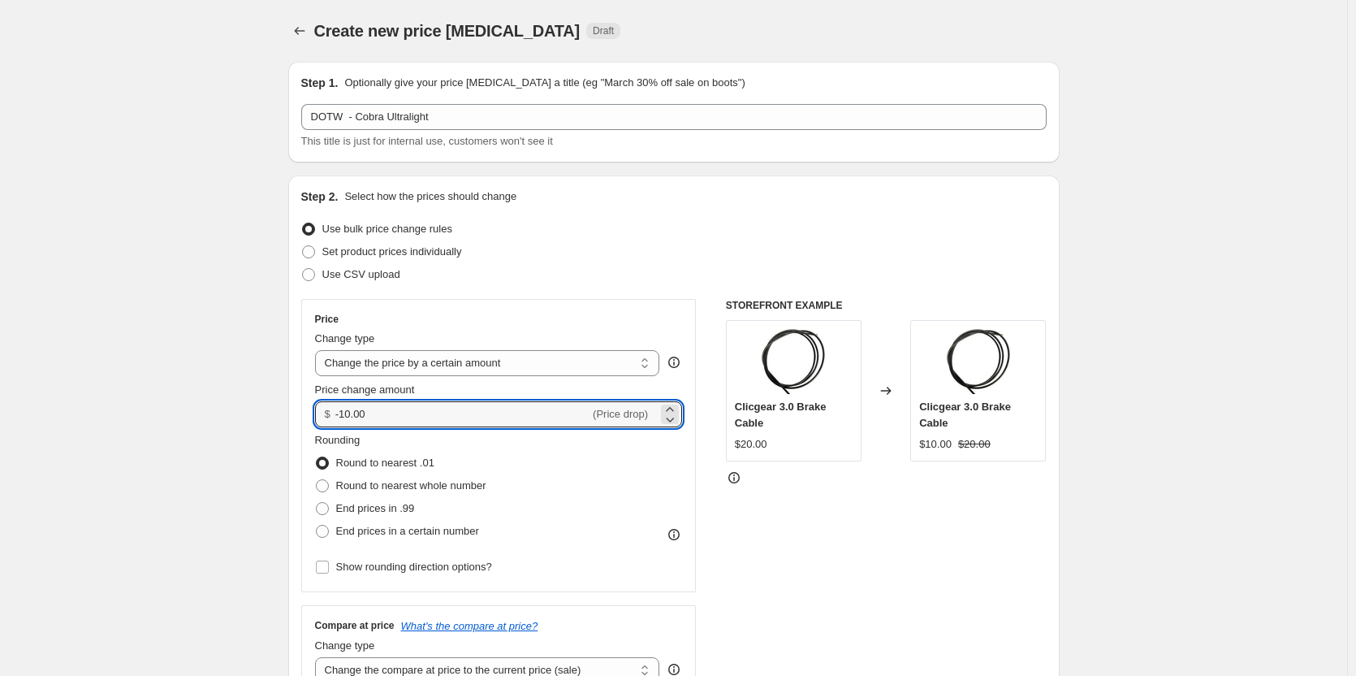
drag, startPoint x: 433, startPoint y: 423, endPoint x: 106, endPoint y: 414, distance: 327.4
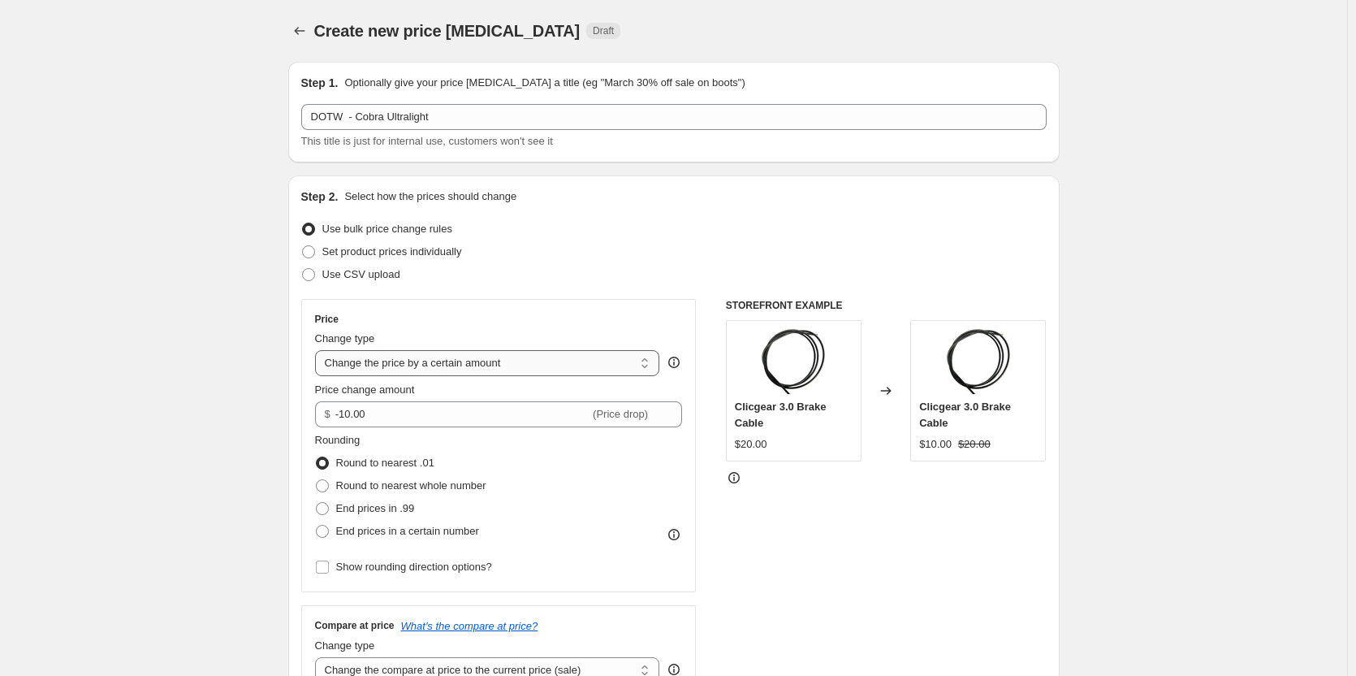
click at [577, 360] on select "Change the price to a certain amount Change the price by a certain amount Chang…" at bounding box center [487, 363] width 345 height 26
click at [318, 350] on select "Change the price to a certain amount Change the price by a certain amount Chang…" at bounding box center [487, 363] width 345 height 26
click at [611, 412] on span "(Price drop)" at bounding box center [620, 414] width 55 height 12
click at [504, 364] on select "Change the price to a certain amount Change the price by a certain amount Chang…" at bounding box center [487, 363] width 345 height 26
select select "percentage"
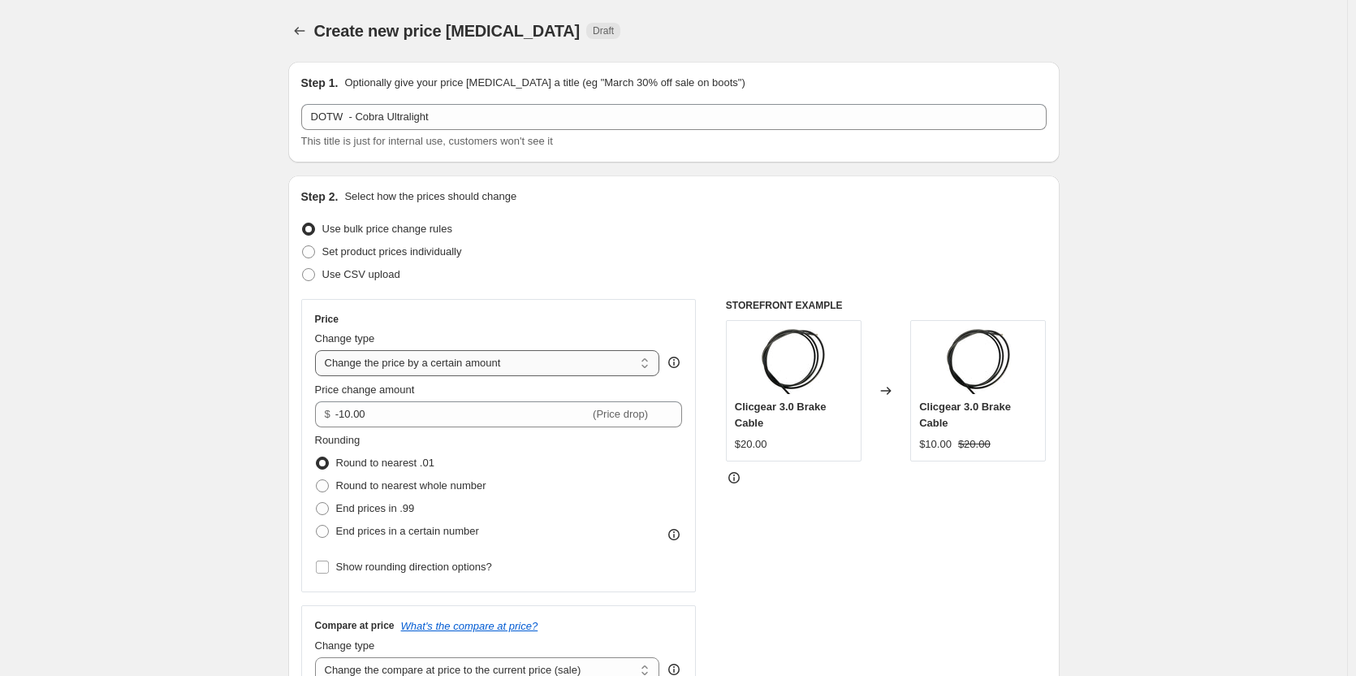
click at [318, 350] on select "Change the price to a certain amount Change the price by a certain amount Chang…" at bounding box center [487, 363] width 345 height 26
drag, startPoint x: 404, startPoint y: 407, endPoint x: 335, endPoint y: 415, distance: 69.5
click at [335, 415] on input "-15" at bounding box center [446, 414] width 262 height 26
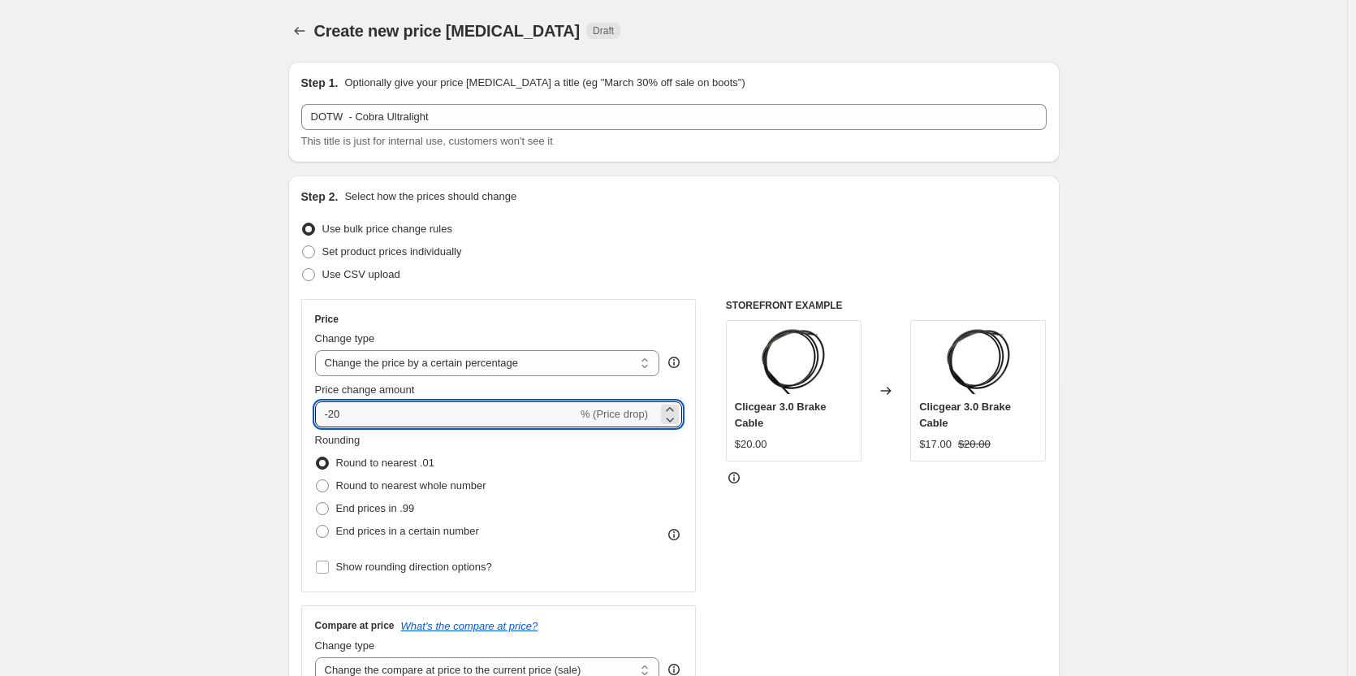
type input "-20"
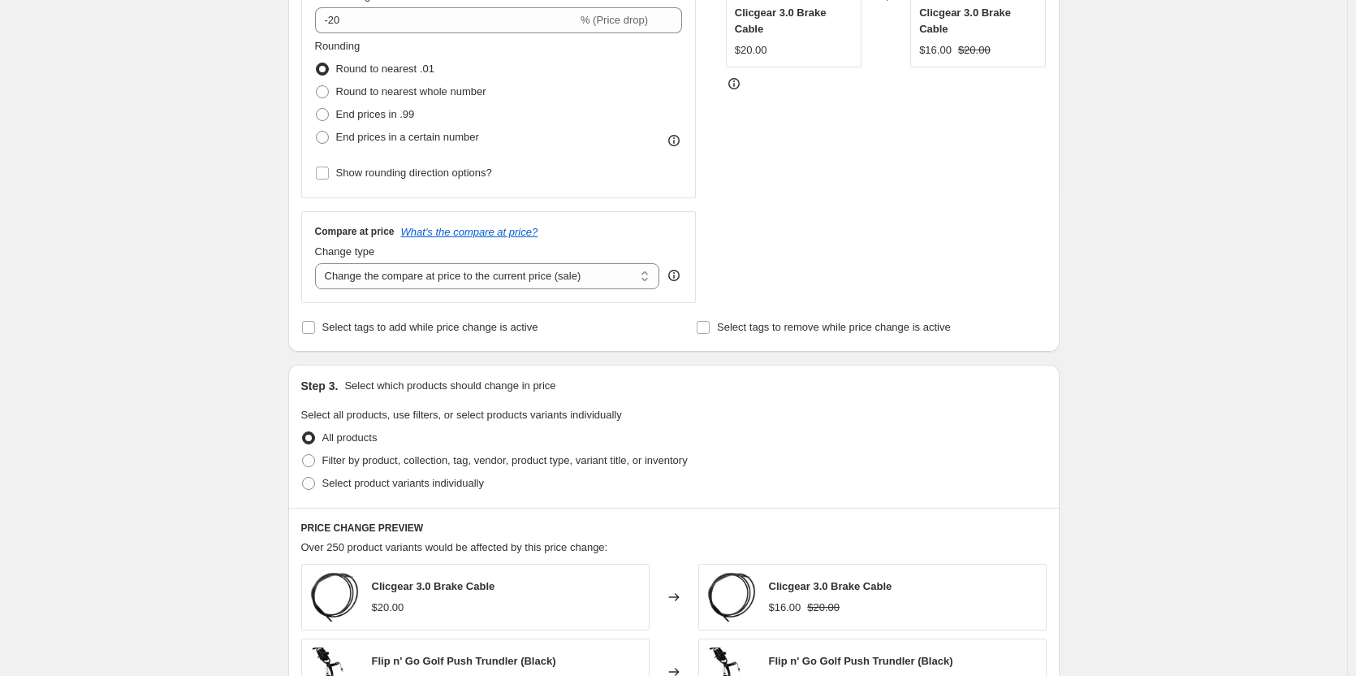
scroll to position [487, 0]
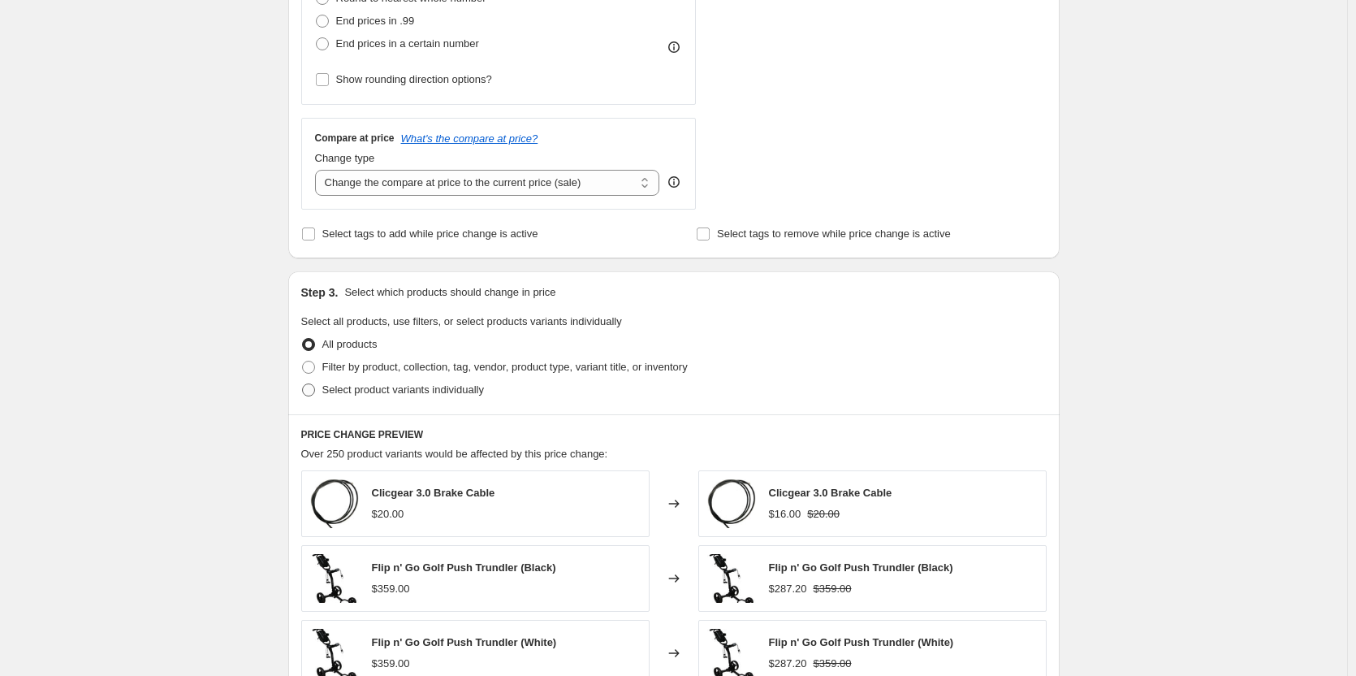
click at [378, 396] on span "Select product variants individually" at bounding box center [403, 390] width 162 height 16
click at [303, 384] on input "Select product variants individually" at bounding box center [302, 383] width 1 height 1
radio input "true"
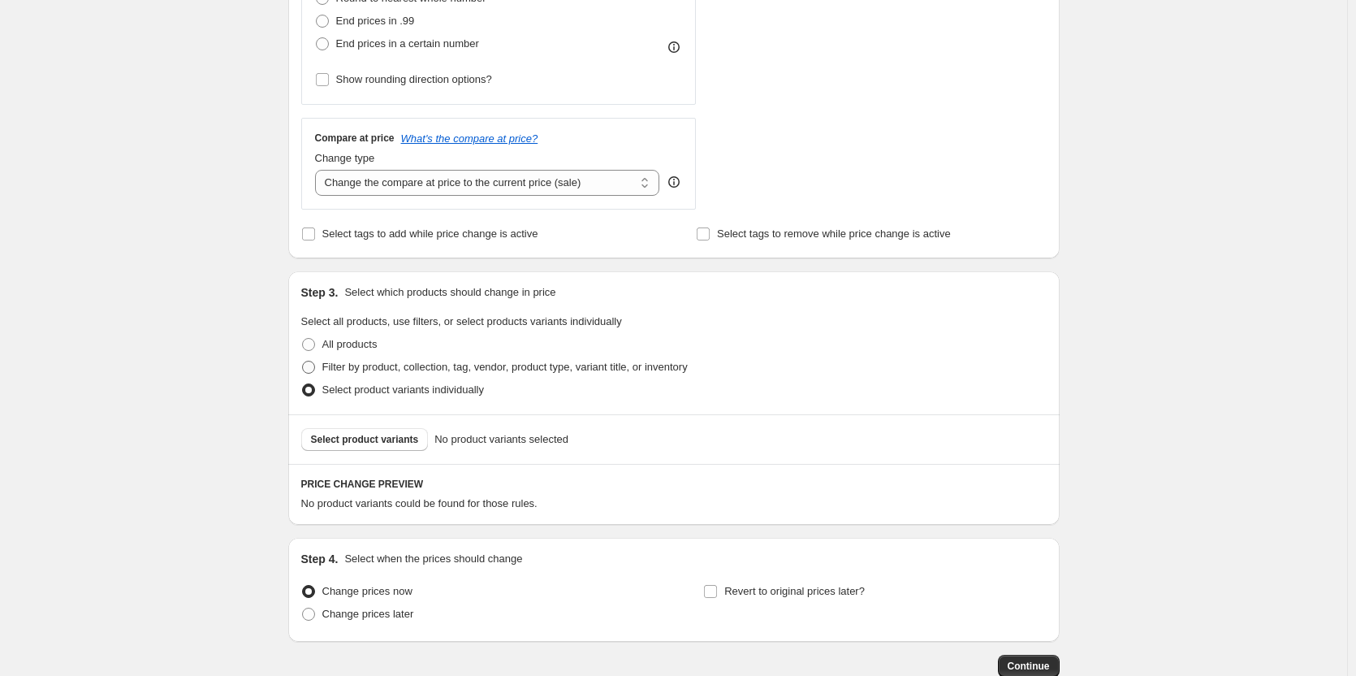
click at [573, 367] on span "Filter by product, collection, tag, vendor, product type, variant title, or inv…" at bounding box center [504, 367] width 365 height 12
click at [303, 361] on input "Filter by product, collection, tag, vendor, product type, variant title, or inv…" at bounding box center [302, 361] width 1 height 1
radio input "true"
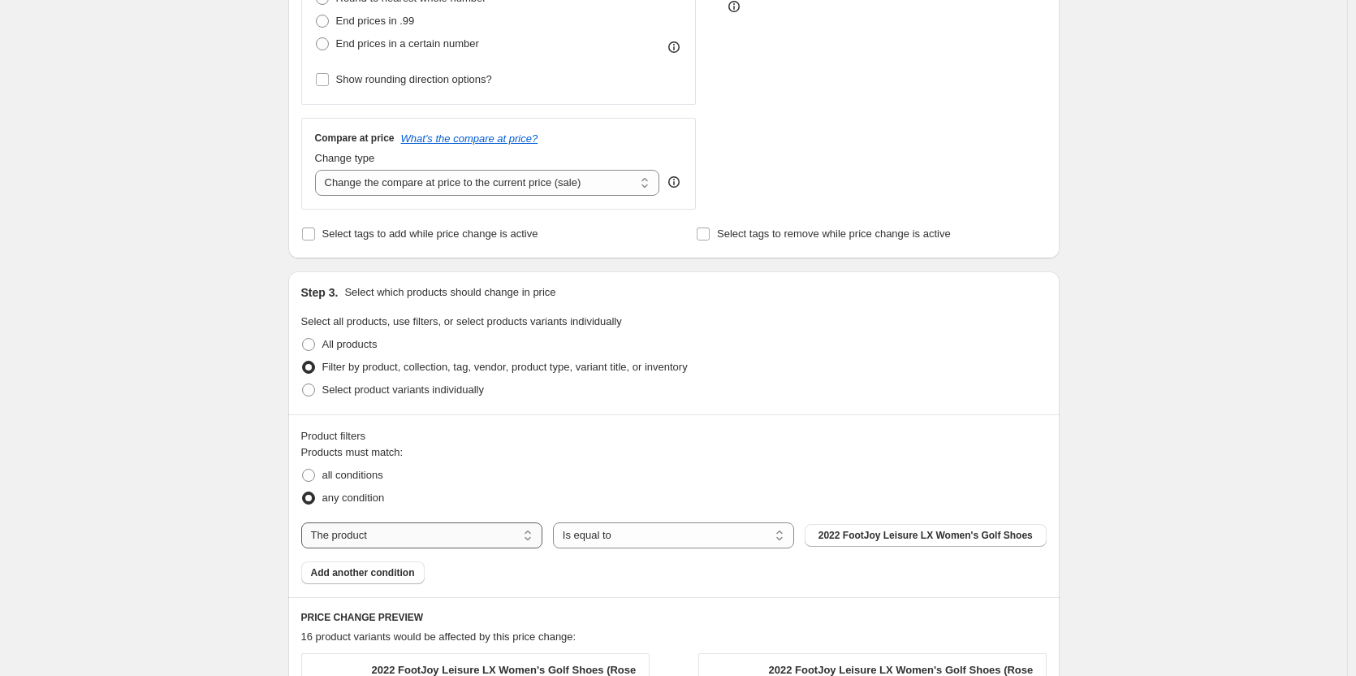
click at [534, 534] on select "The product The product's collection The product's tag The product's vendor The…" at bounding box center [421, 535] width 241 height 26
select select "collection"
click at [961, 534] on span "2025 Abacus Winter Golf Clothing" at bounding box center [925, 535] width 157 height 13
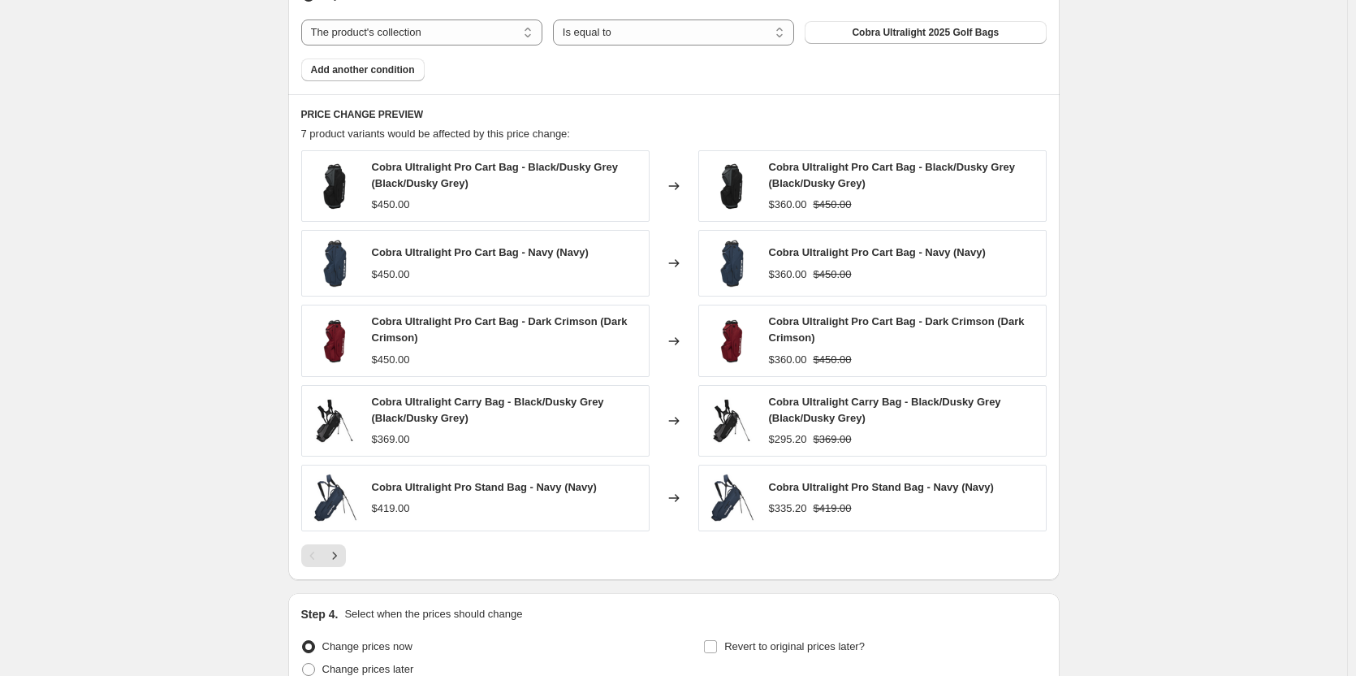
scroll to position [1146, 0]
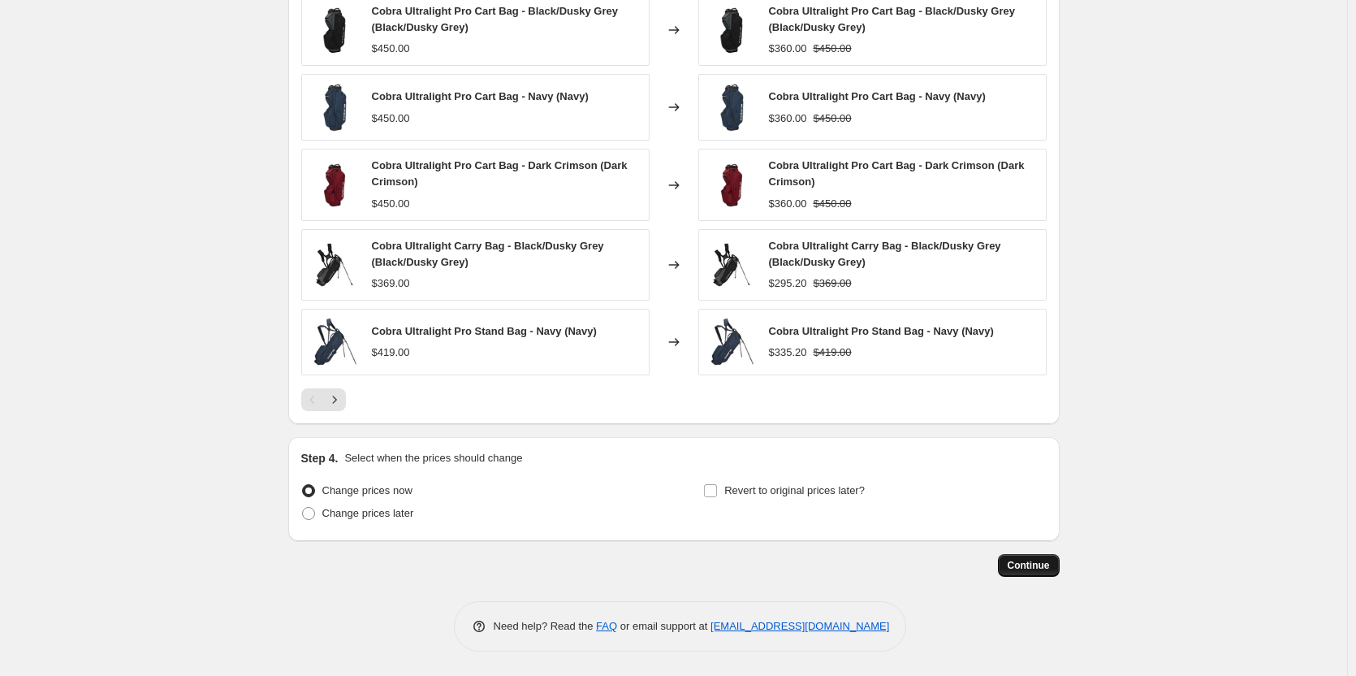
click at [1056, 570] on button "Continue" at bounding box center [1029, 565] width 62 height 23
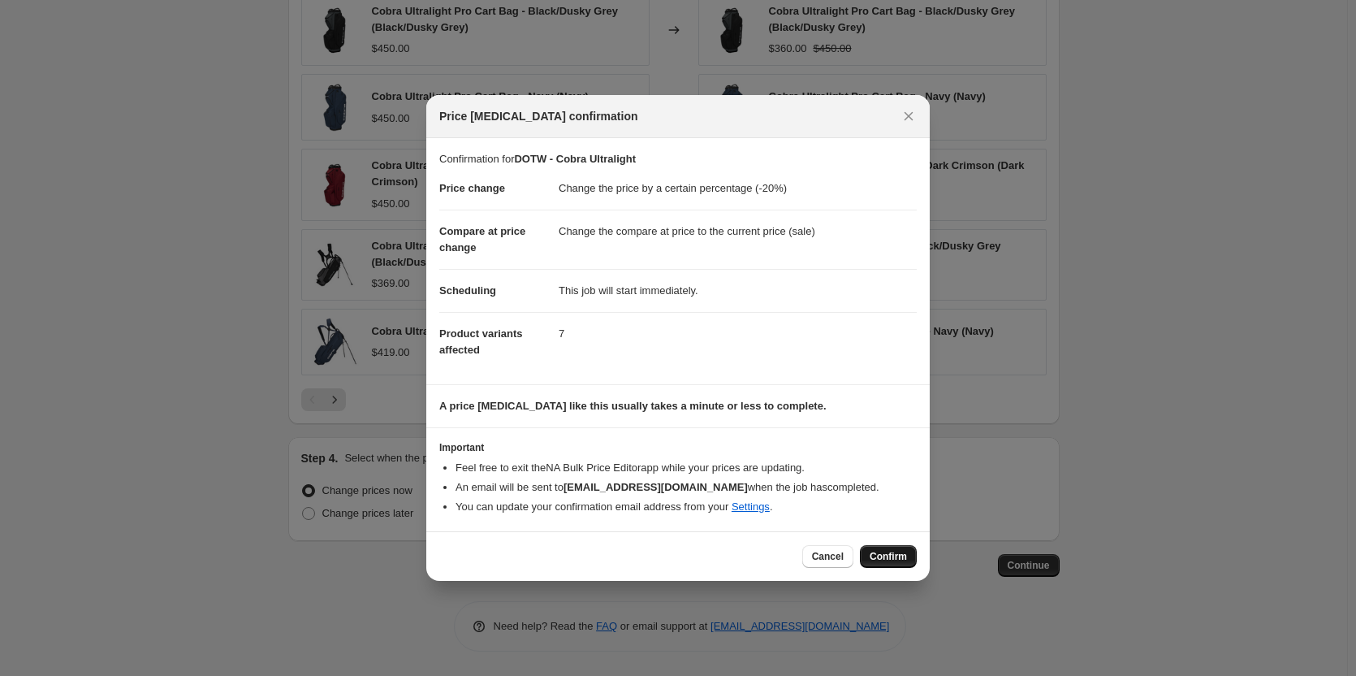
click at [900, 557] on span "Confirm" at bounding box center [888, 556] width 37 height 13
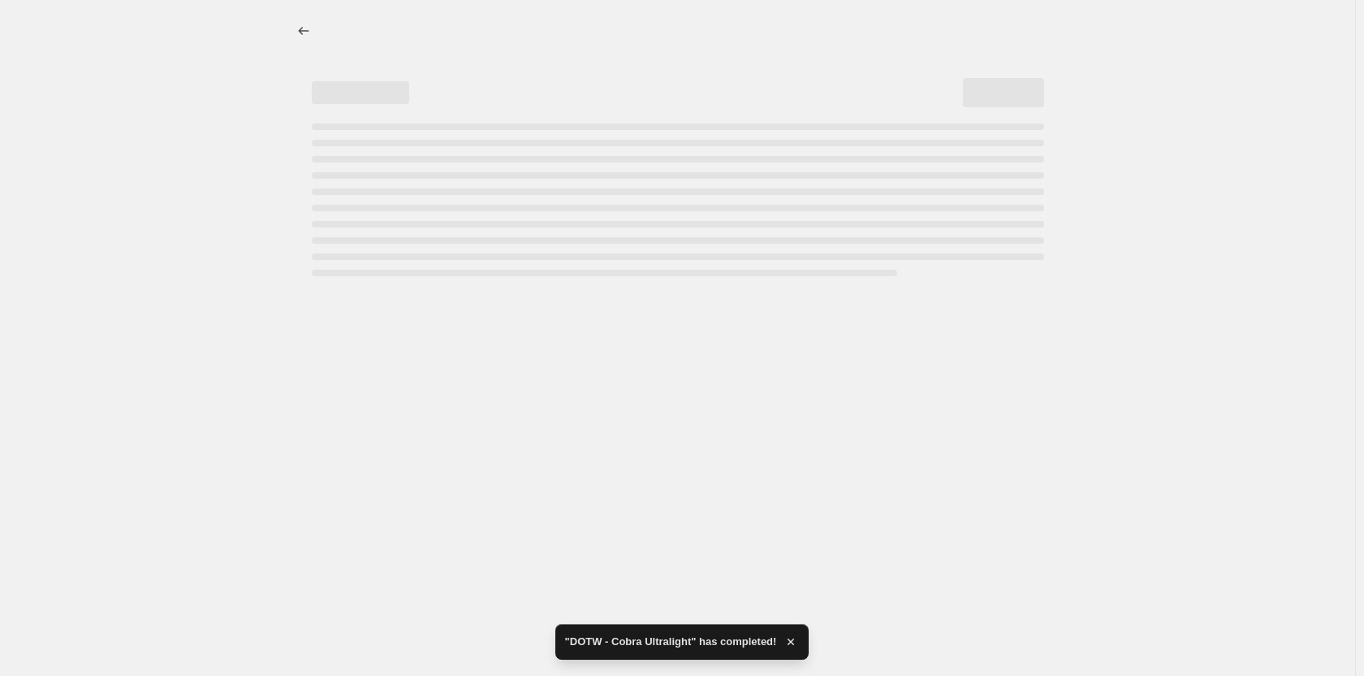
select select "percentage"
select select "collection"
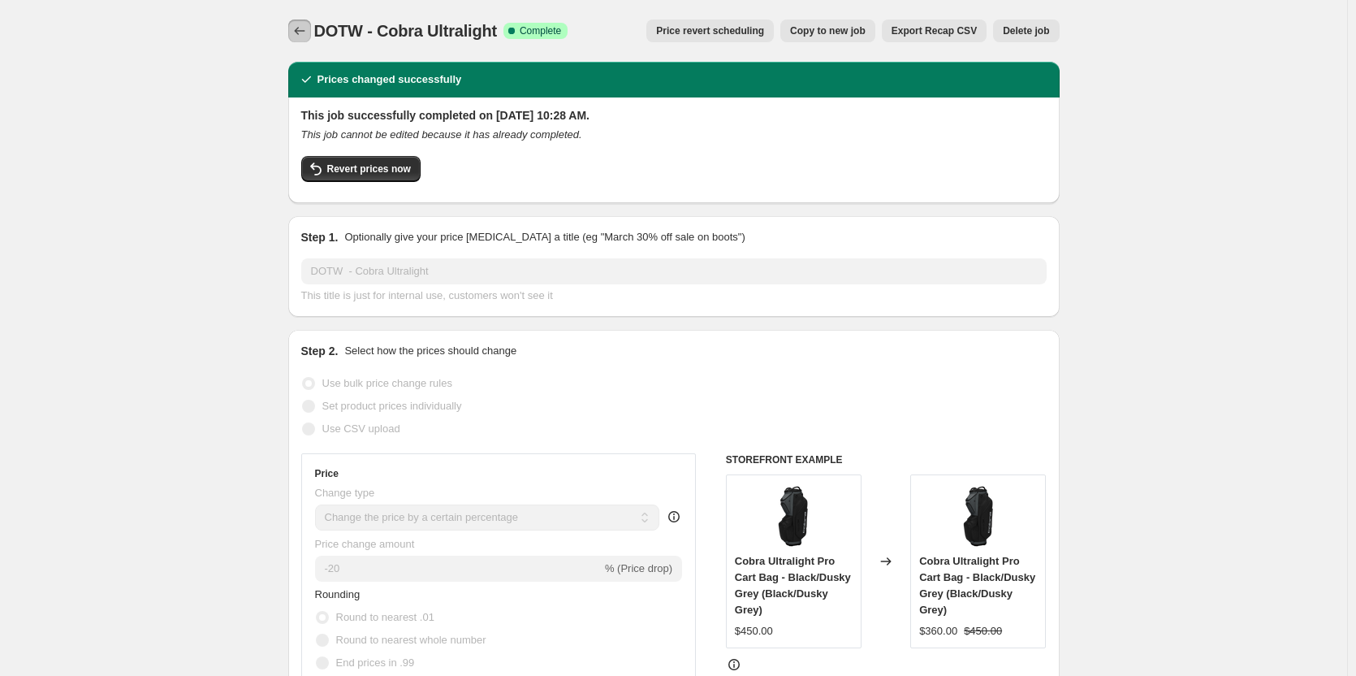
click at [300, 30] on icon "Price change jobs" at bounding box center [300, 31] width 16 height 16
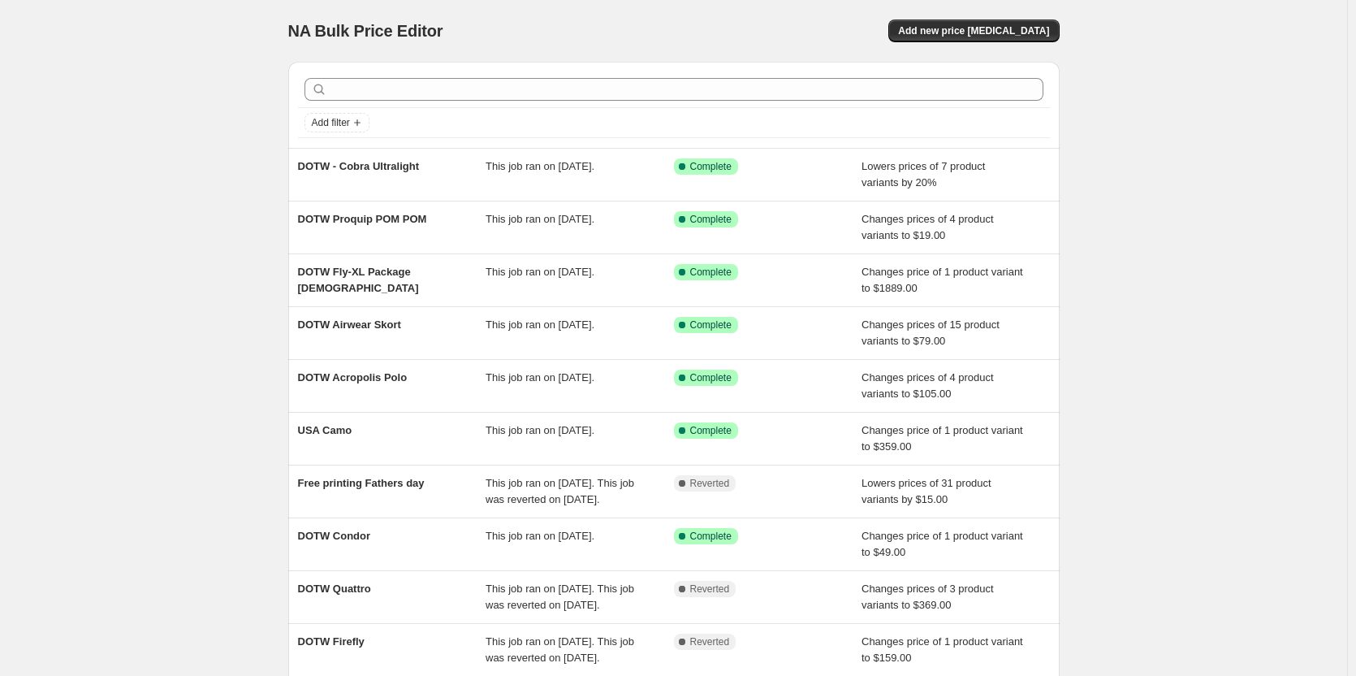
click at [1212, 108] on div "NA Bulk Price Editor. This page is ready NA Bulk Price Editor Add new price [ME…" at bounding box center [673, 418] width 1347 height 836
